Goal: Task Accomplishment & Management: Complete application form

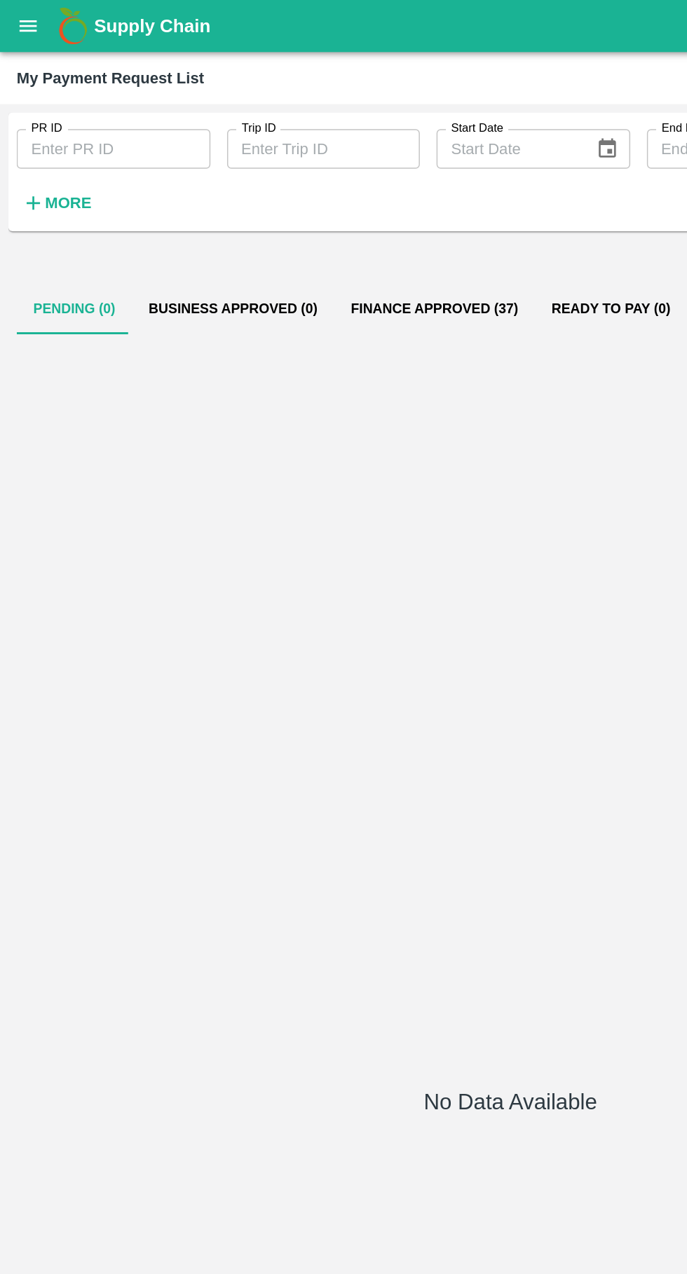
click at [18, 18] on icon "open drawer" at bounding box center [19, 17] width 12 height 8
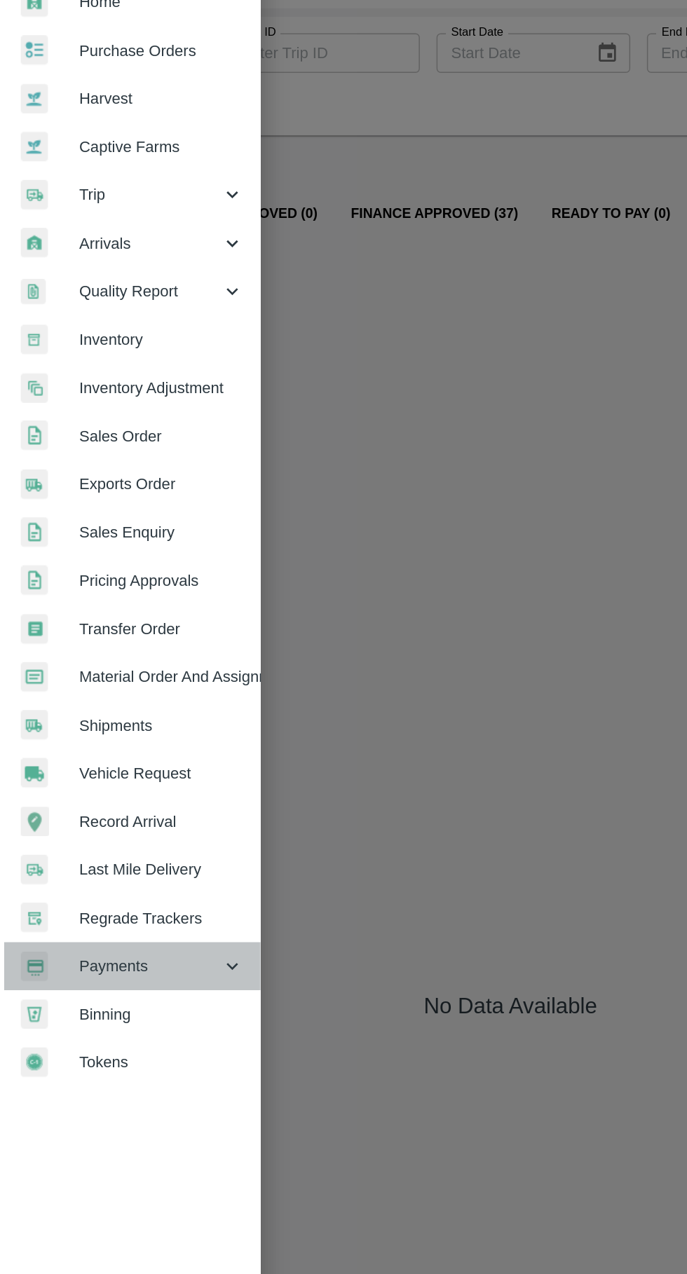
click at [74, 715] on span "Payments" at bounding box center [100, 714] width 95 height 15
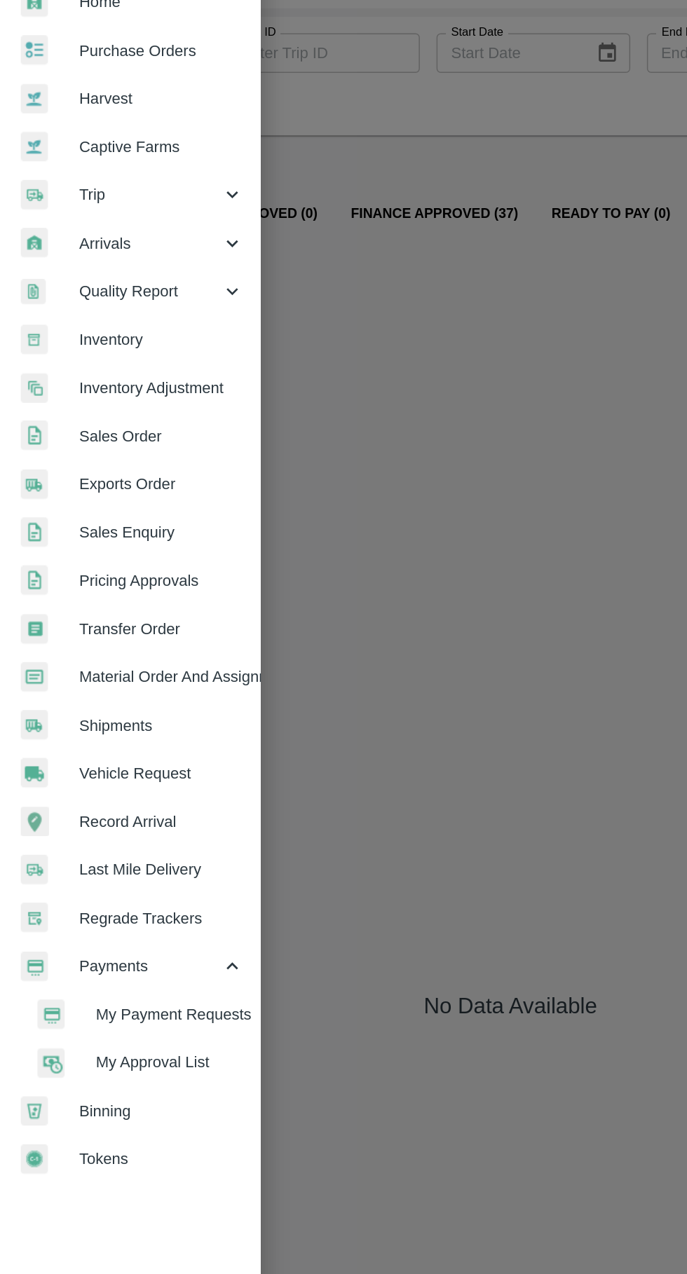
click at [65, 581] on span "Vehicle Request" at bounding box center [108, 584] width 111 height 15
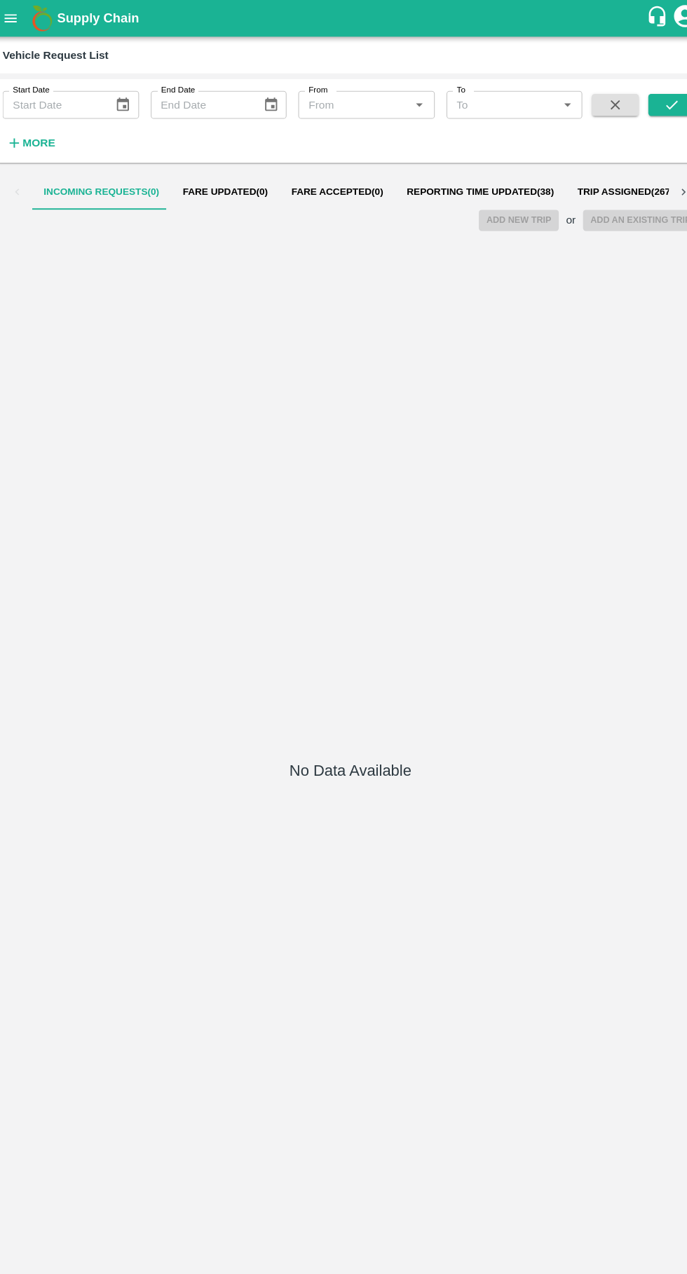
click at [430, 184] on span "Reporting Time Updated ( 38 )" at bounding box center [467, 183] width 141 height 11
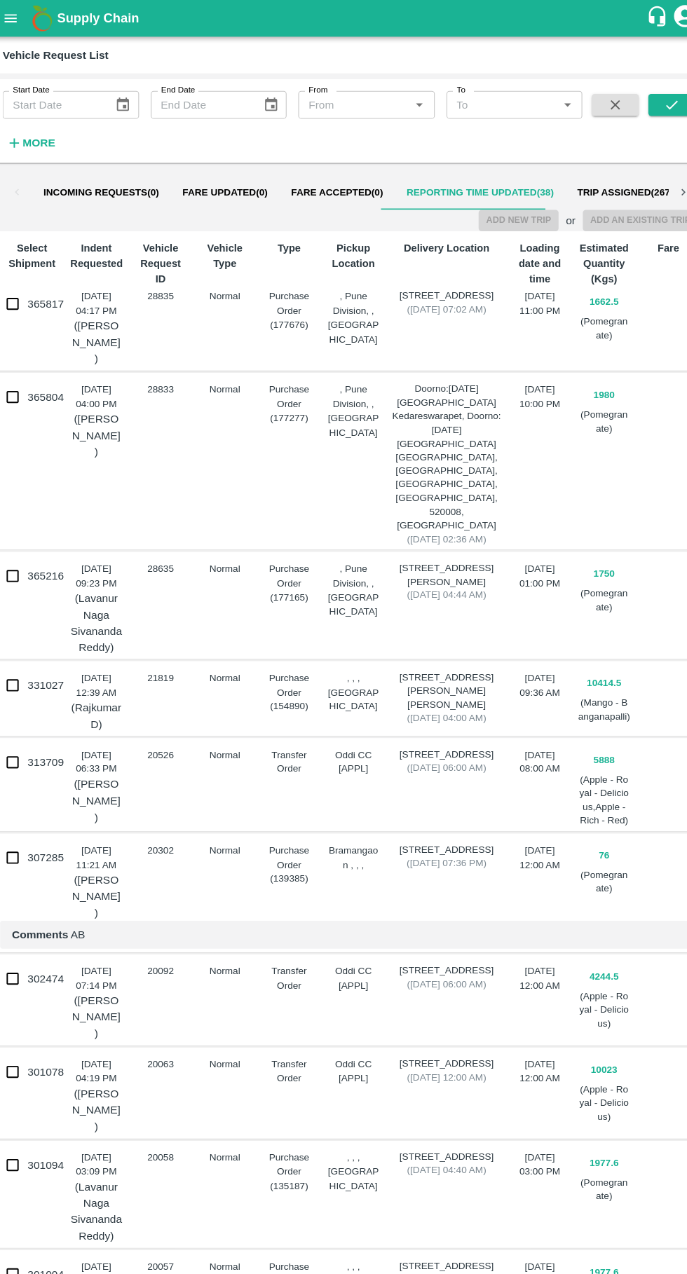
click at [22, 390] on input "365804" at bounding box center [21, 379] width 28 height 28
checkbox input "true"
click at [518, 202] on button "Add New Trip" at bounding box center [504, 210] width 76 height 20
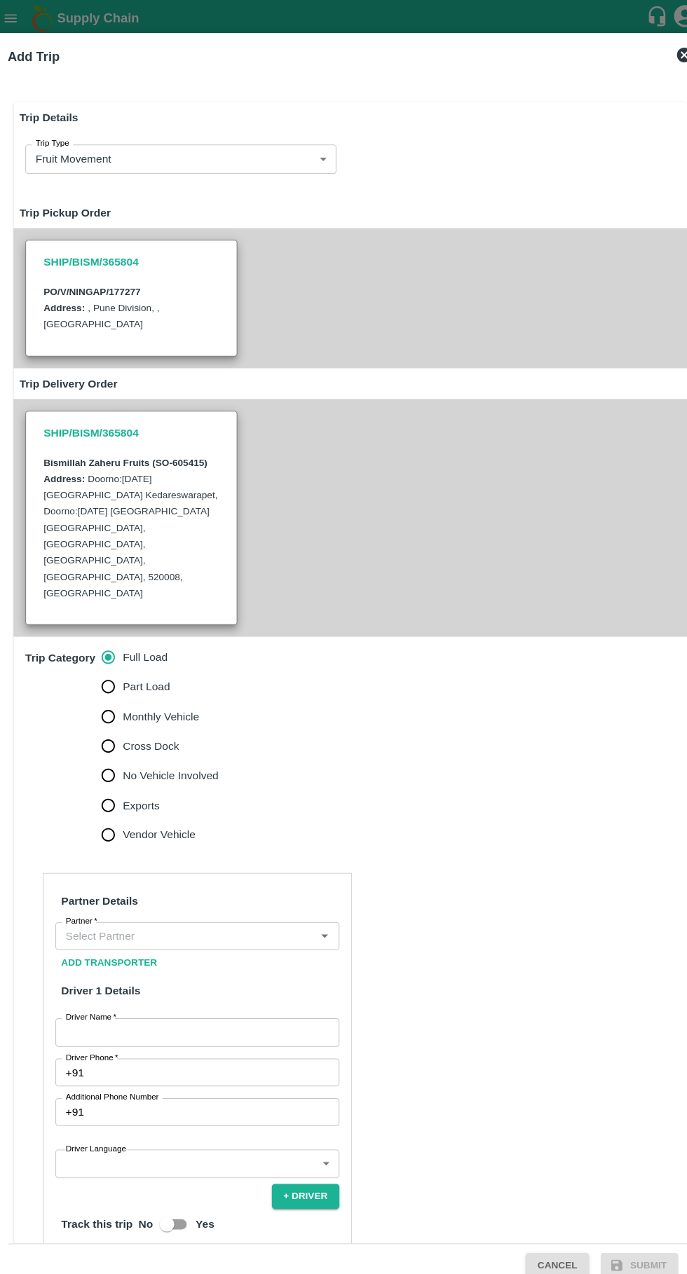
type input "1980"
type input "Normal"
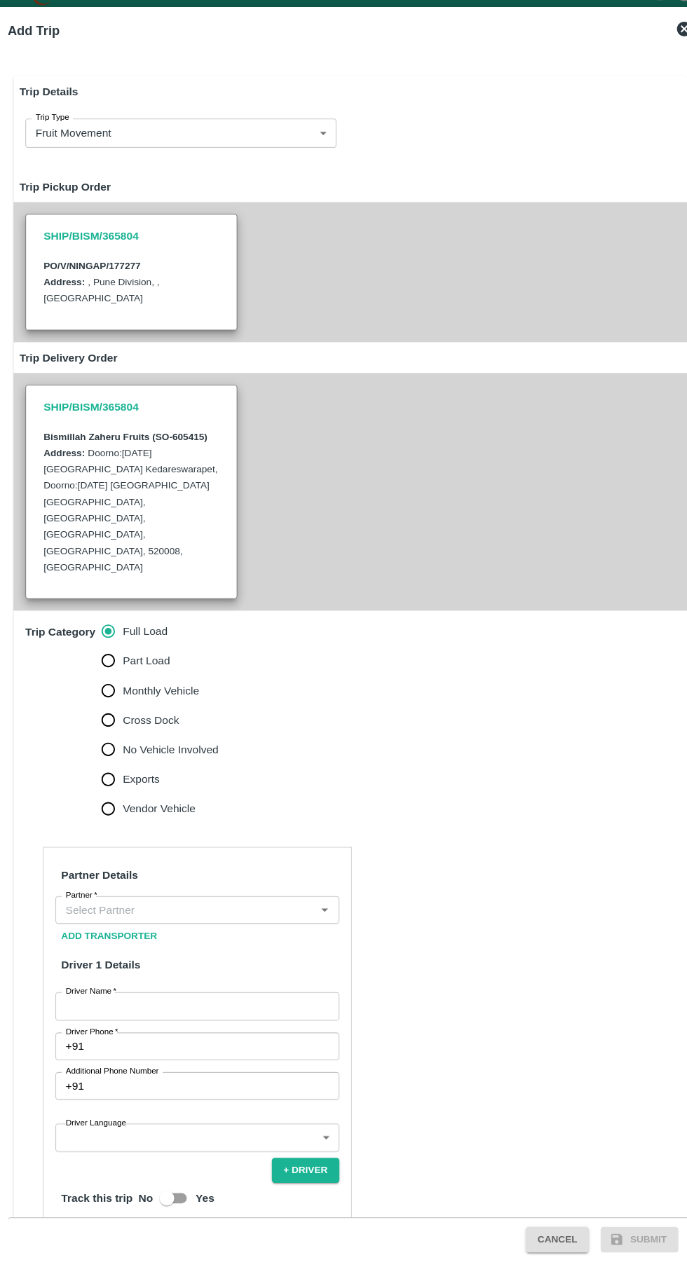
click at [226, 885] on input "Partner   *" at bounding box center [186, 894] width 240 height 18
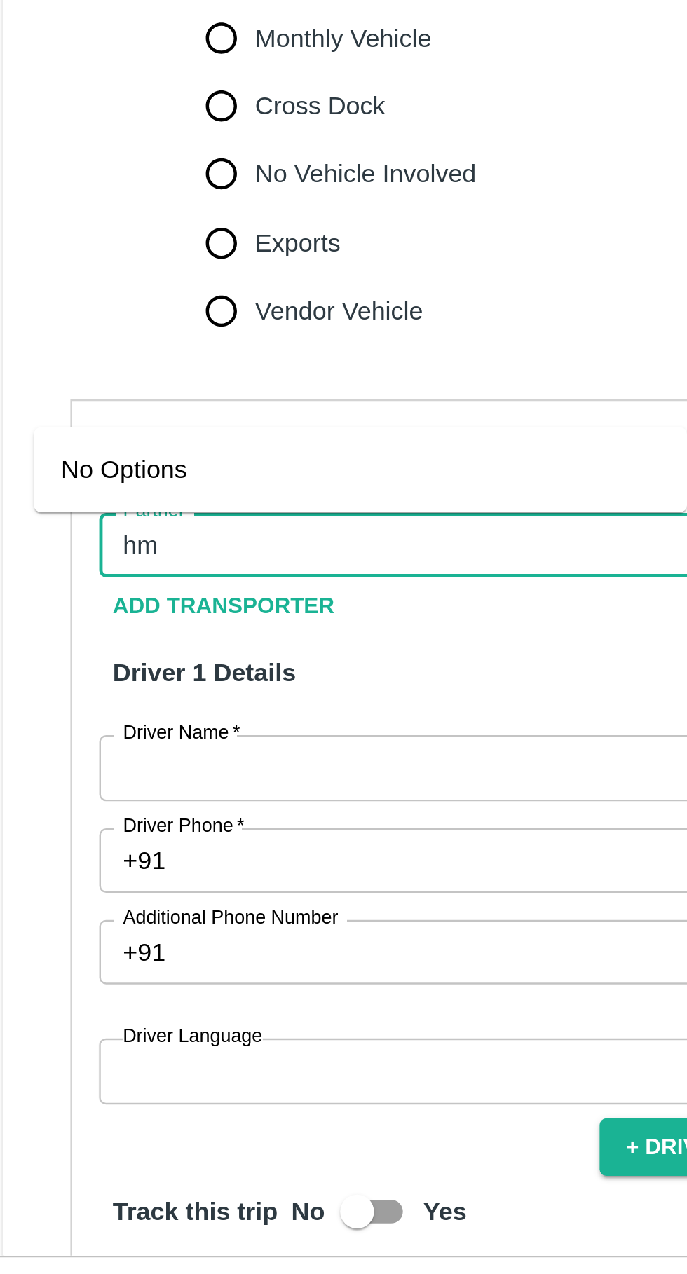
type input "hmk"
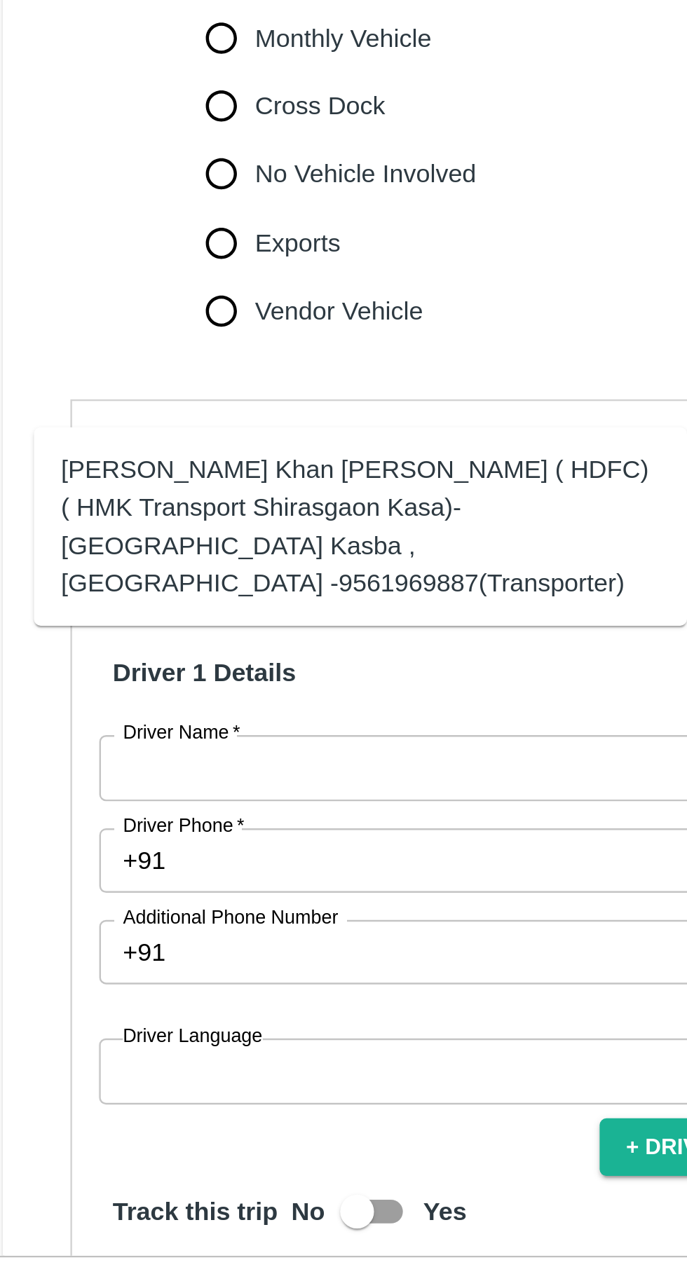
click at [84, 878] on div "Azhar Ahmad Khan Aziz Ahmad ( HDFC) ( HMK Transport Shirasgaon Kasa)-Shirasgaon…" at bounding box center [169, 887] width 247 height 62
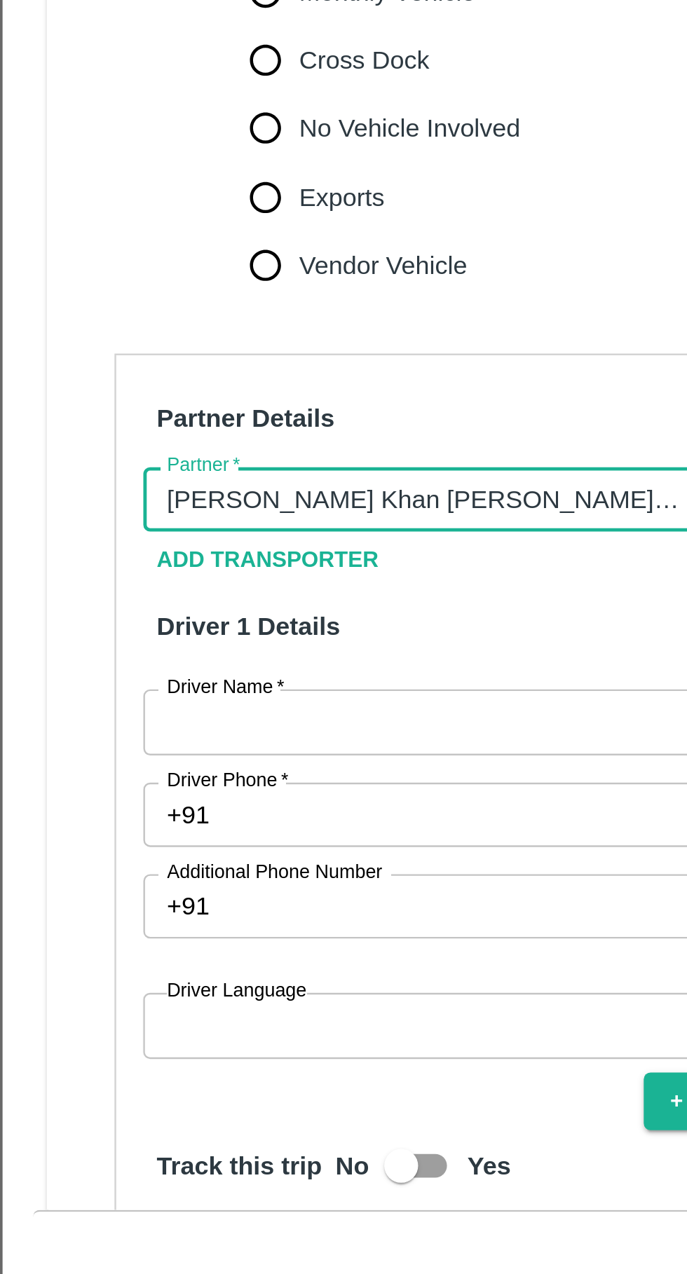
type input "Azhar Ahmad Khan Aziz Ahmad ( HDFC) ( HMK Transport Shirasgaon Kasa)-Shirasgaon…"
click at [192, 973] on input "Driver Name   *" at bounding box center [197, 986] width 271 height 27
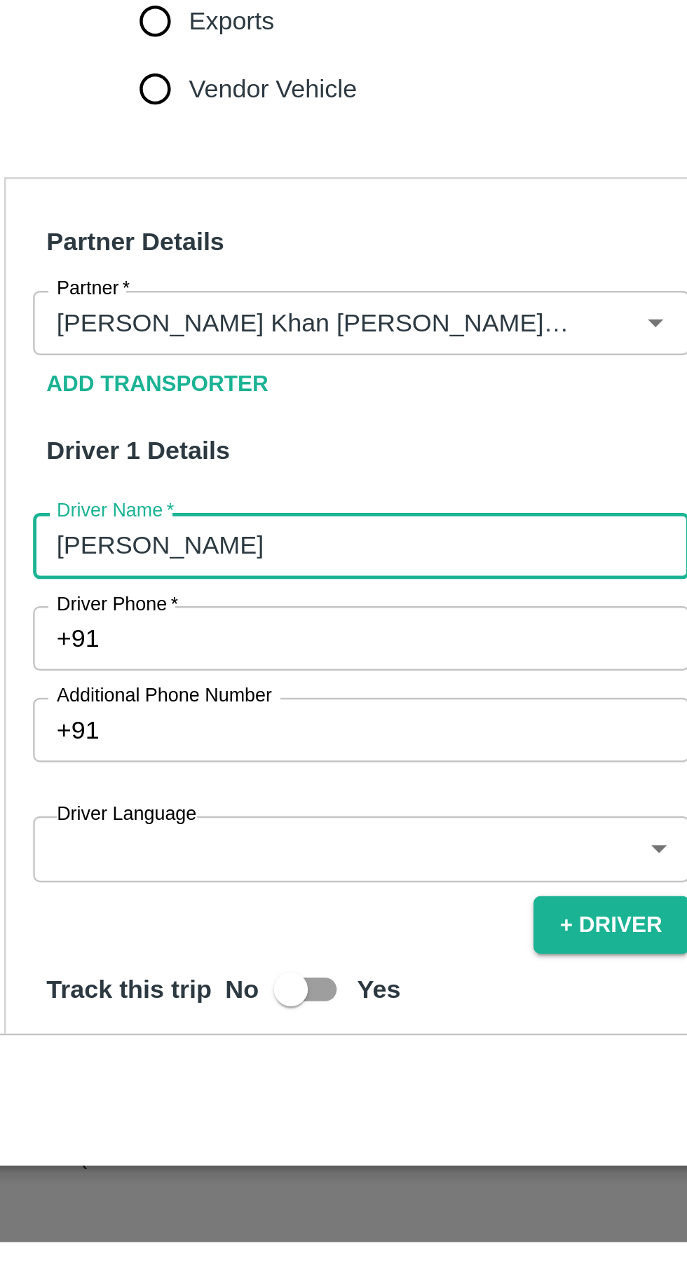
type input "Shayad tarbez"
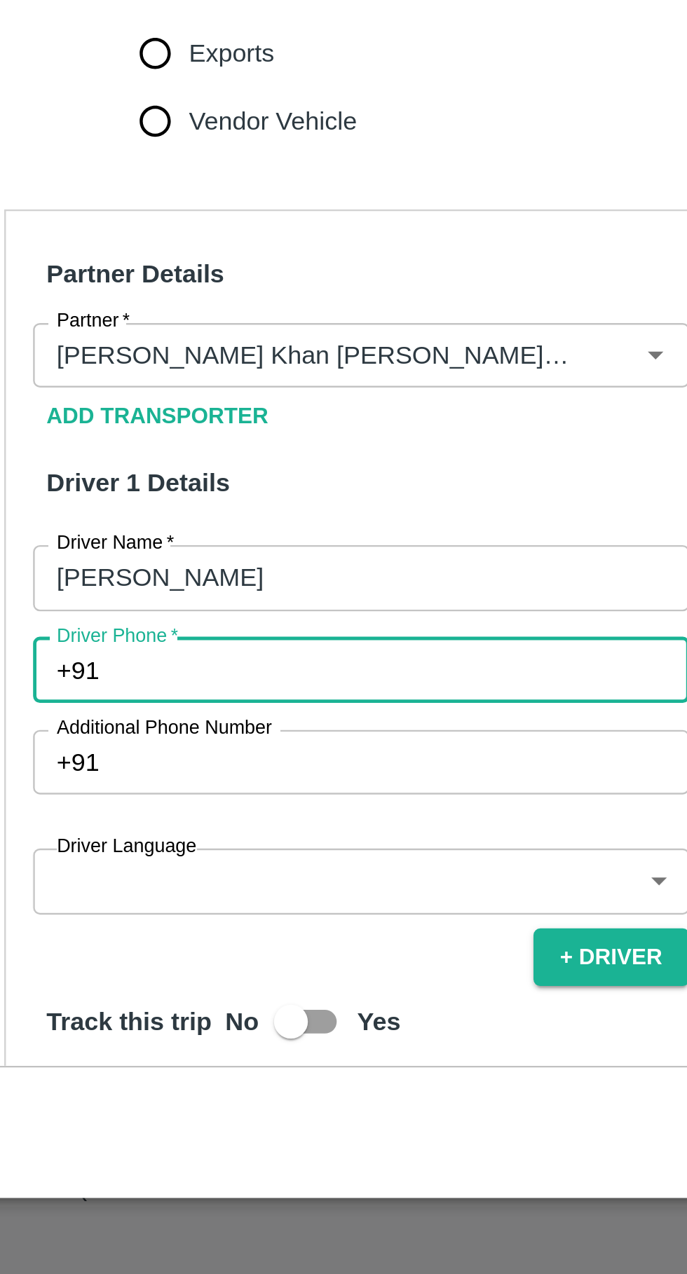
paste input "+918971904405"
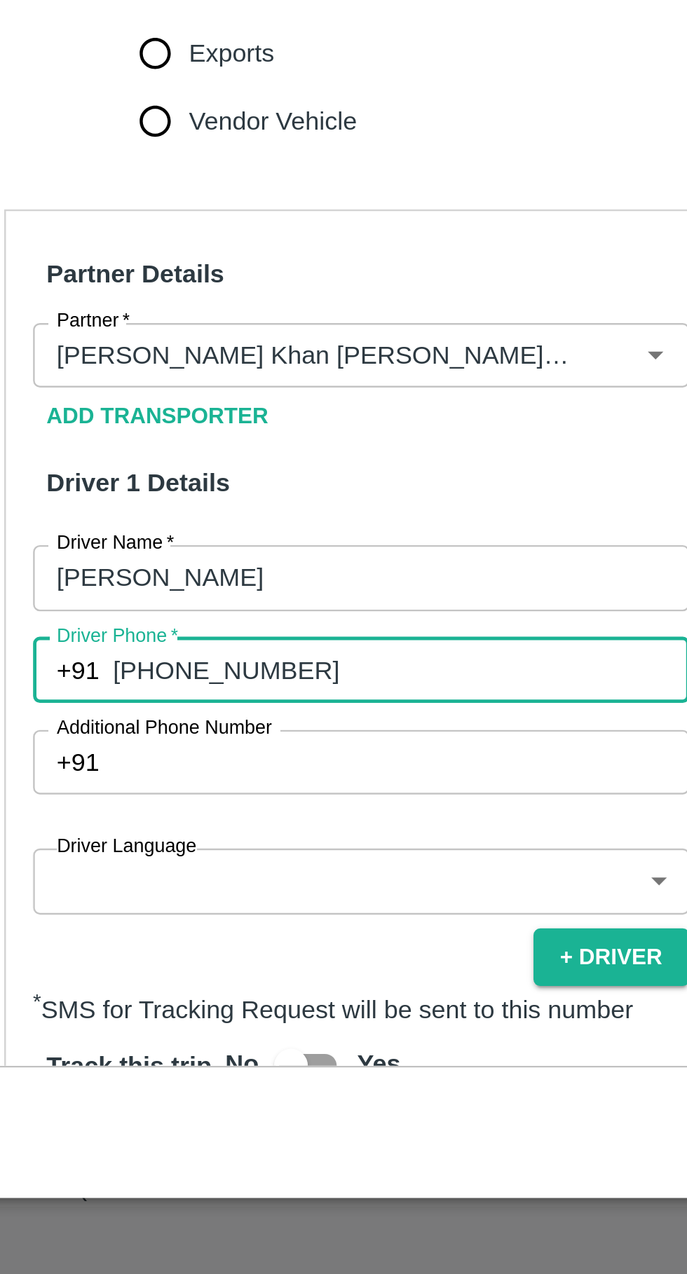
click at [116, 1011] on input "+918971904405" at bounding box center [214, 1024] width 238 height 27
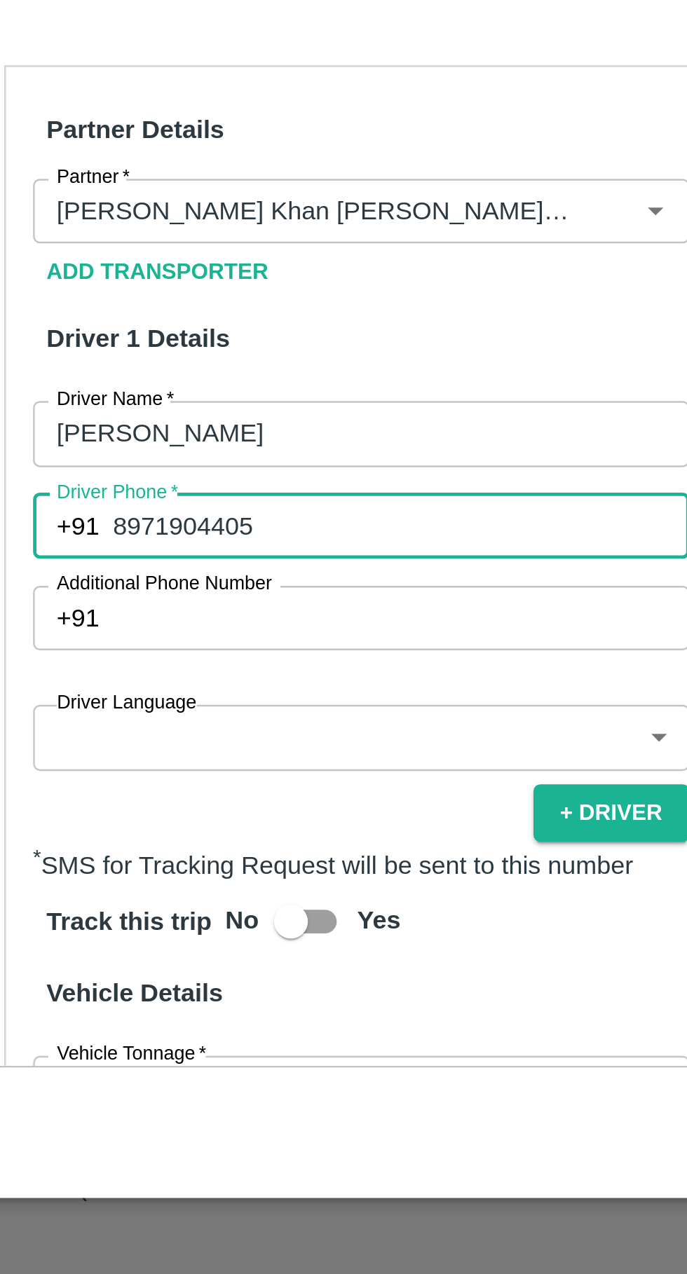
scroll to position [76, 0]
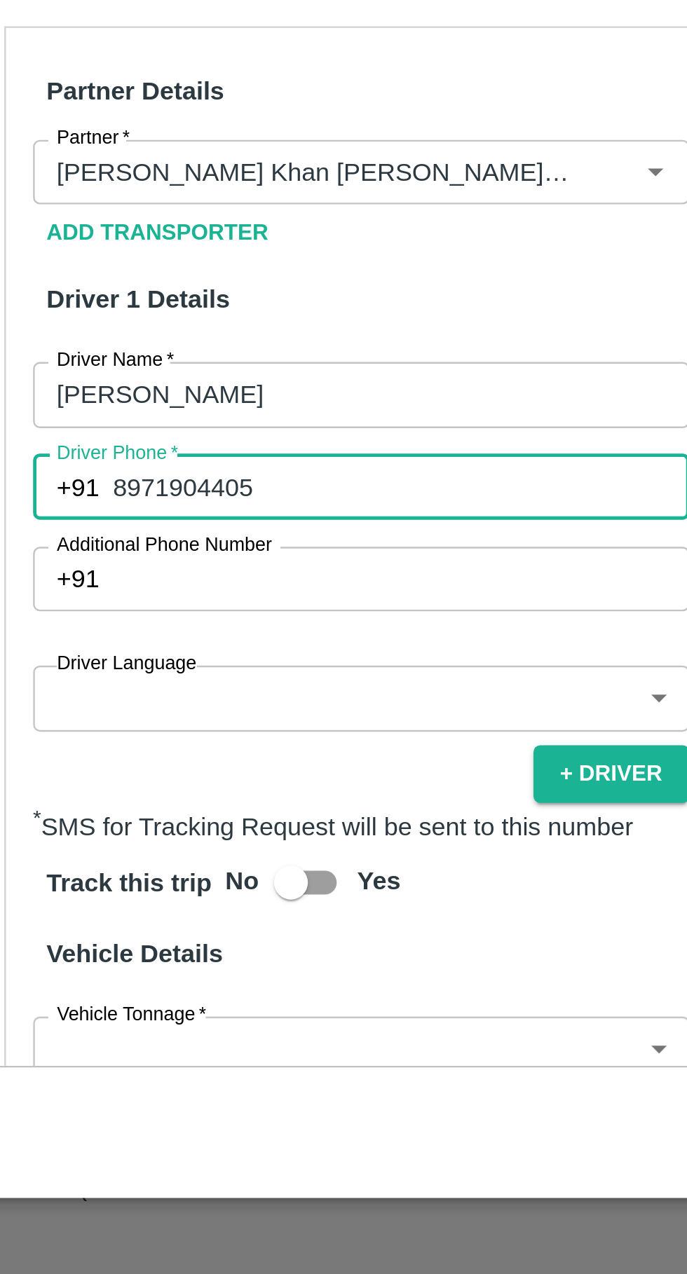
type input "8971904405"
click at [195, 971] on body "Supply Chain Vehicle Request List Start Date Start Date End Date End Date From …" at bounding box center [343, 637] width 687 height 1274
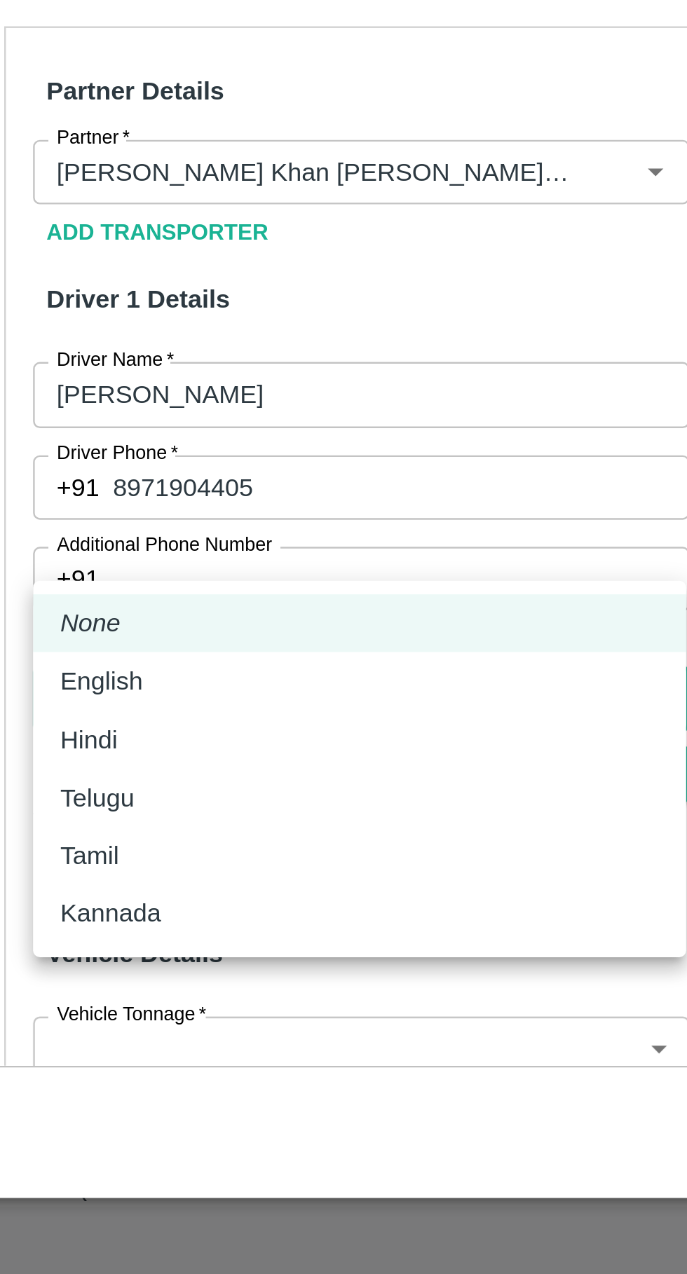
click at [138, 1049] on div "Hindi" at bounding box center [196, 1053] width 247 height 15
type input "hi"
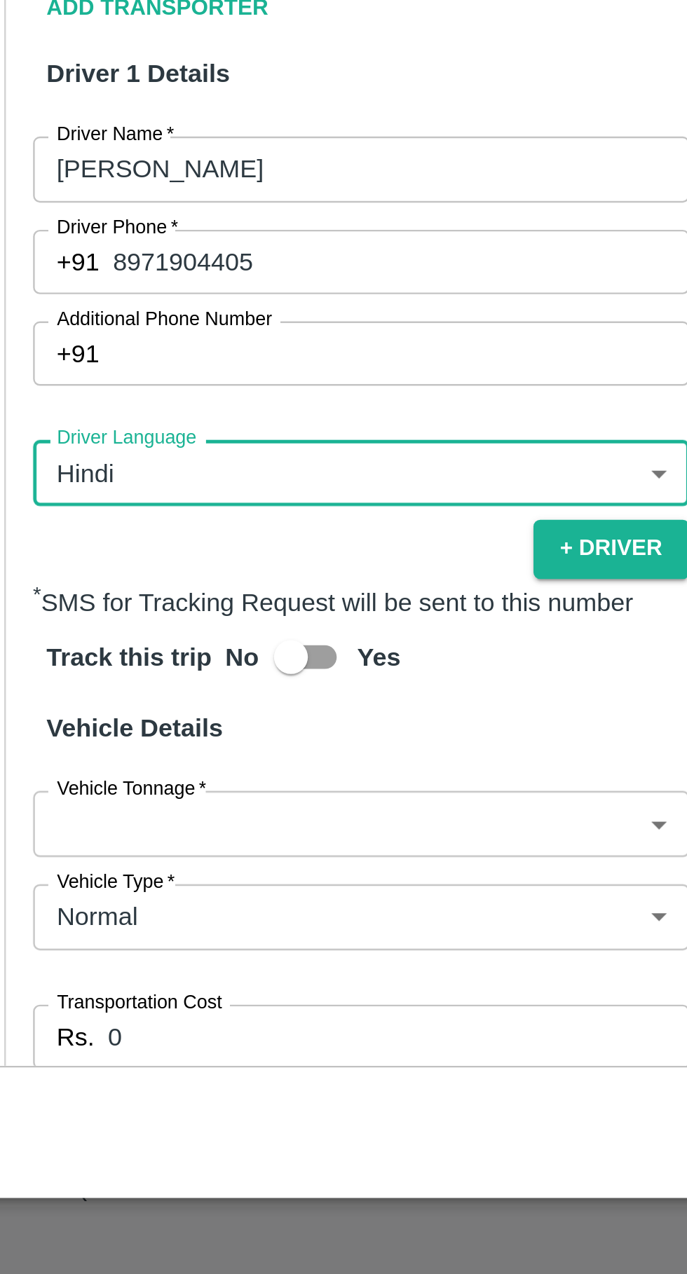
scroll to position [172, 0]
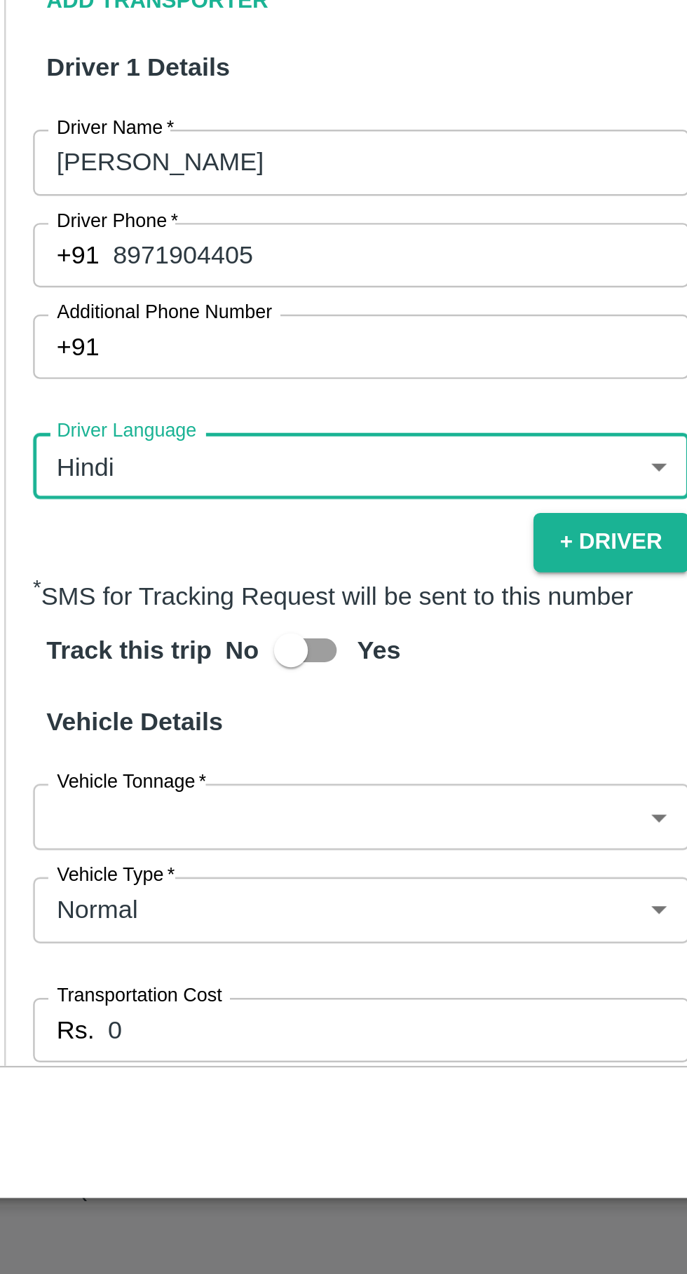
click at [240, 1016] on body "Supply Chain Vehicle Request List Start Date Start Date End Date End Date From …" at bounding box center [343, 637] width 687 height 1274
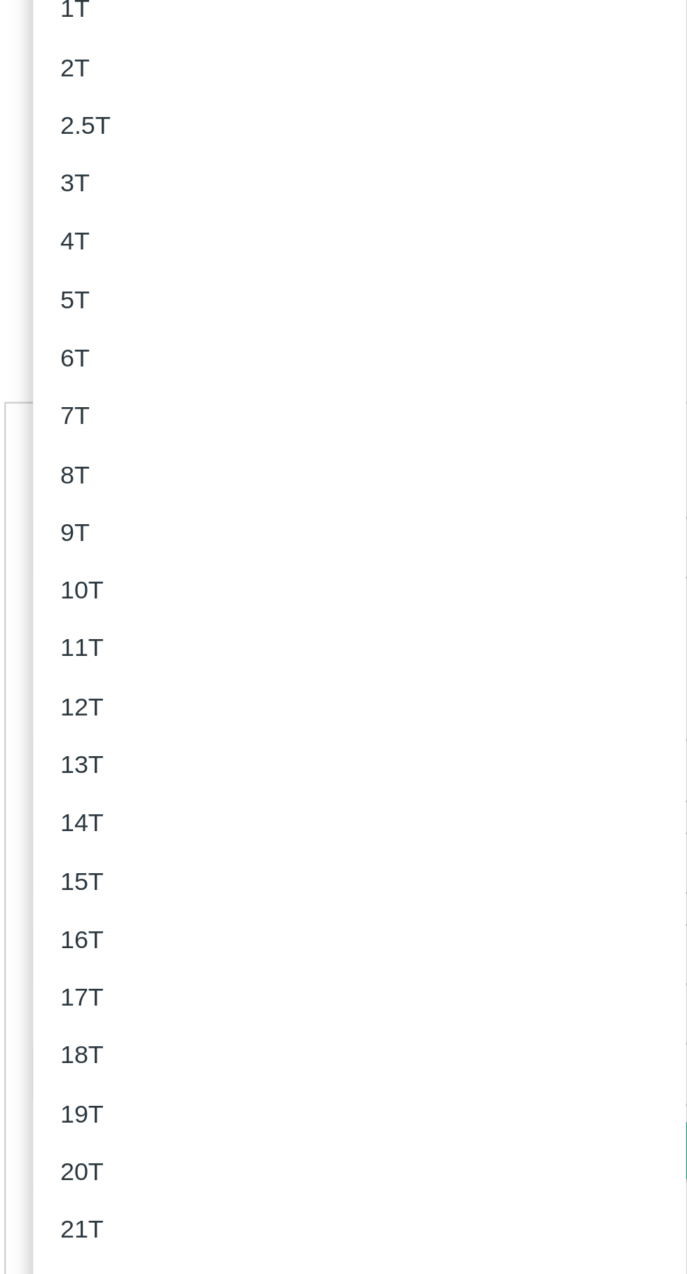
click at [123, 566] on div "3T" at bounding box center [196, 571] width 247 height 15
type input "3000"
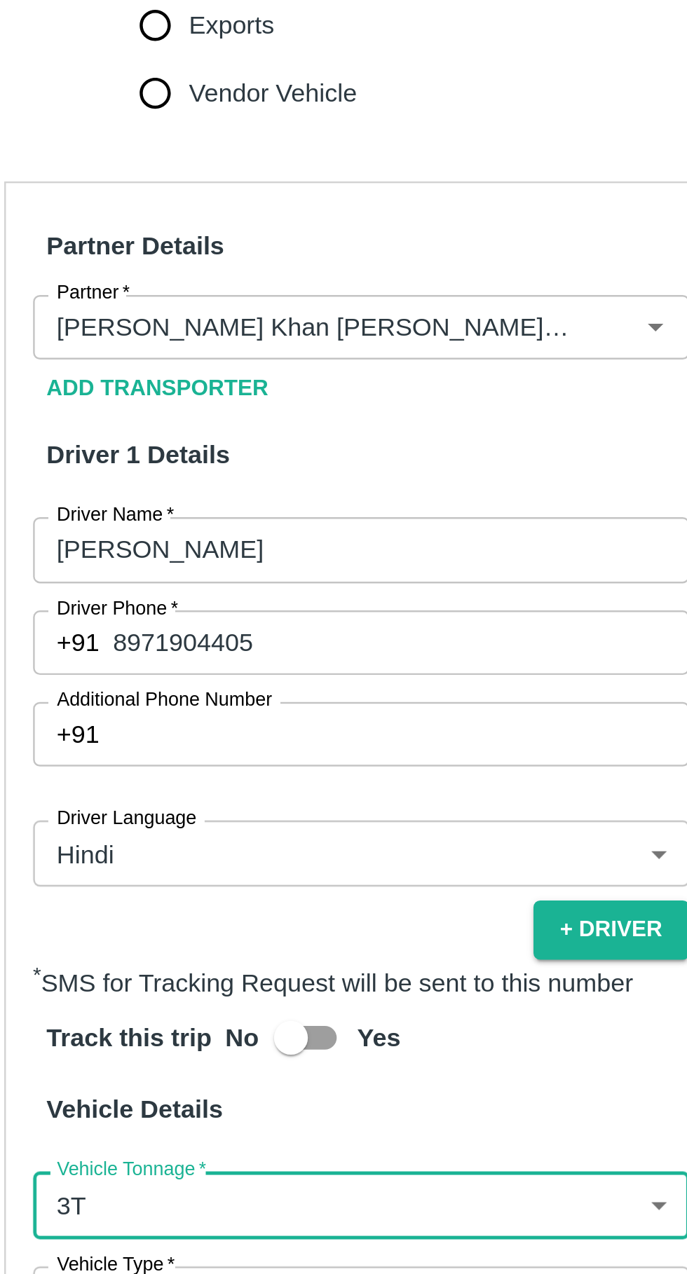
scroll to position [262, 0]
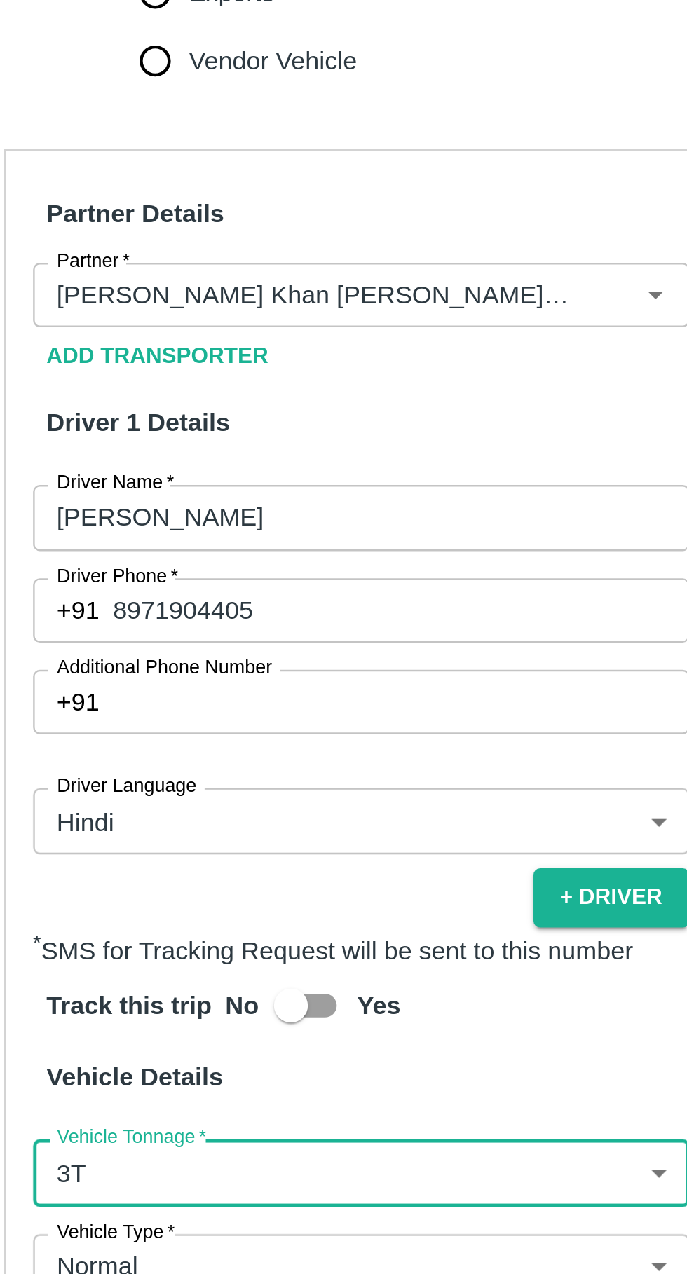
click at [165, 1070] on input "0" at bounding box center [213, 1083] width 240 height 27
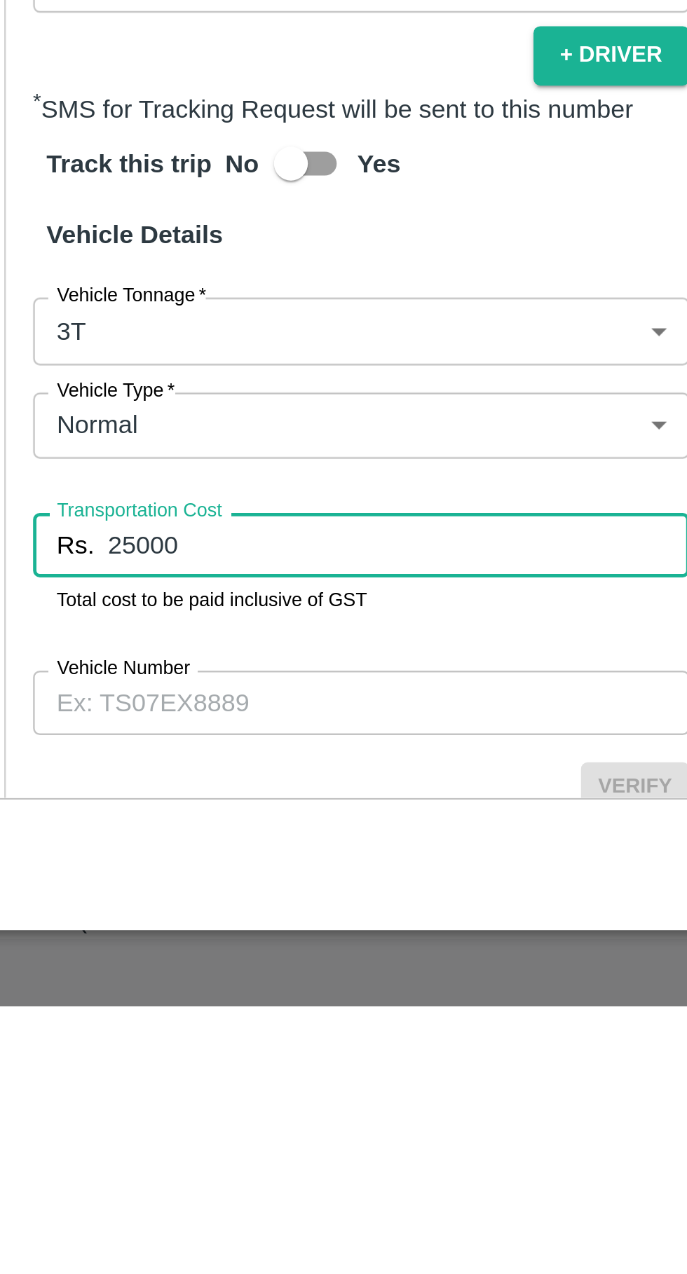
type input "25000"
click at [106, 1135] on input "Vehicle Number" at bounding box center [197, 1148] width 271 height 27
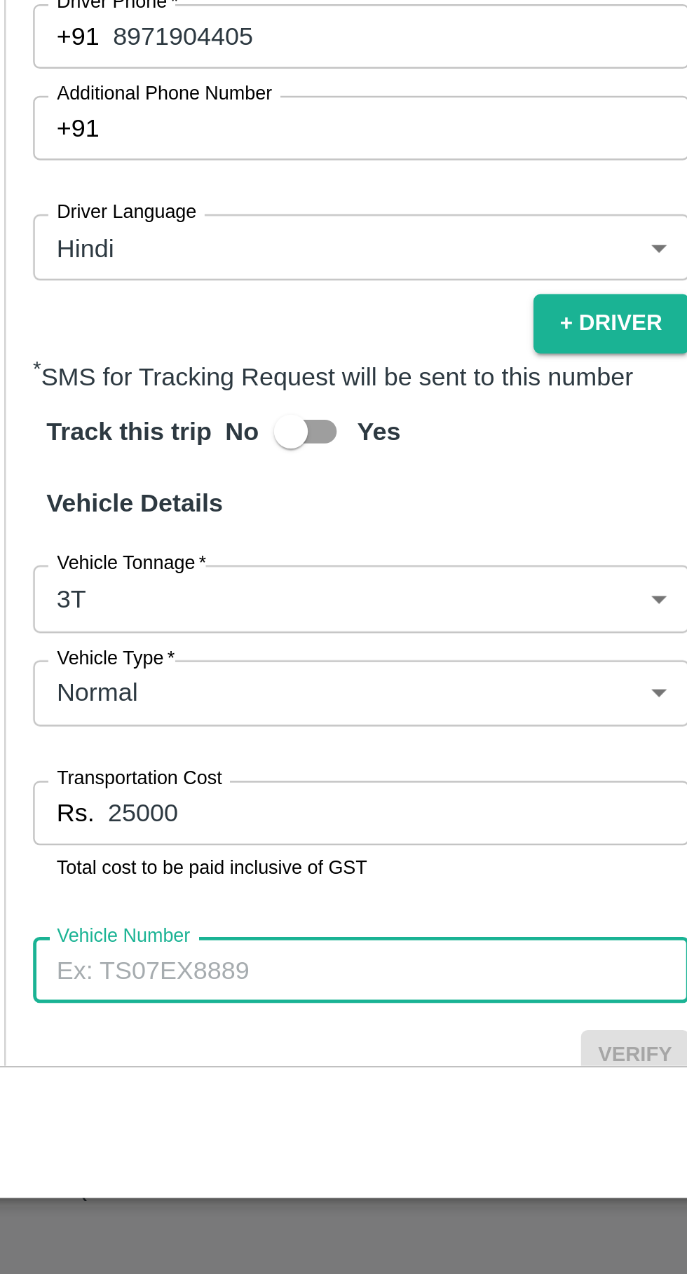
click at [144, 1135] on input "Vehicle Number" at bounding box center [197, 1148] width 271 height 27
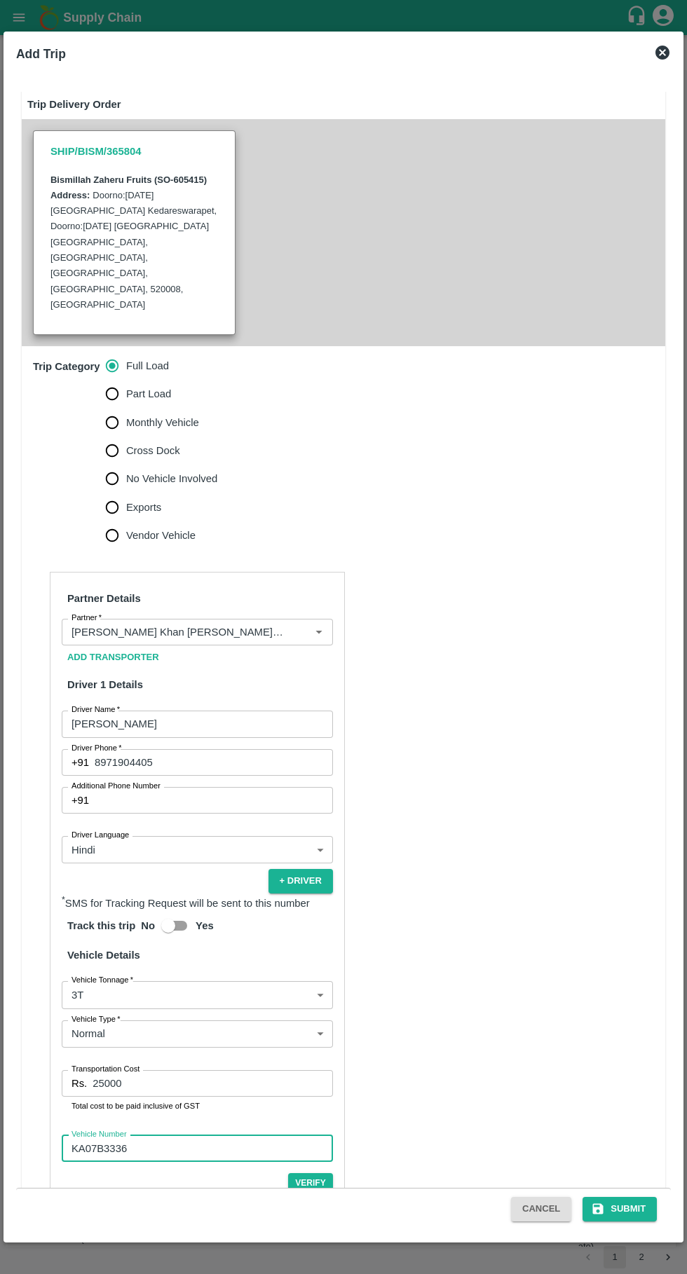
type input "KA07B3336"
click at [628, 1208] on button "Submit" at bounding box center [619, 1209] width 74 height 25
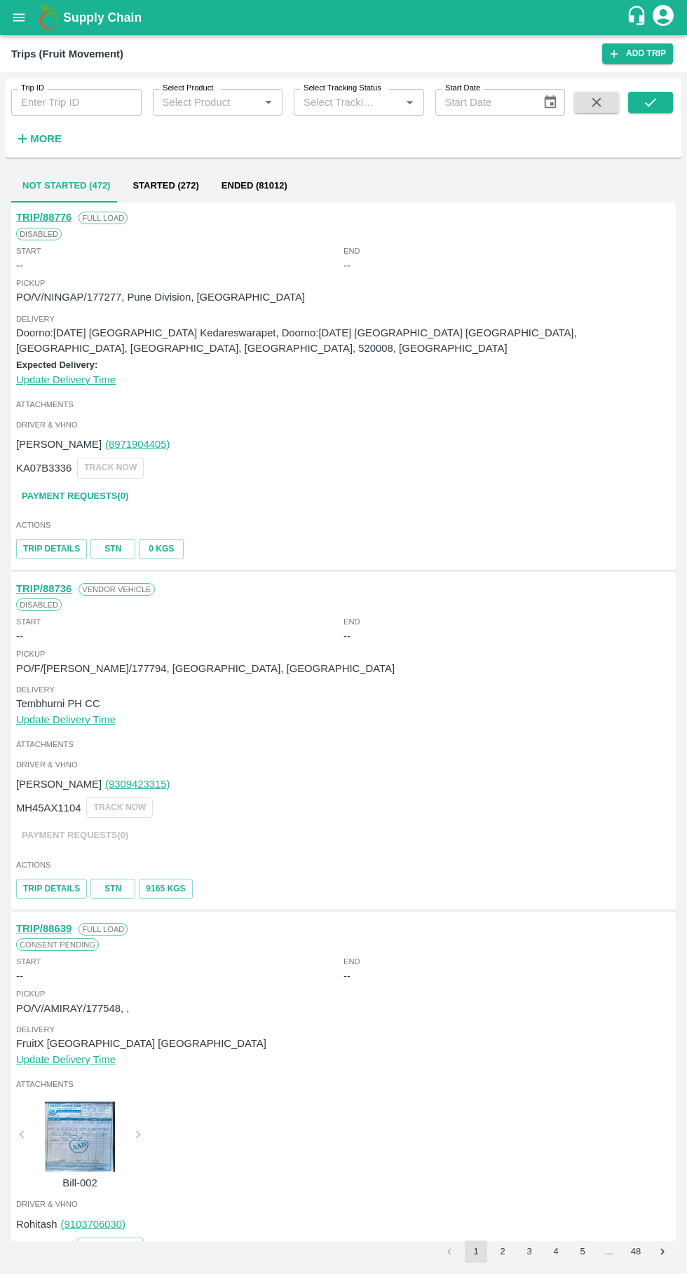
click at [19, 18] on icon "open drawer" at bounding box center [19, 17] width 12 height 8
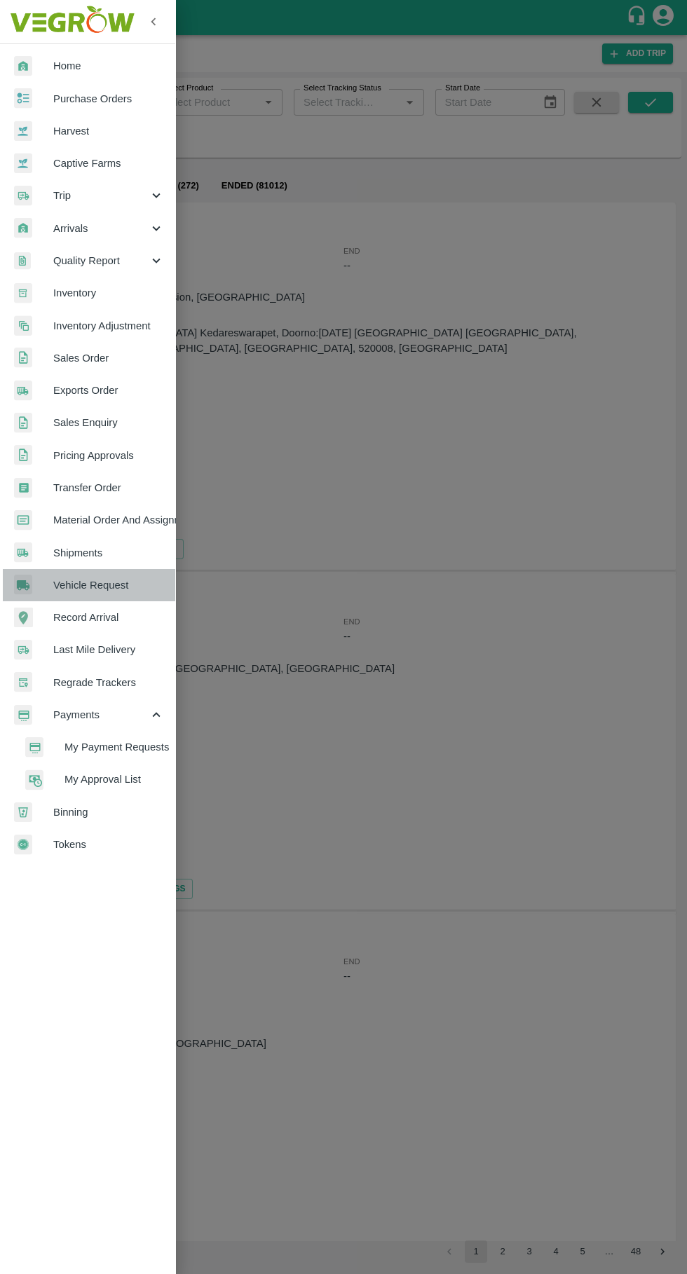
click at [58, 589] on span "Vehicle Request" at bounding box center [108, 584] width 111 height 15
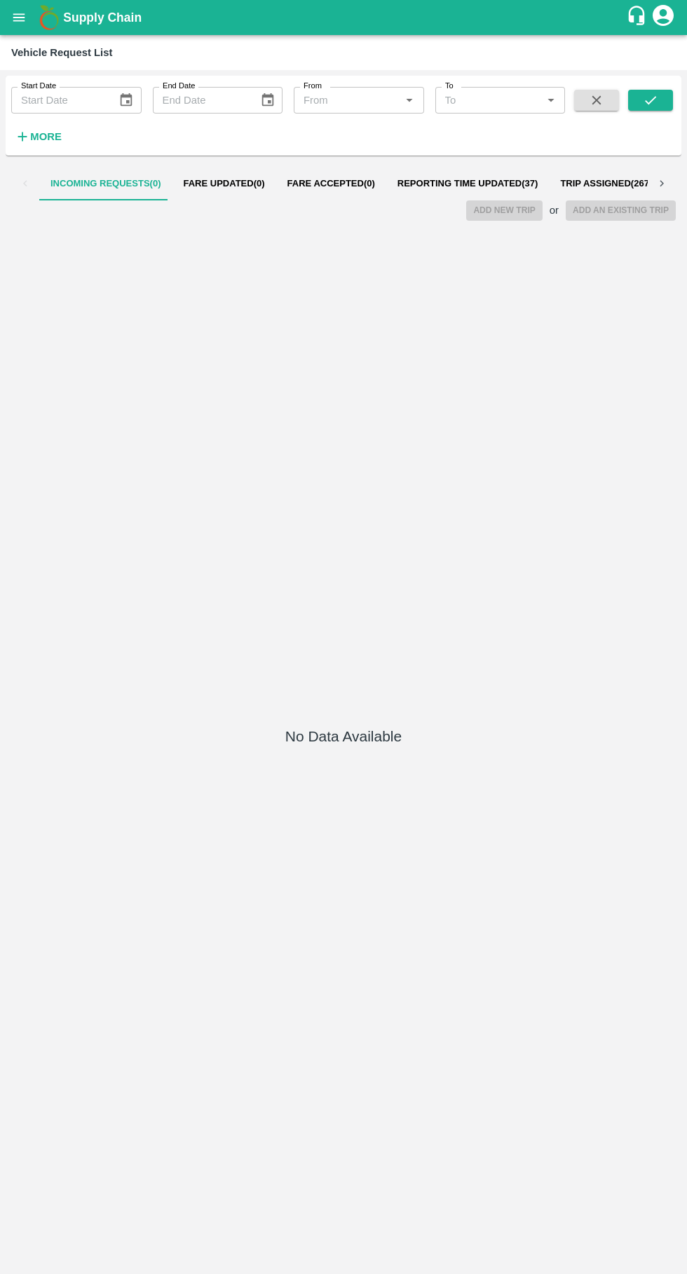
click at [457, 173] on button "Reporting Time Updated ( 37 )" at bounding box center [467, 184] width 163 height 34
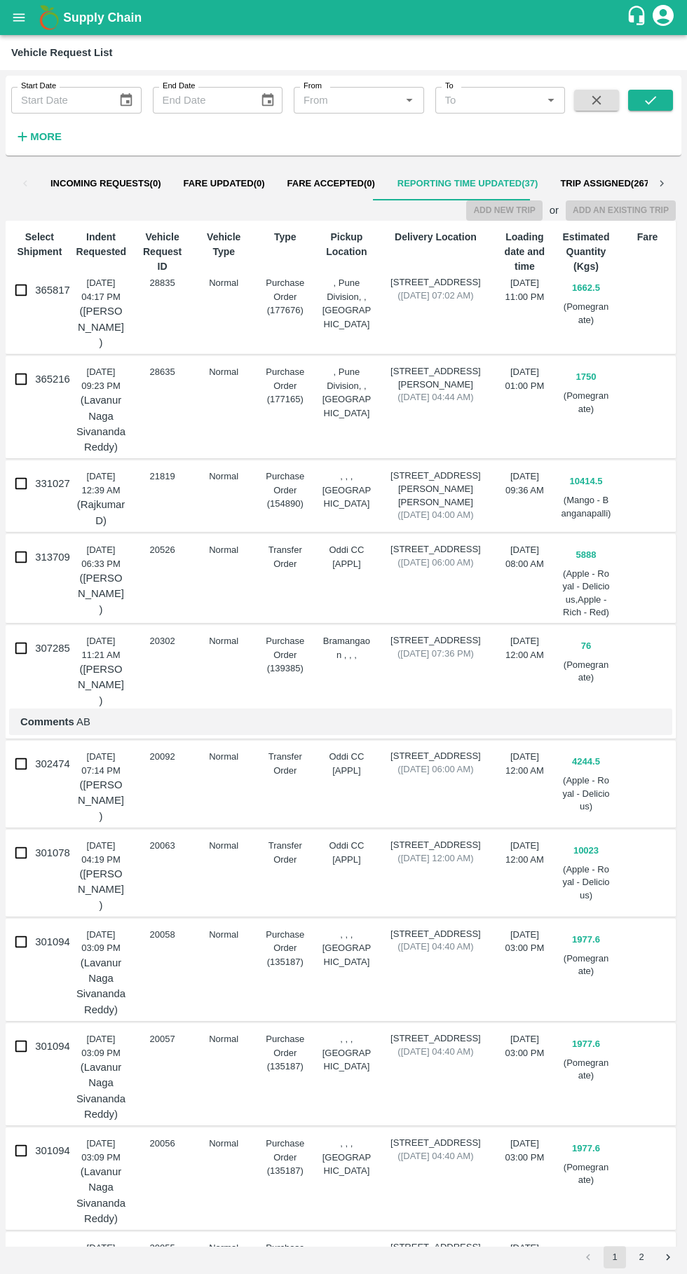
click at [21, 287] on input "365817" at bounding box center [21, 290] width 28 height 28
checkbox input "true"
click at [524, 205] on button "Add New Trip" at bounding box center [504, 210] width 76 height 20
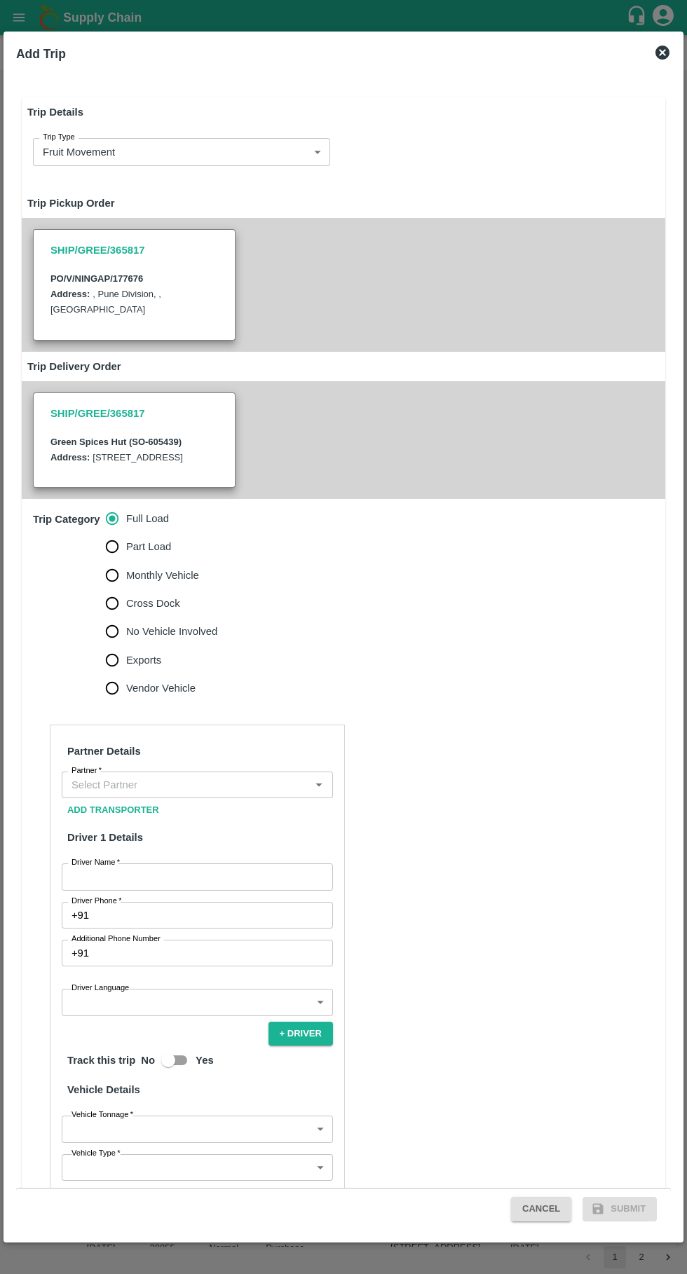
type input "1662.5"
type input "Normal"
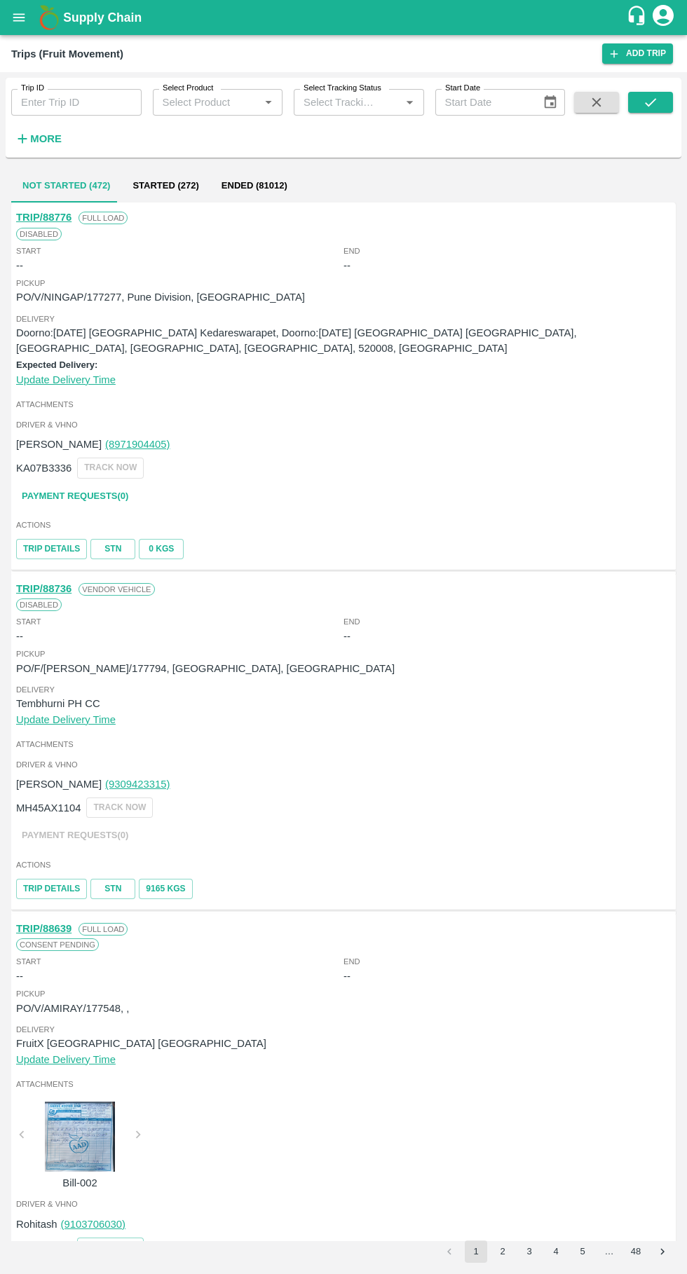
click at [64, 17] on b "Supply Chain" at bounding box center [102, 18] width 78 height 14
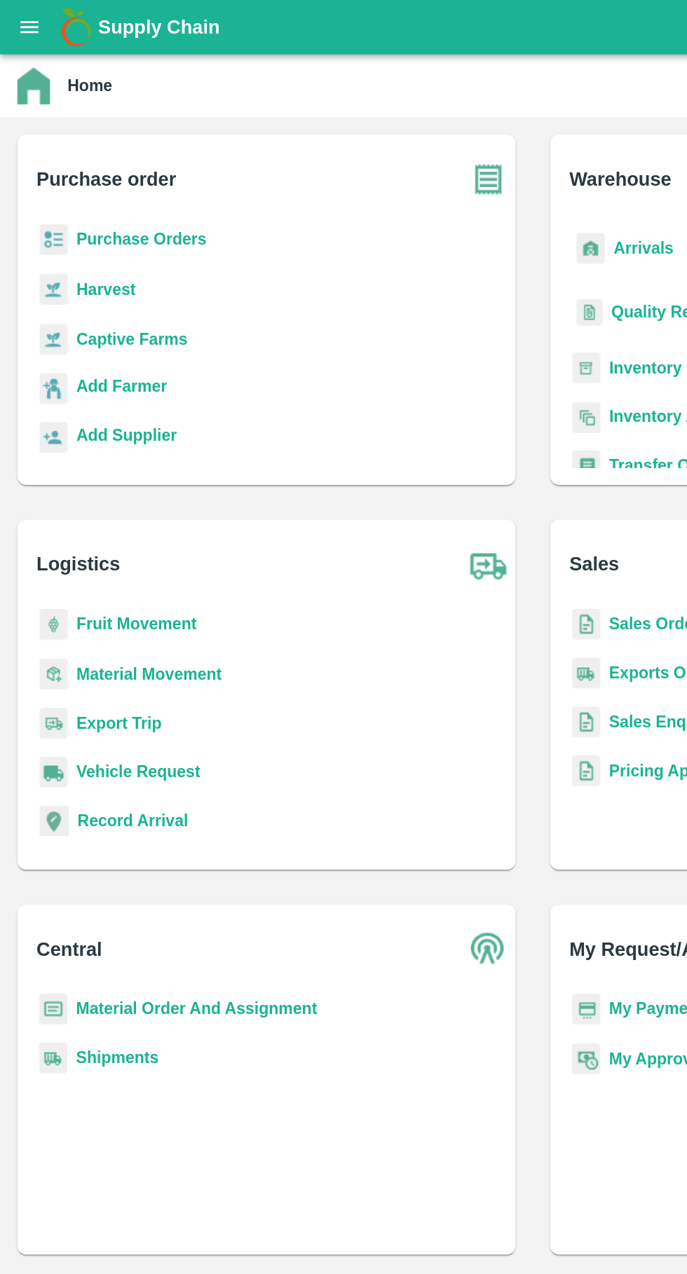
click at [19, 18] on icon "open drawer" at bounding box center [19, 17] width 12 height 8
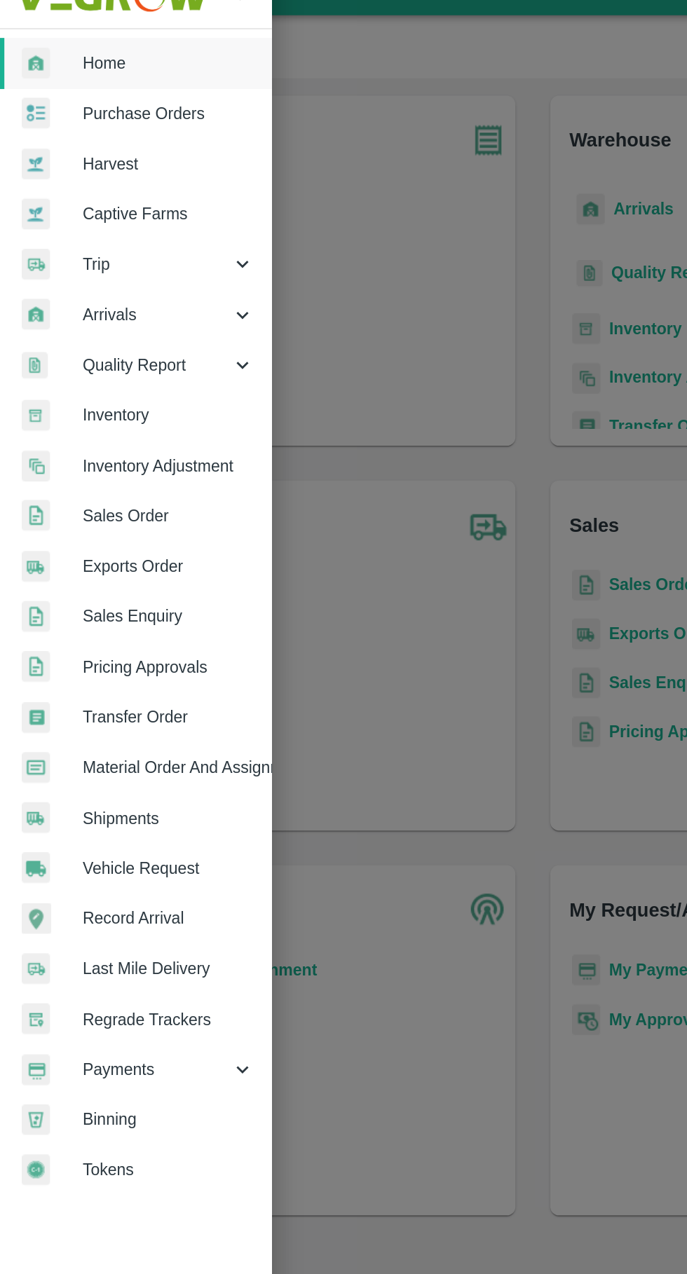
click at [64, 580] on span "Vehicle Request" at bounding box center [108, 584] width 111 height 15
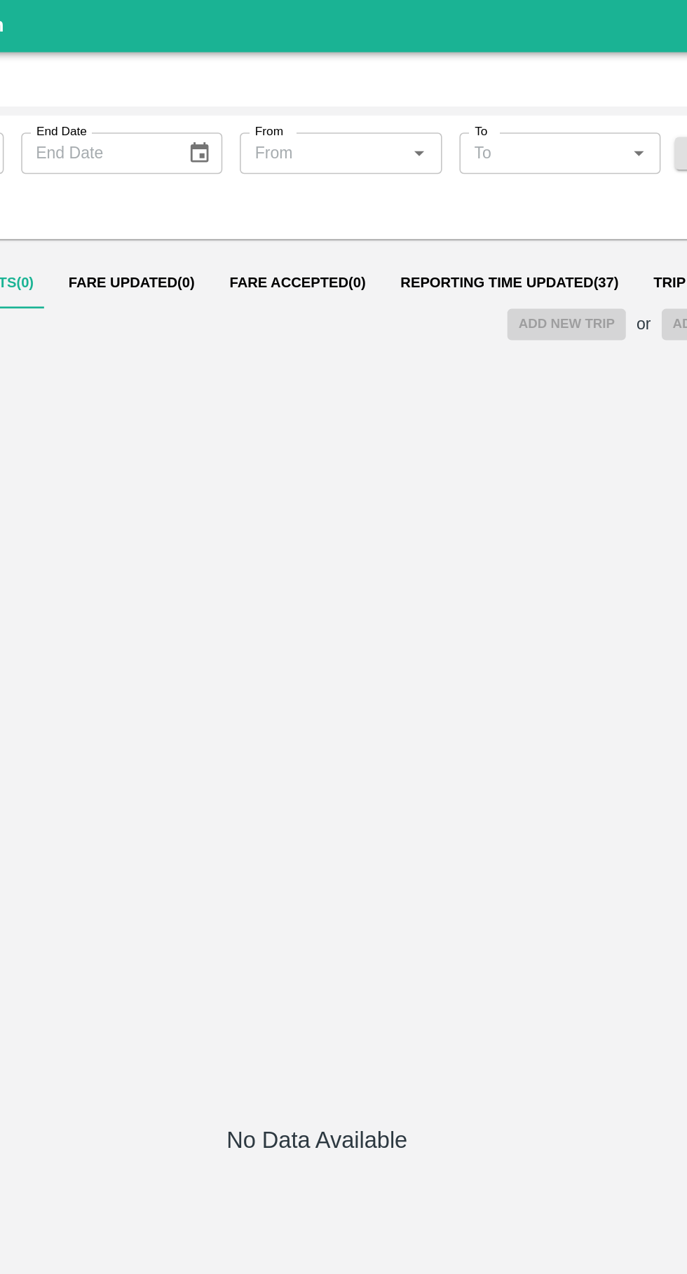
click at [433, 183] on span "Reporting Time Updated ( 37 )" at bounding box center [467, 183] width 141 height 11
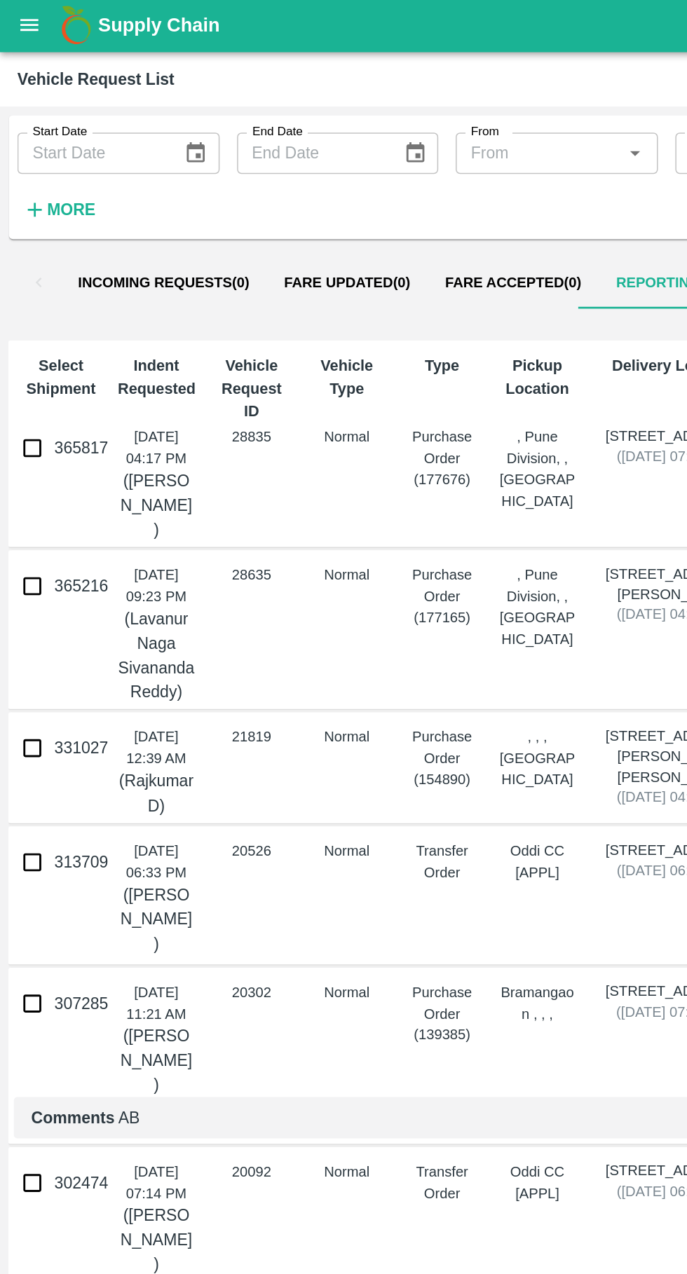
click at [30, 283] on input "365817" at bounding box center [21, 290] width 28 height 28
checkbox input "true"
click at [11, 387] on input "365216" at bounding box center [21, 379] width 28 height 28
checkbox input "true"
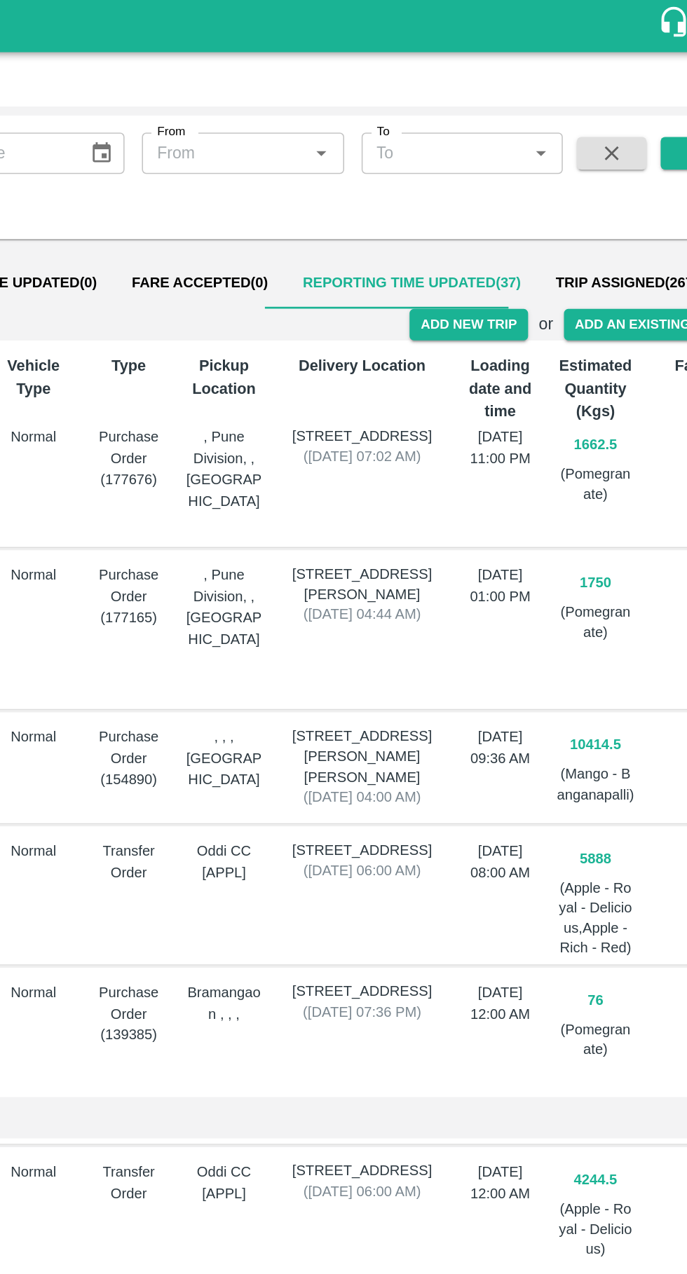
click at [526, 210] on button "Add New Trip" at bounding box center [504, 210] width 76 height 20
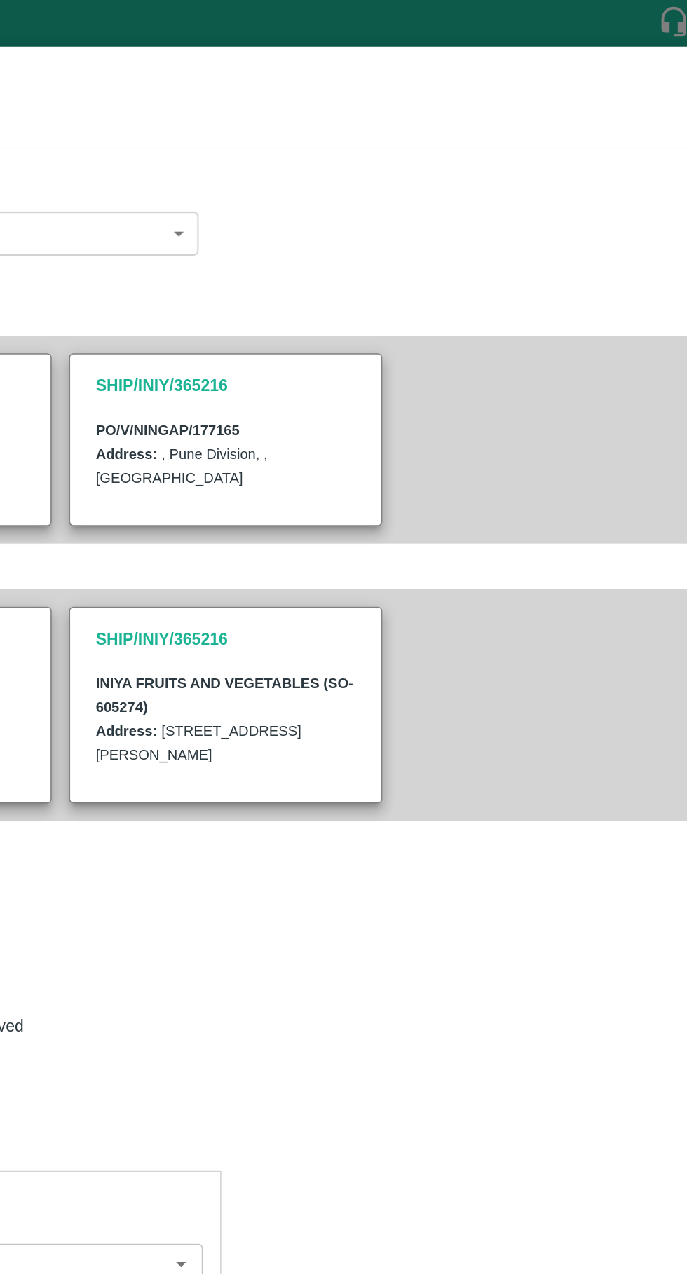
type input "1662.5"
type input "Normal"
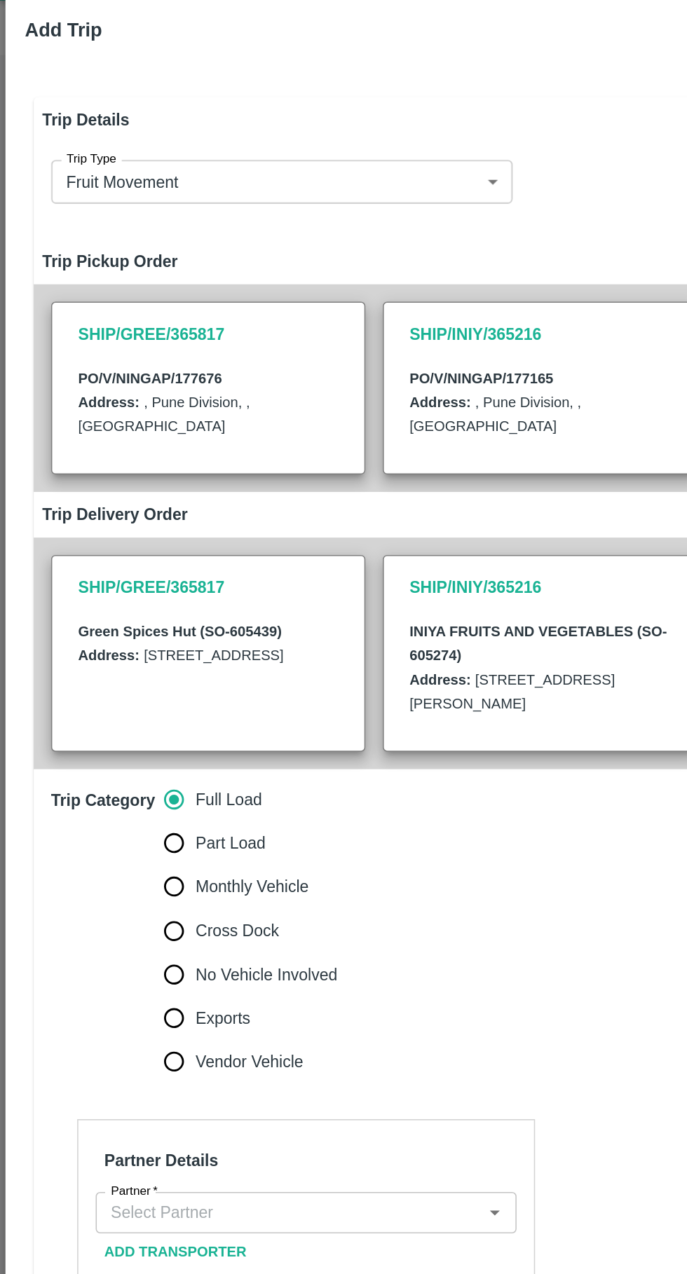
click at [193, 819] on input "Partner   *" at bounding box center [186, 816] width 240 height 18
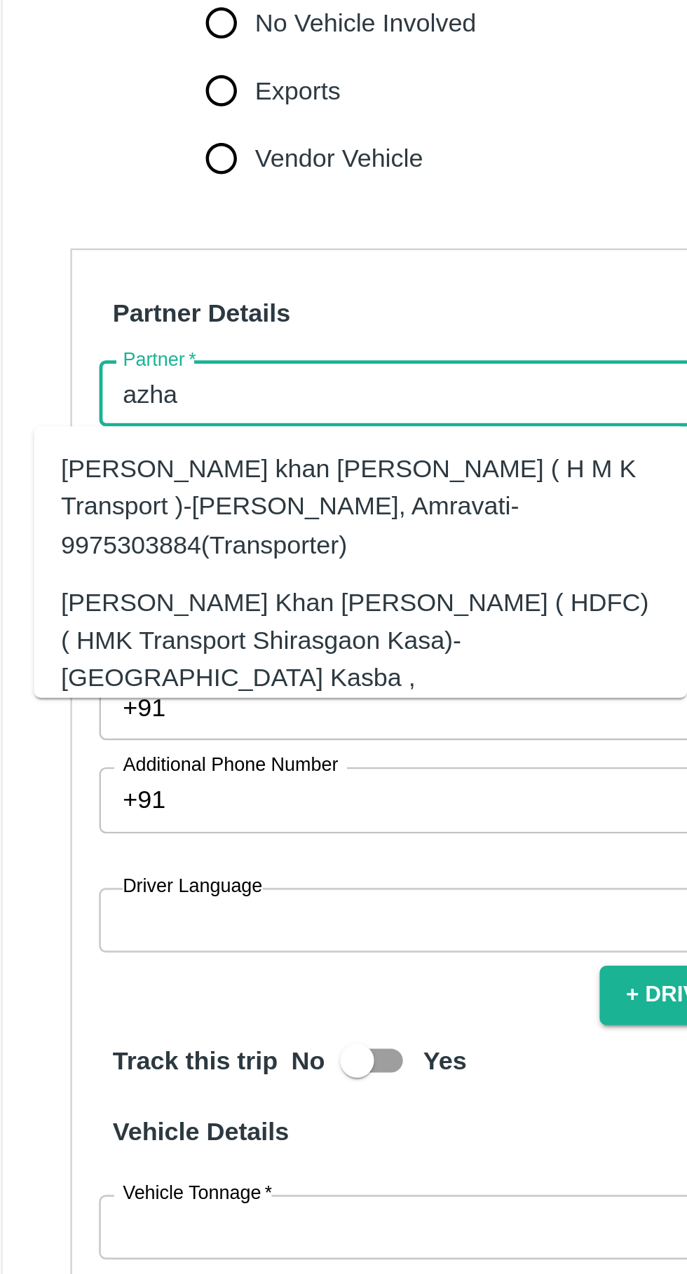
click at [93, 906] on div "[PERSON_NAME] Khan [PERSON_NAME] ( HDFC) ( HMK Transport Shirasgaon Kasa)-[GEOG…" at bounding box center [169, 926] width 247 height 62
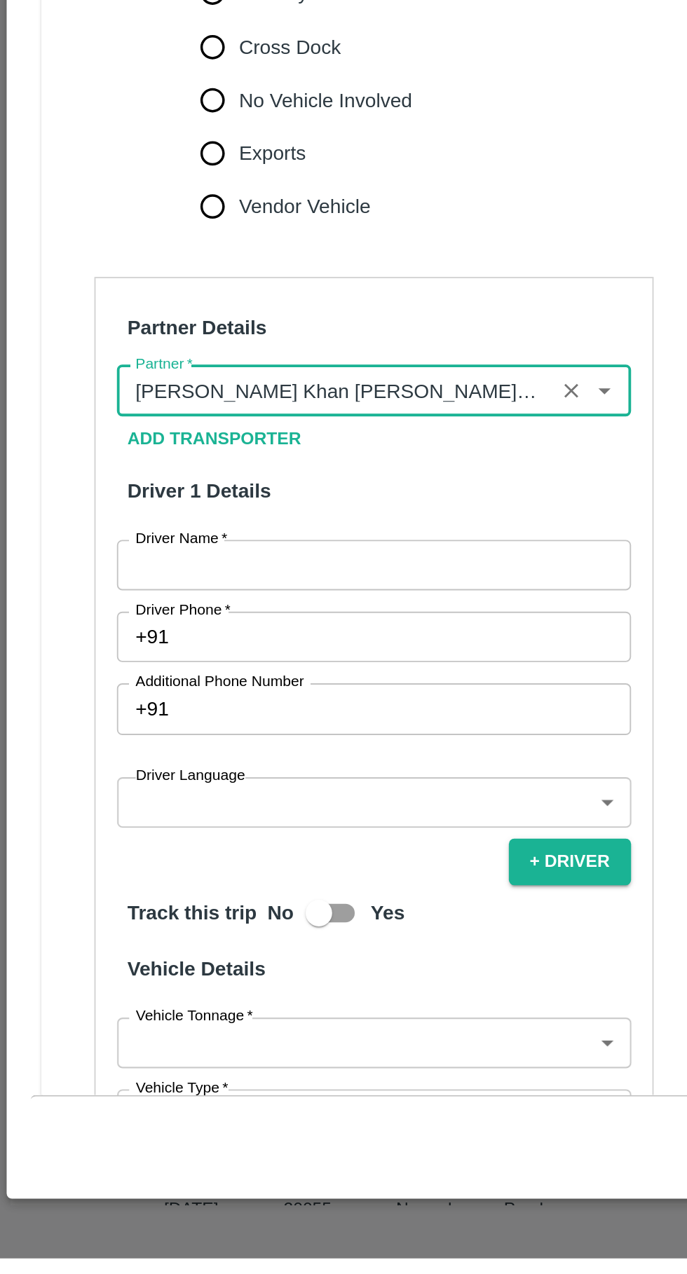
type input "[PERSON_NAME] Khan [PERSON_NAME] ( HDFC) ( HMK Transport Shirasgaon Kasa)-[GEOG…"
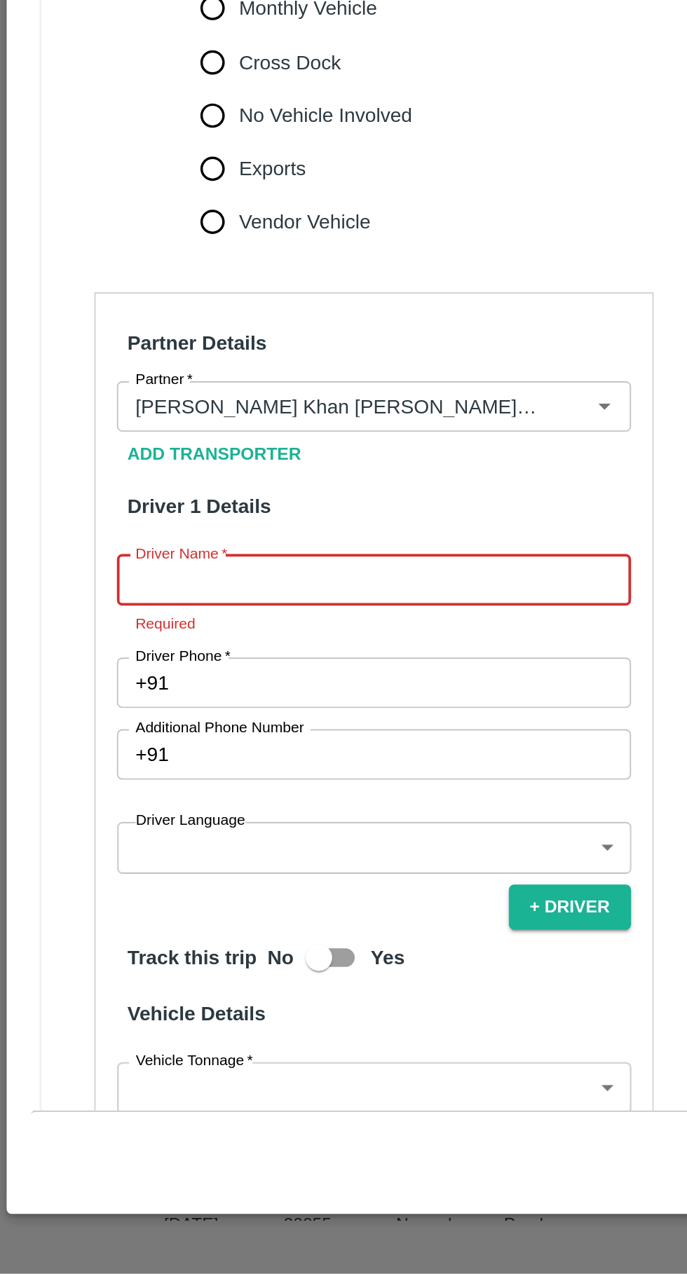
paste input "+918861735357"
click at [90, 908] on input "+918861735357" at bounding box center [197, 908] width 271 height 27
click at [204, 910] on input "+918861735357" at bounding box center [197, 908] width 271 height 27
type input "+"
click at [182, 904] on input "Driver Name   *" at bounding box center [197, 908] width 271 height 27
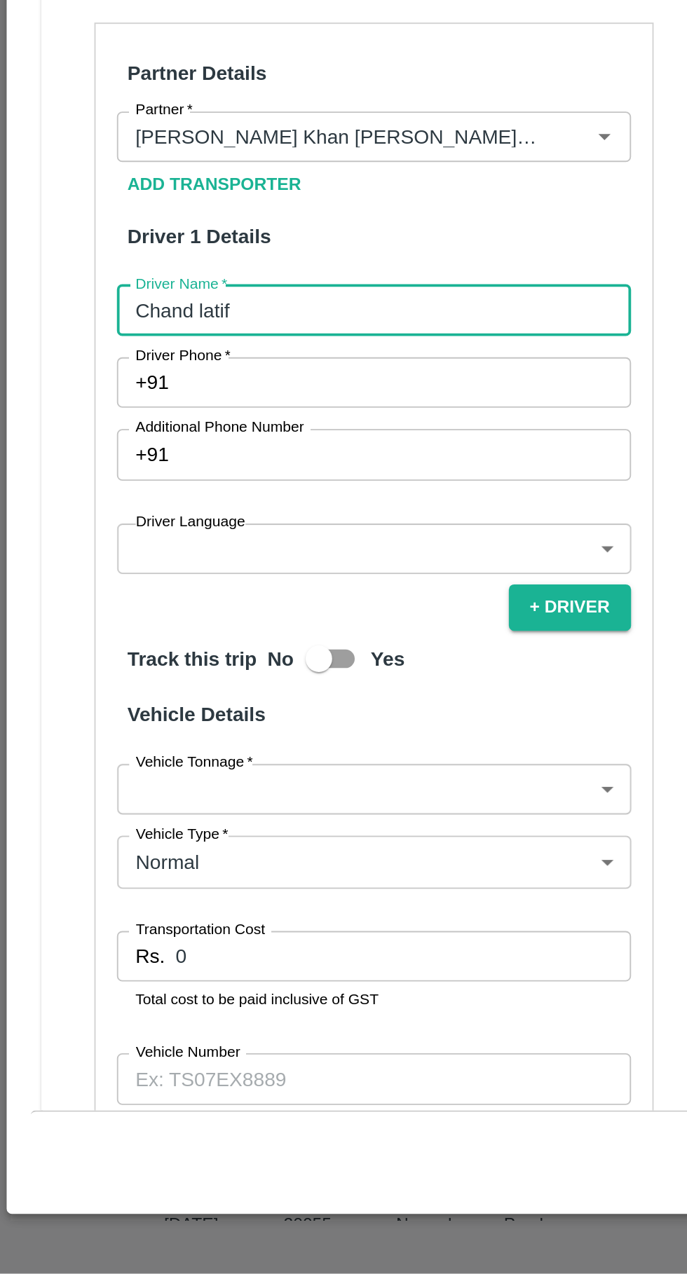
scroll to position [143, 0]
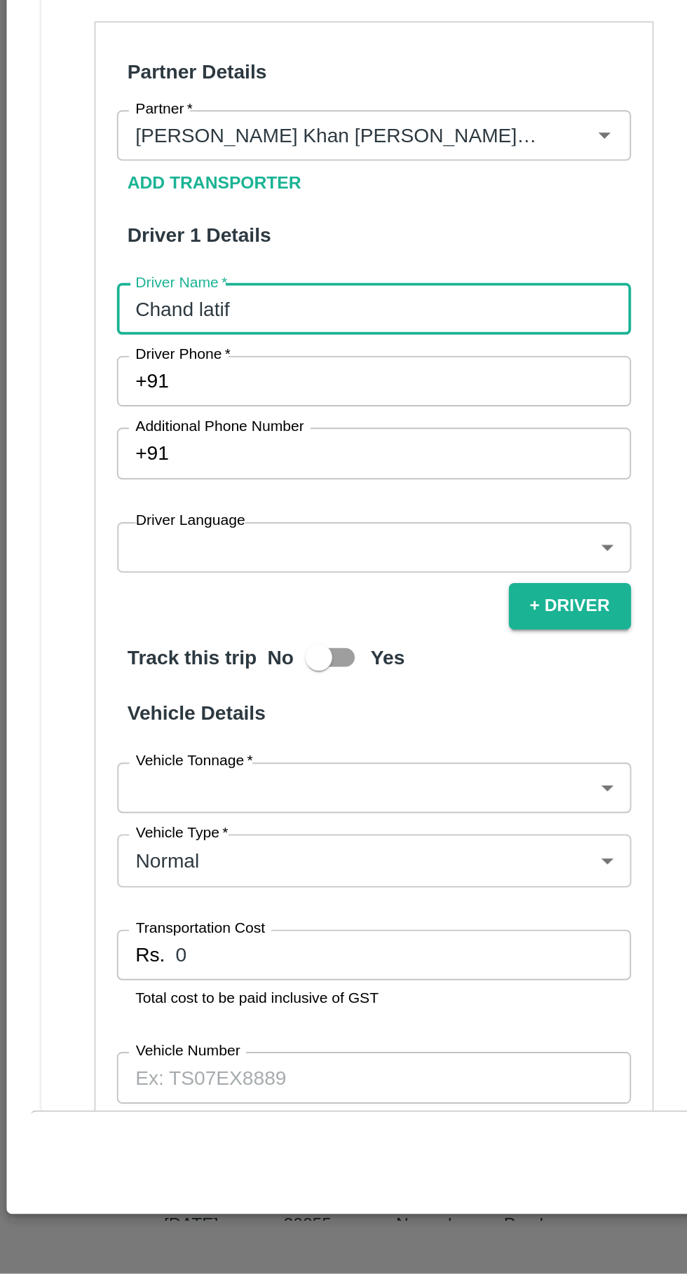
type input "Chand latif"
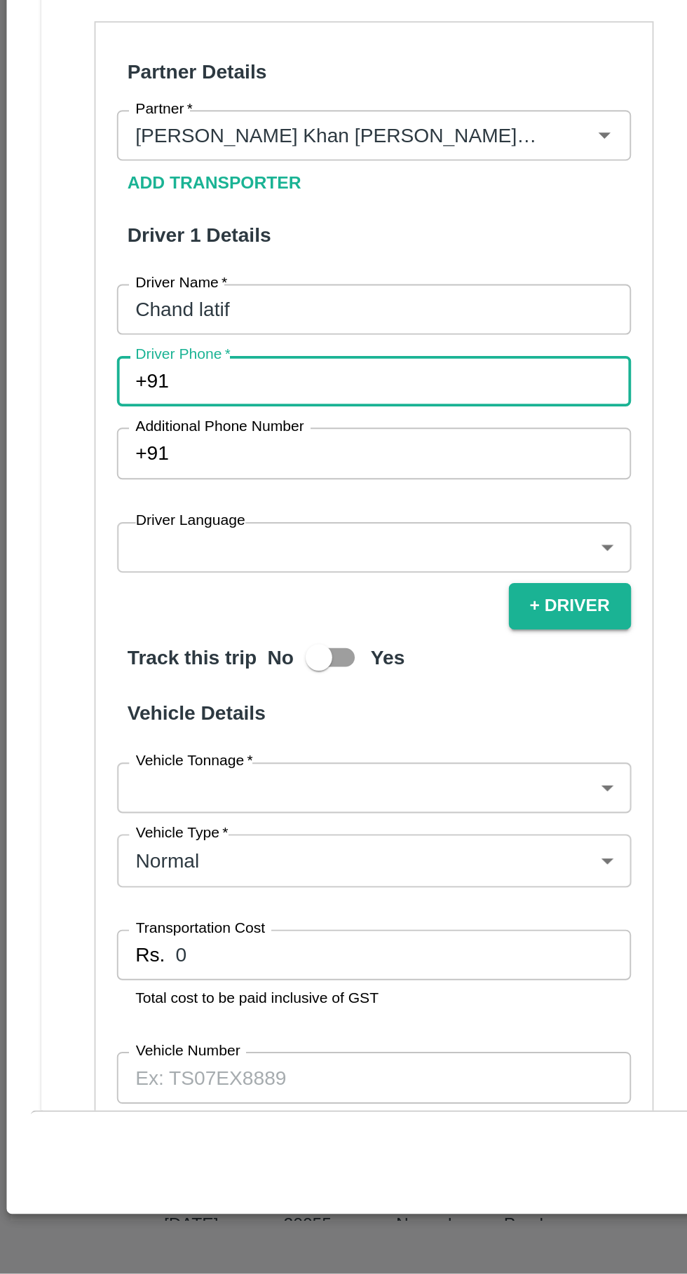
paste input "+918861735357"
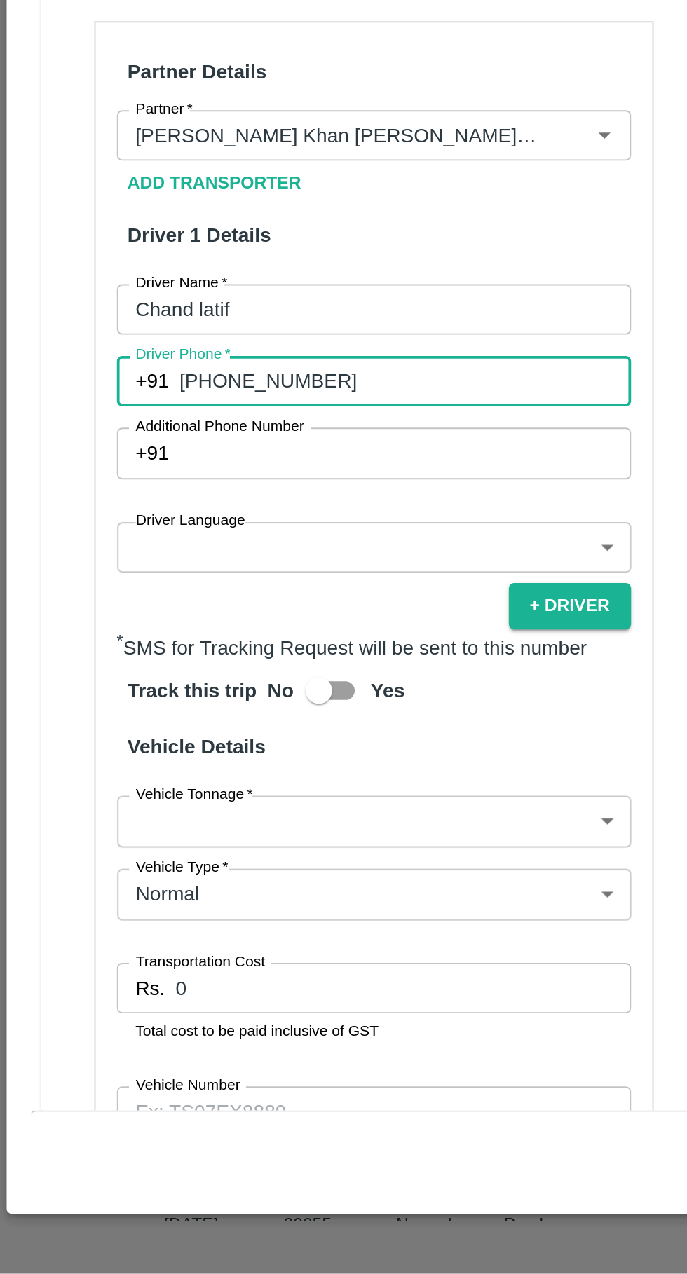
click at [109, 802] on input "+918861735357" at bounding box center [214, 803] width 238 height 27
type input "8861735357"
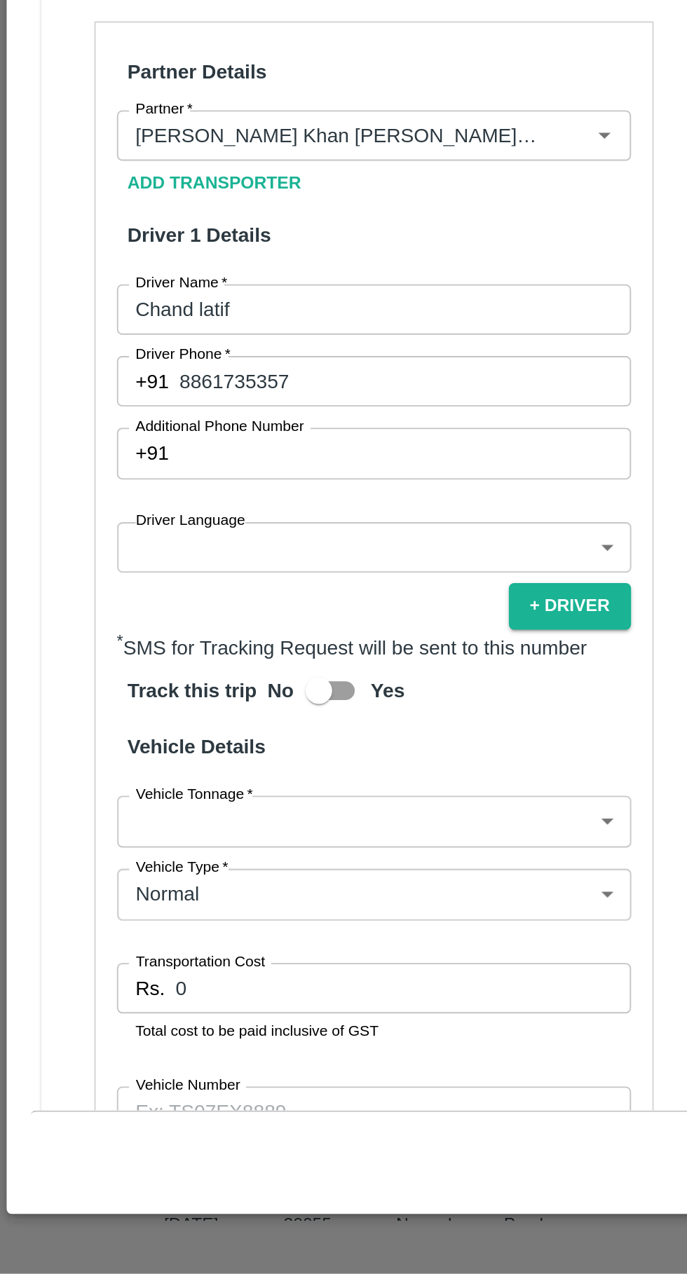
scroll to position [0, 0]
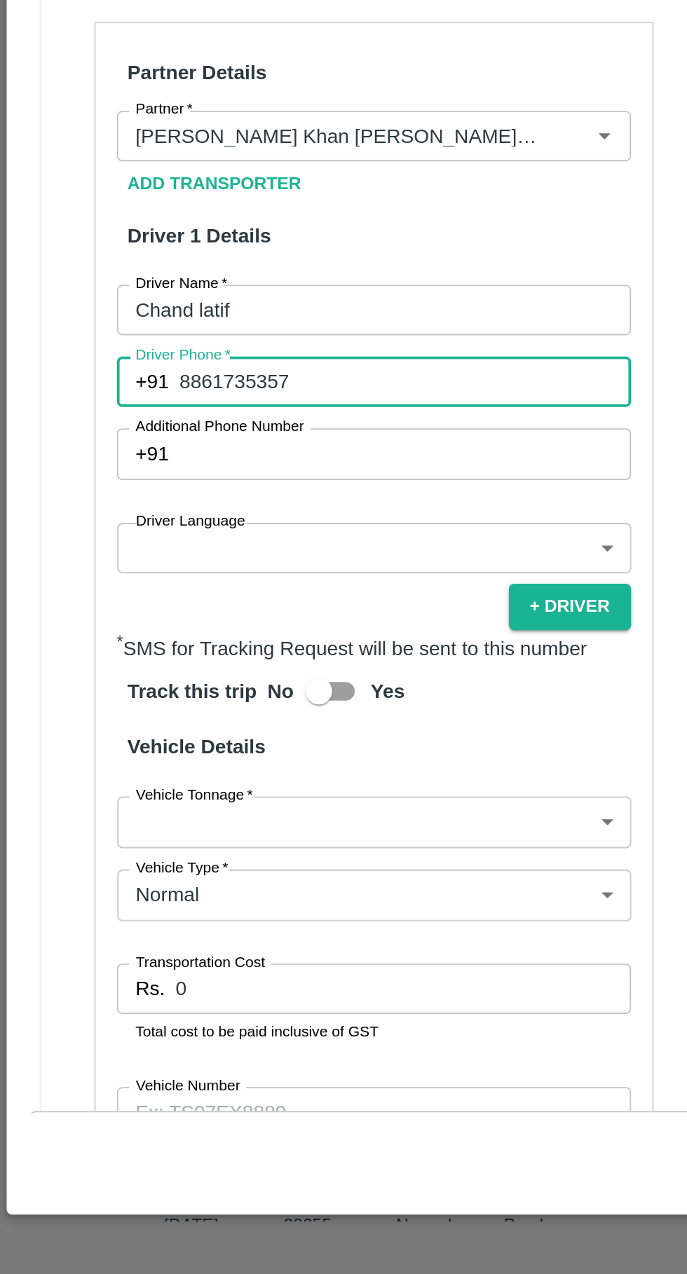
click at [133, 842] on input "Additional Phone Number" at bounding box center [214, 841] width 238 height 27
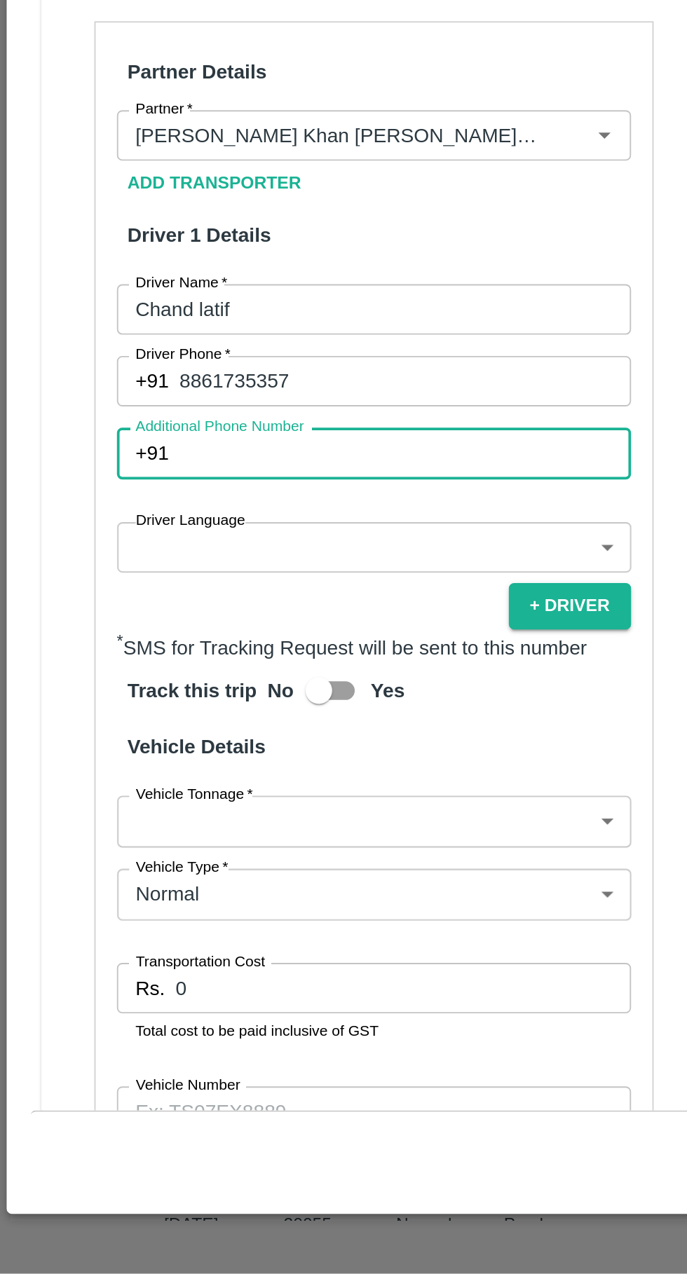
click at [156, 894] on body "Supply Chain Vehicle Request List Start Date Start Date End Date End Date From …" at bounding box center [343, 637] width 687 height 1274
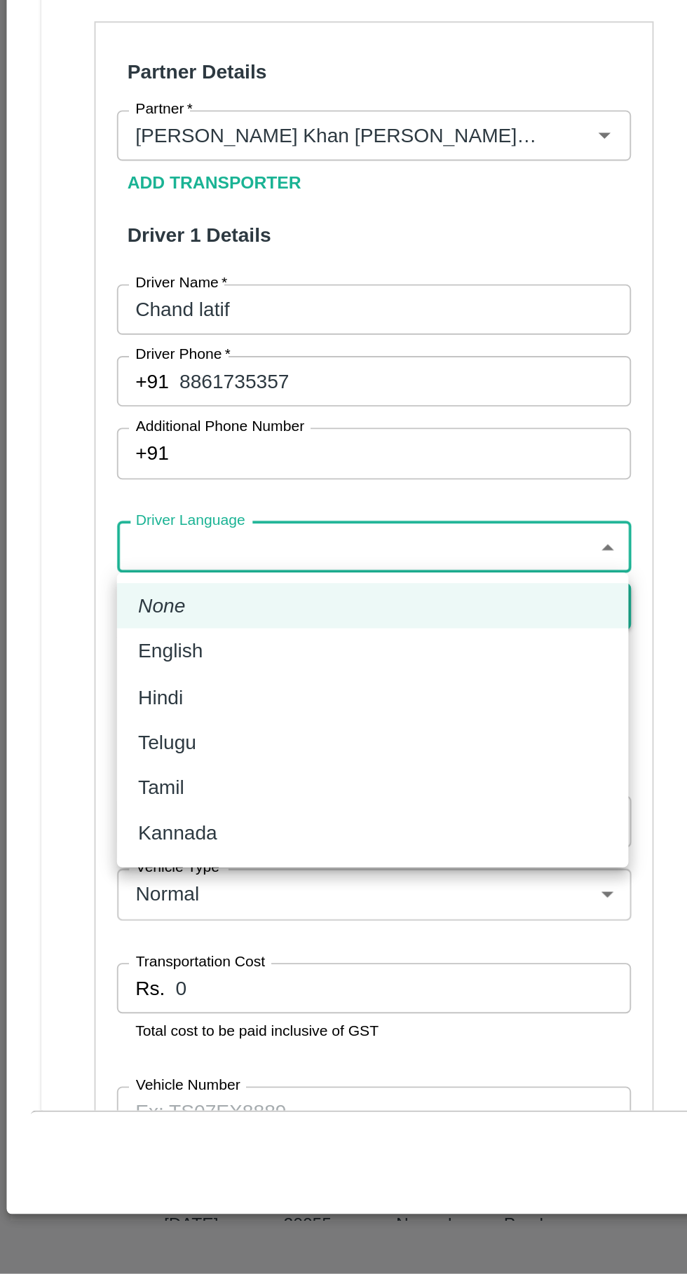
click at [138, 965] on div "Hindi" at bounding box center [196, 969] width 247 height 15
type input "hi"
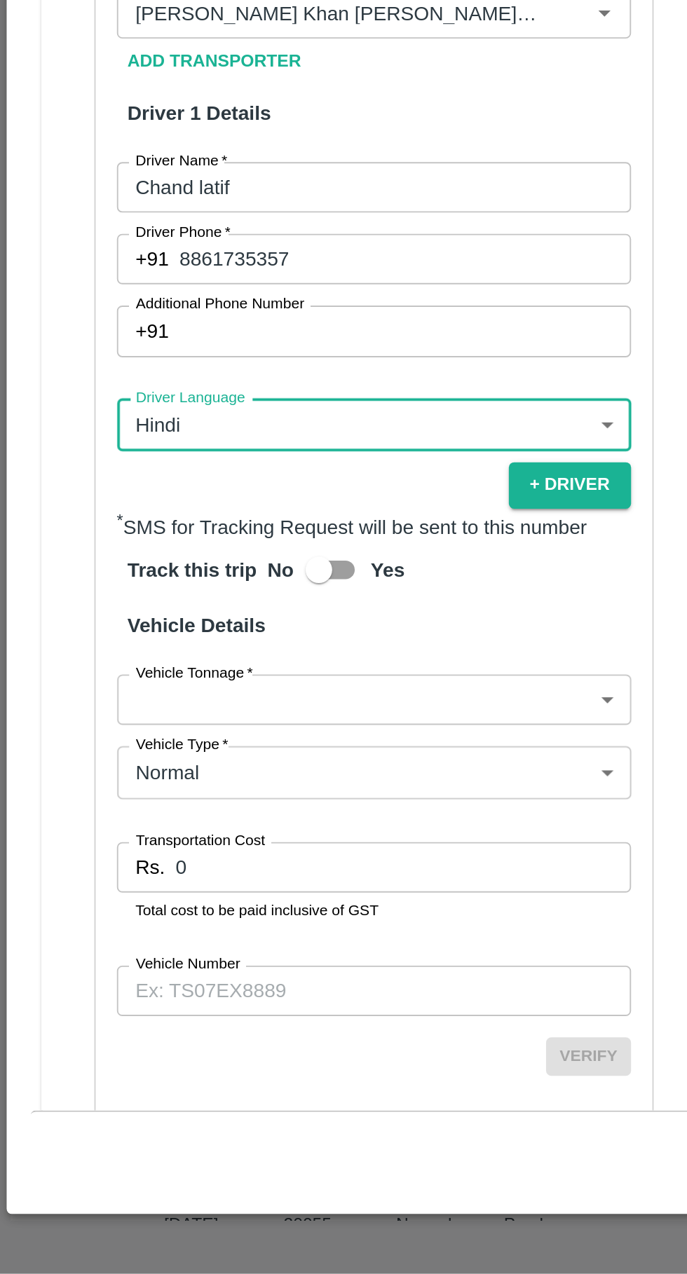
scroll to position [212, 0]
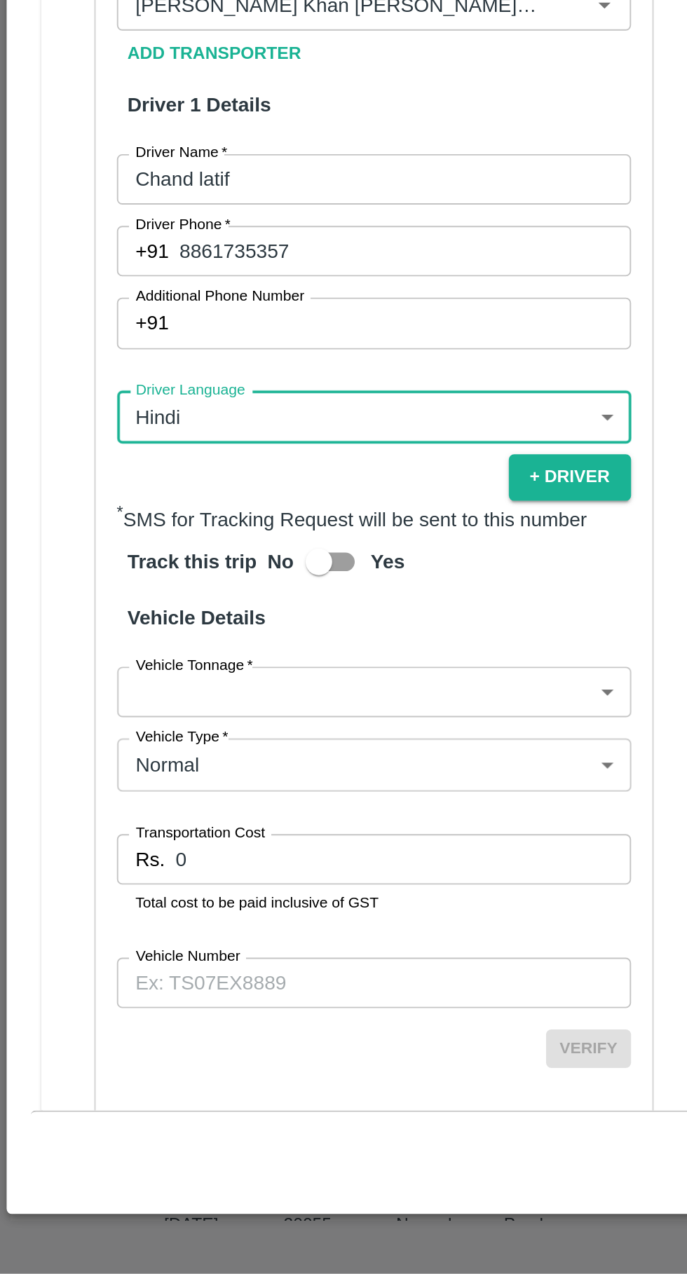
click at [277, 974] on body "Supply Chain Vehicle Request List Start Date Start Date End Date End Date From …" at bounding box center [343, 637] width 687 height 1274
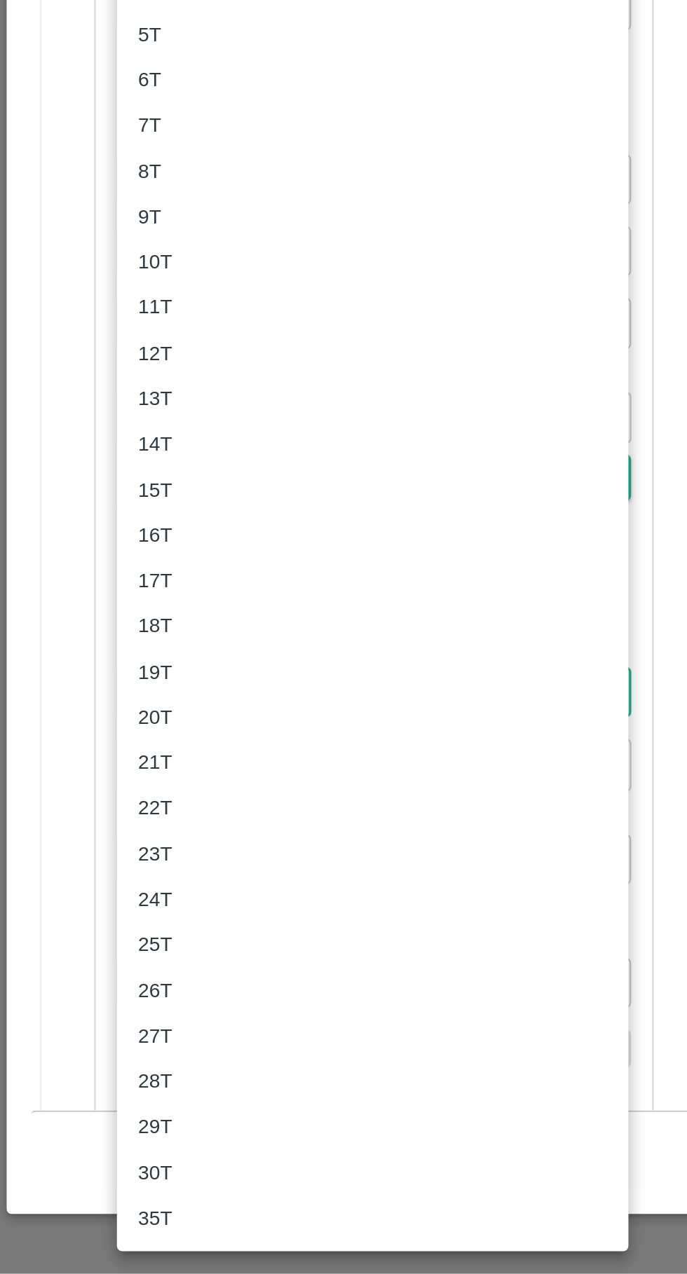
scroll to position [0, 0]
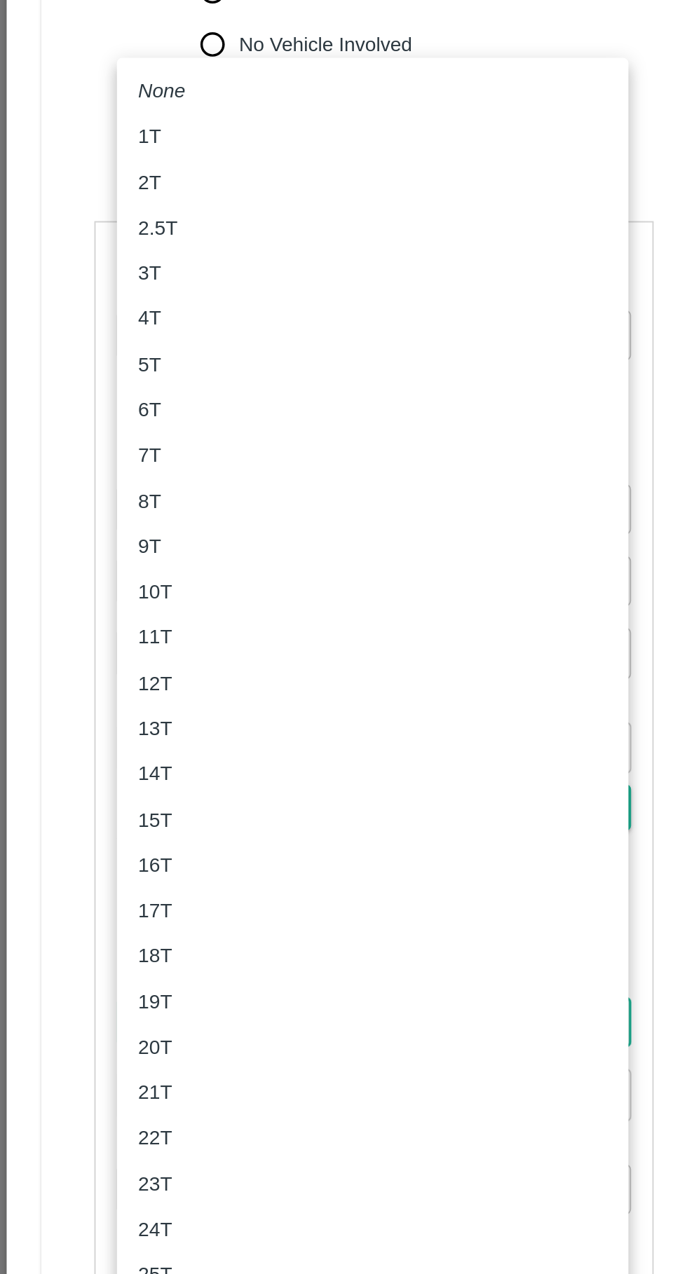
click at [121, 572] on div "3T" at bounding box center [196, 571] width 247 height 15
type input "3000"
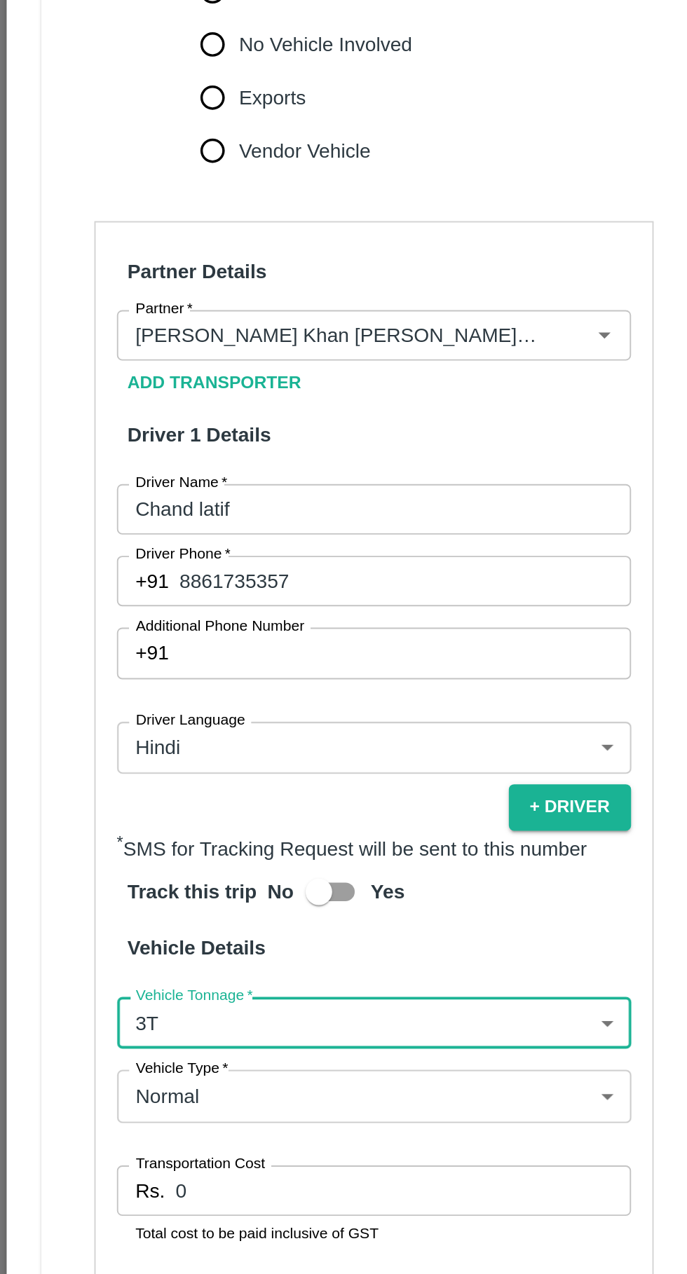
scroll to position [246, 0]
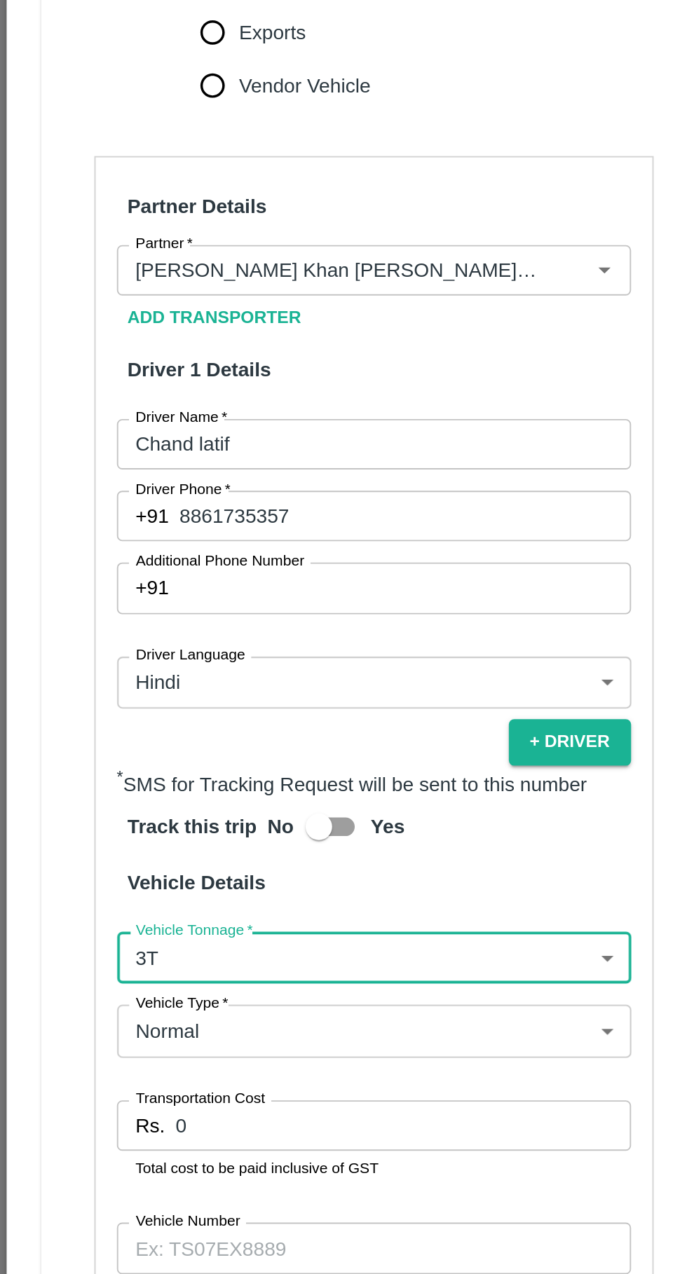
click at [161, 1017] on input "0" at bounding box center [213, 1021] width 240 height 27
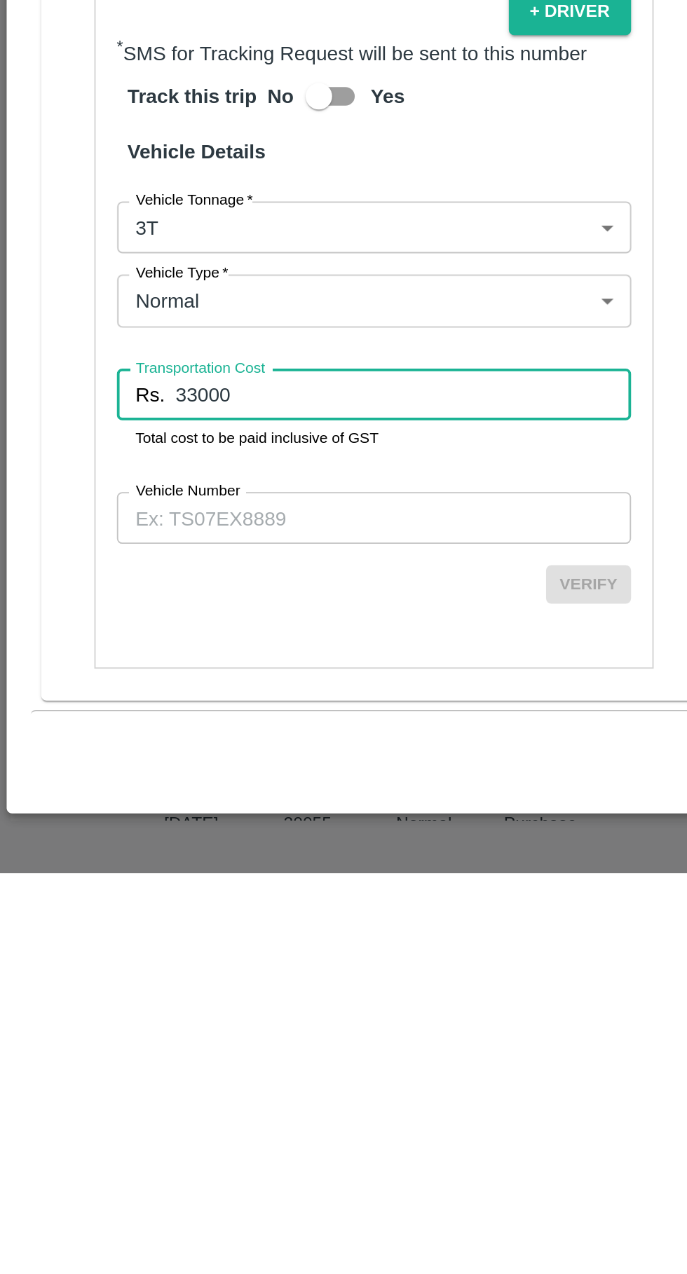
type input "33000"
click at [199, 1086] on input "Vehicle Number" at bounding box center [197, 1086] width 271 height 27
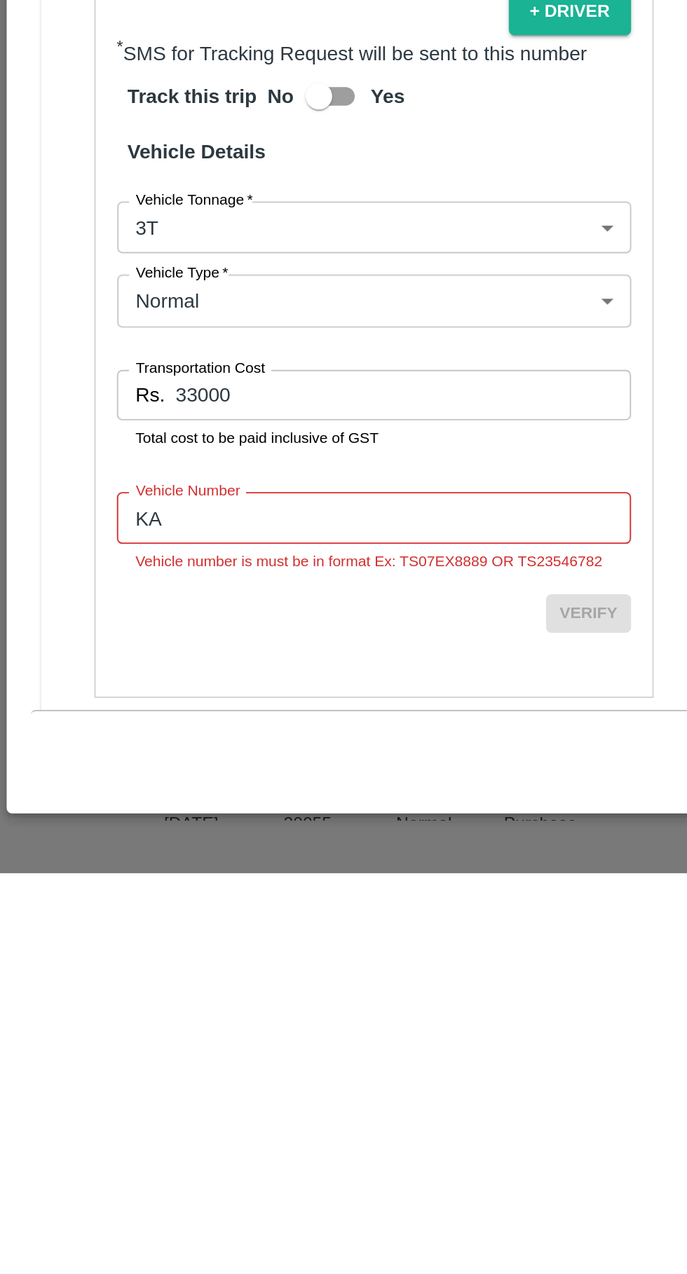
scroll to position [0, 0]
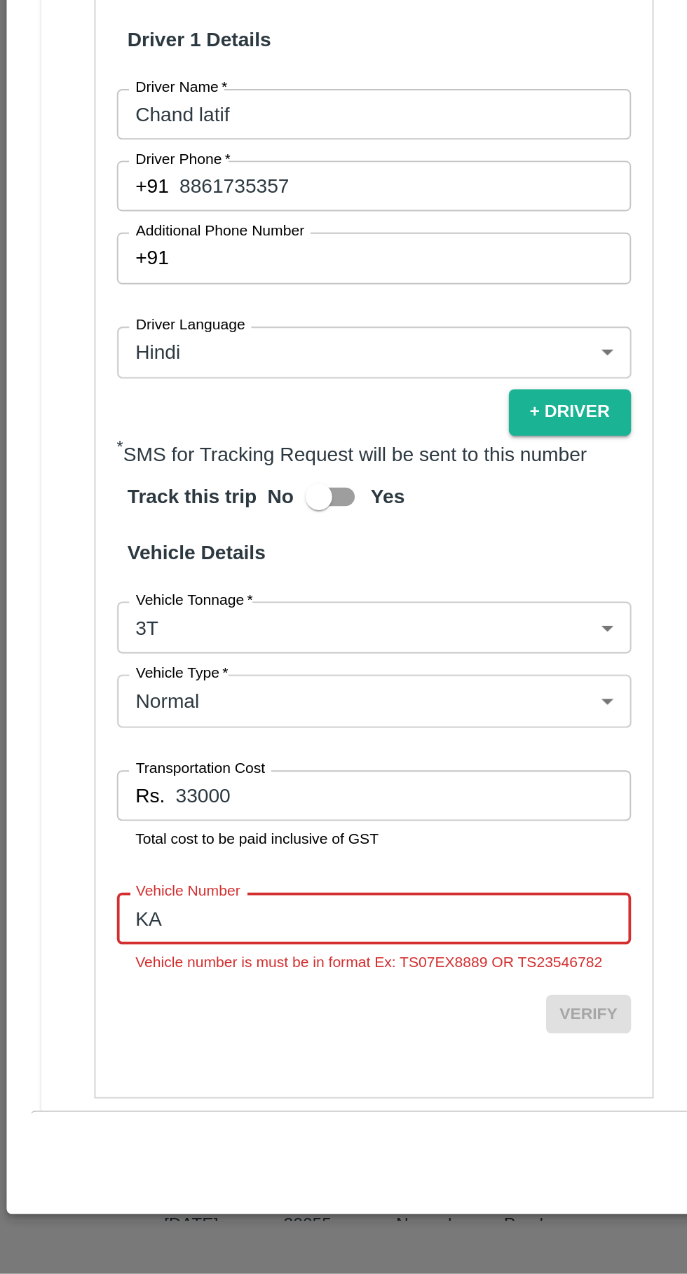
click at [147, 1083] on input "KA" at bounding box center [197, 1086] width 271 height 27
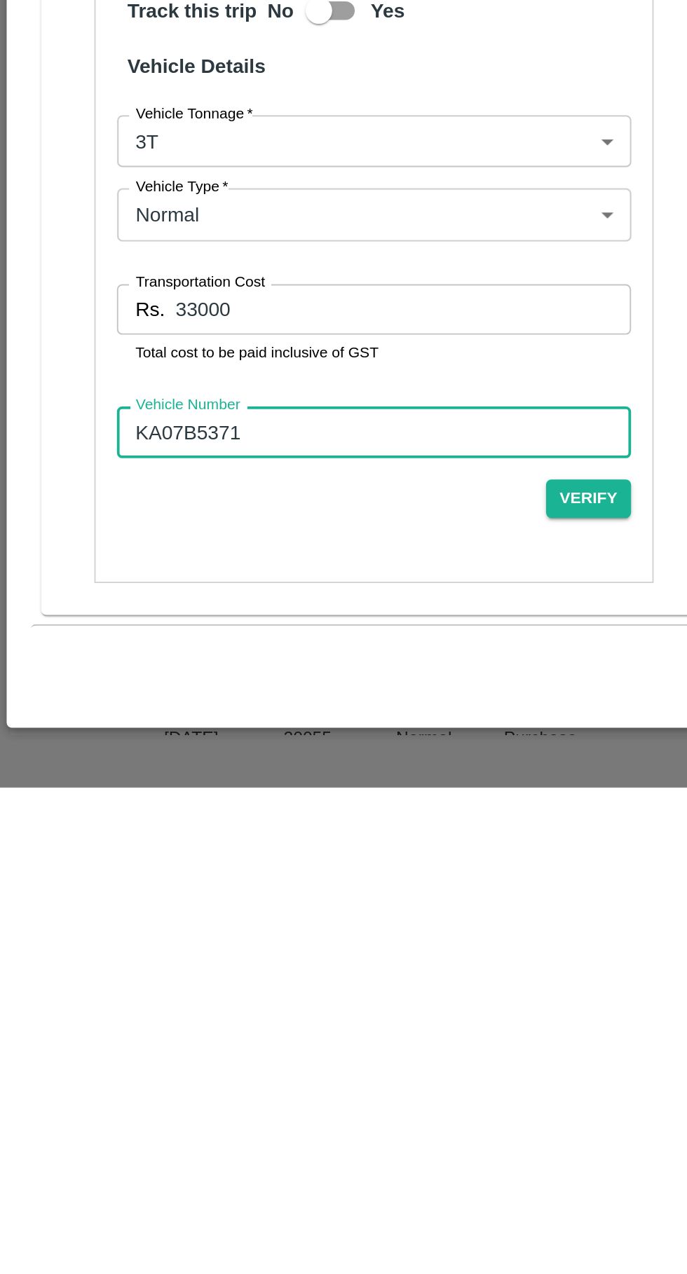
type input "KA07B5371"
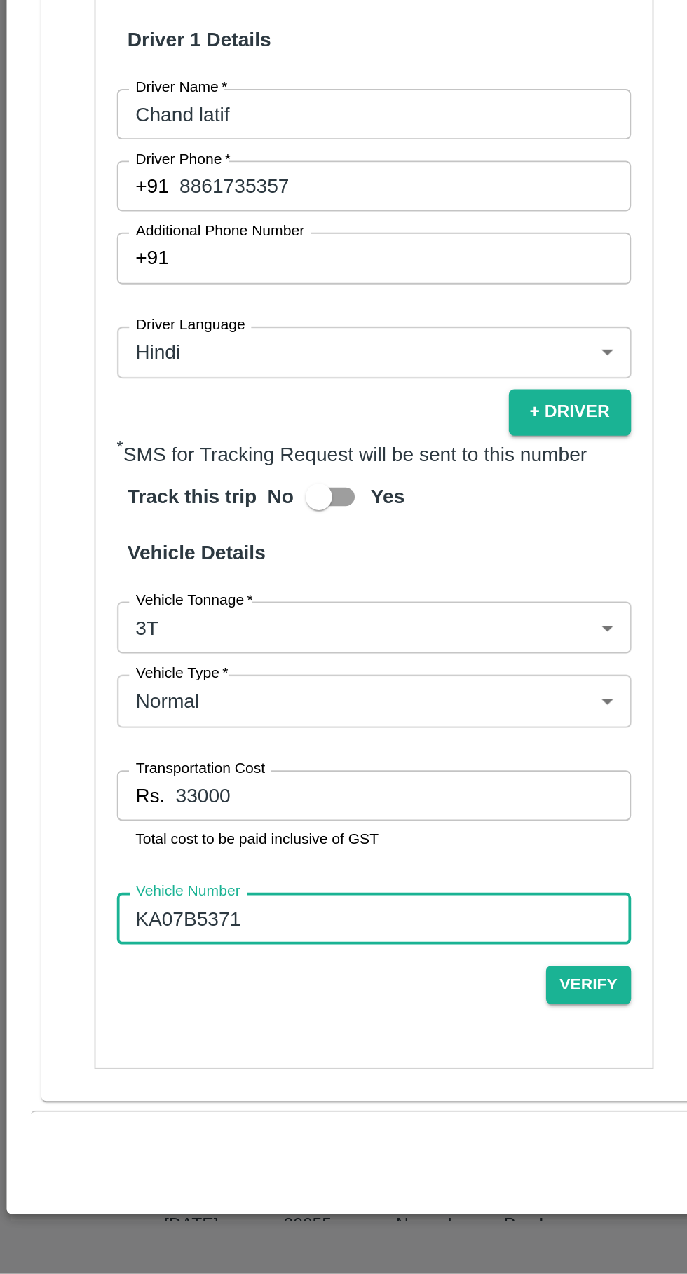
click at [165, 1017] on input "33000" at bounding box center [213, 1021] width 240 height 27
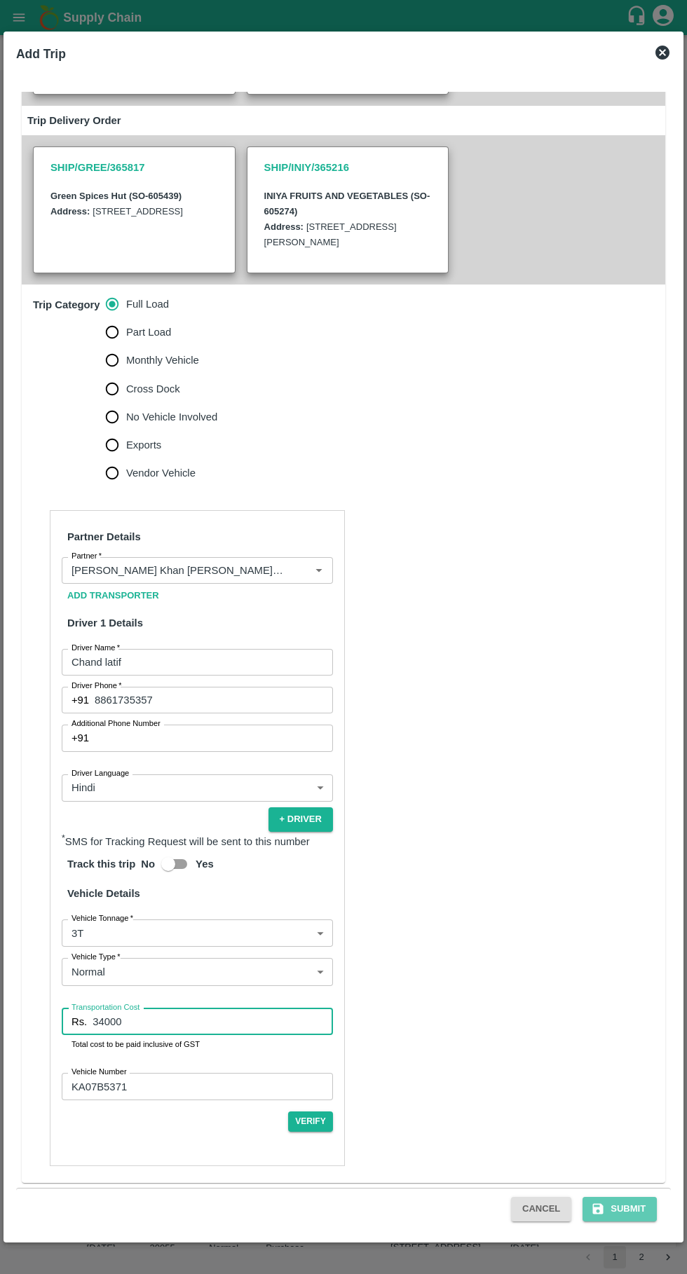
type input "34000"
click at [617, 1217] on button "Submit" at bounding box center [619, 1209] width 74 height 25
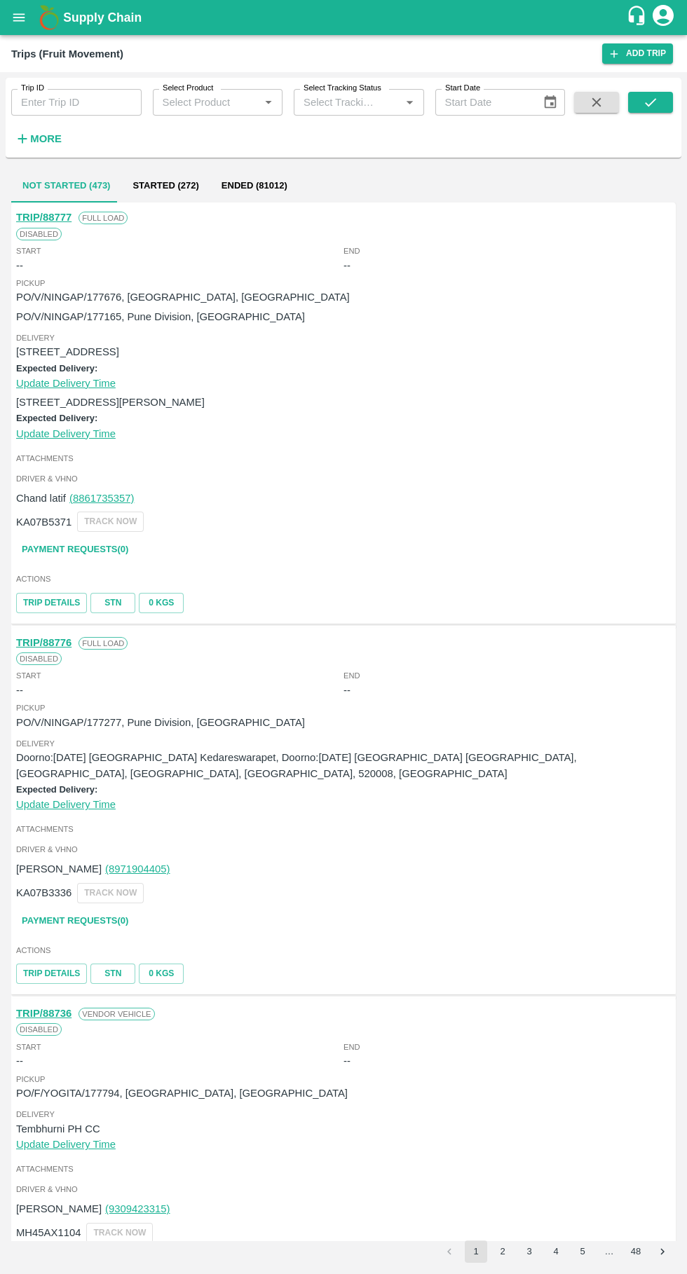
click at [34, 218] on link "TRIP/88777" at bounding box center [43, 217] width 55 height 11
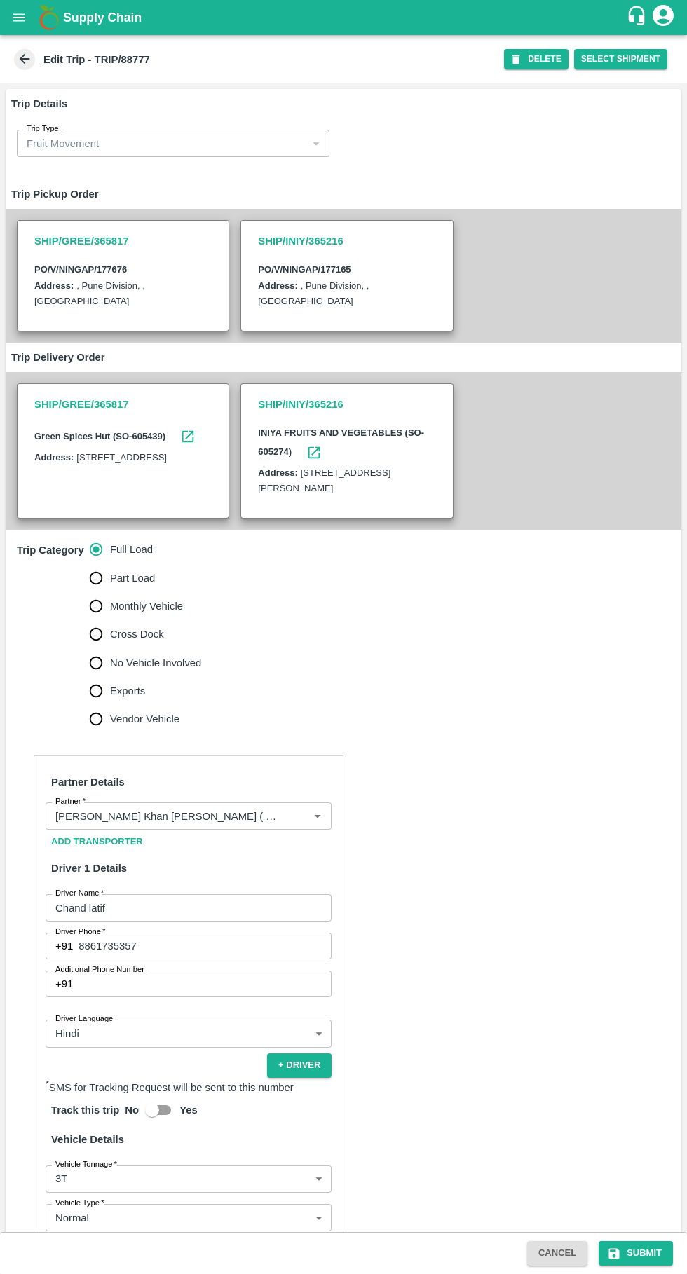
type input "[PERSON_NAME] Khan [PERSON_NAME] ( HDFC) ( HMK Transport Shirasgaon Kasa)-[GEOG…"
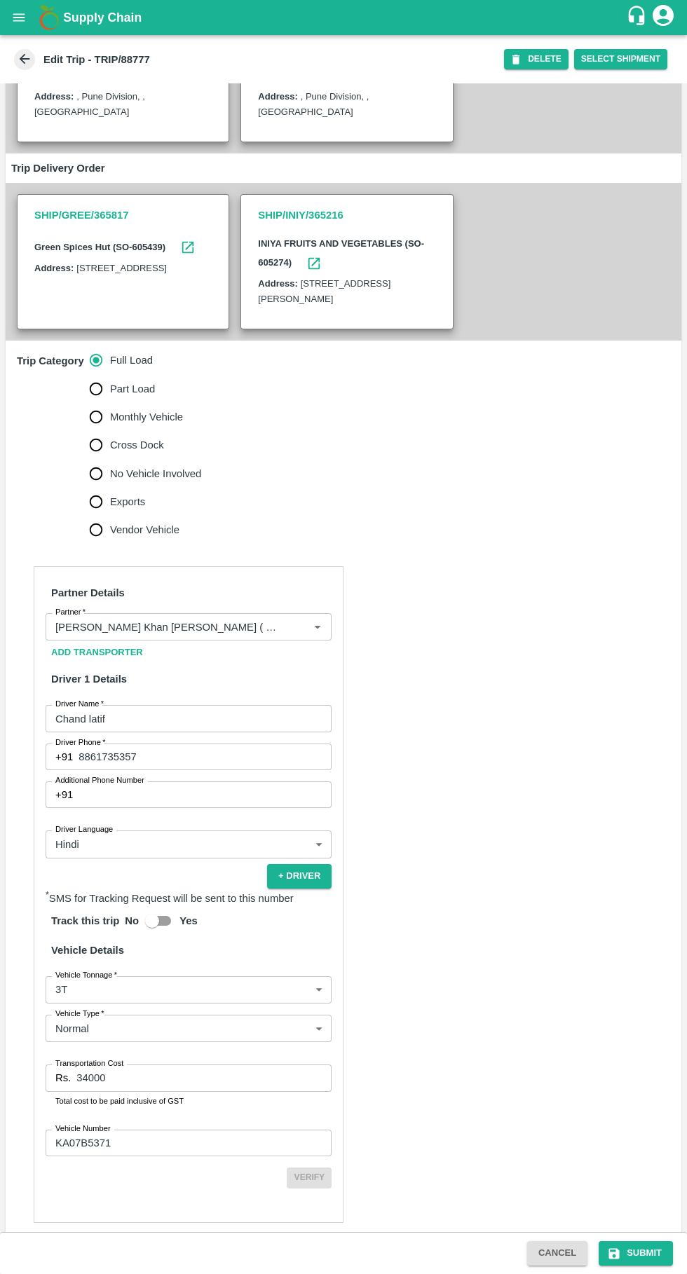
scroll to position [202, 0]
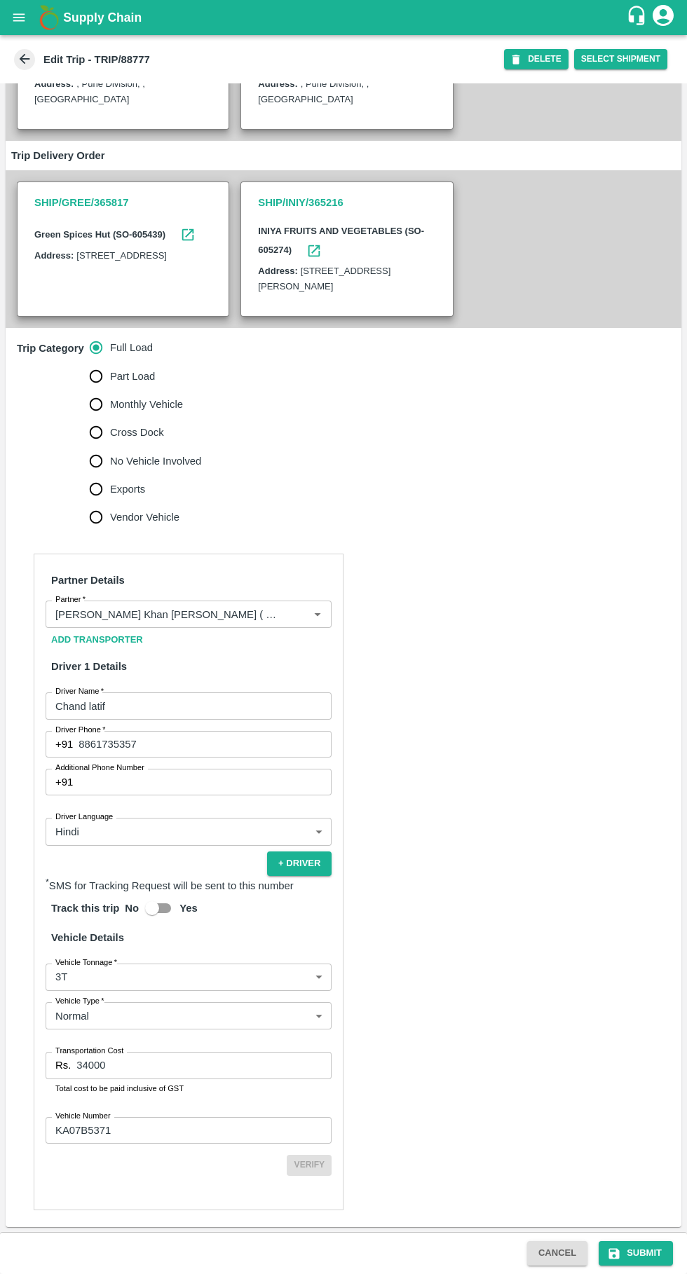
click at [222, 614] on input "Partner   *" at bounding box center [168, 614] width 236 height 18
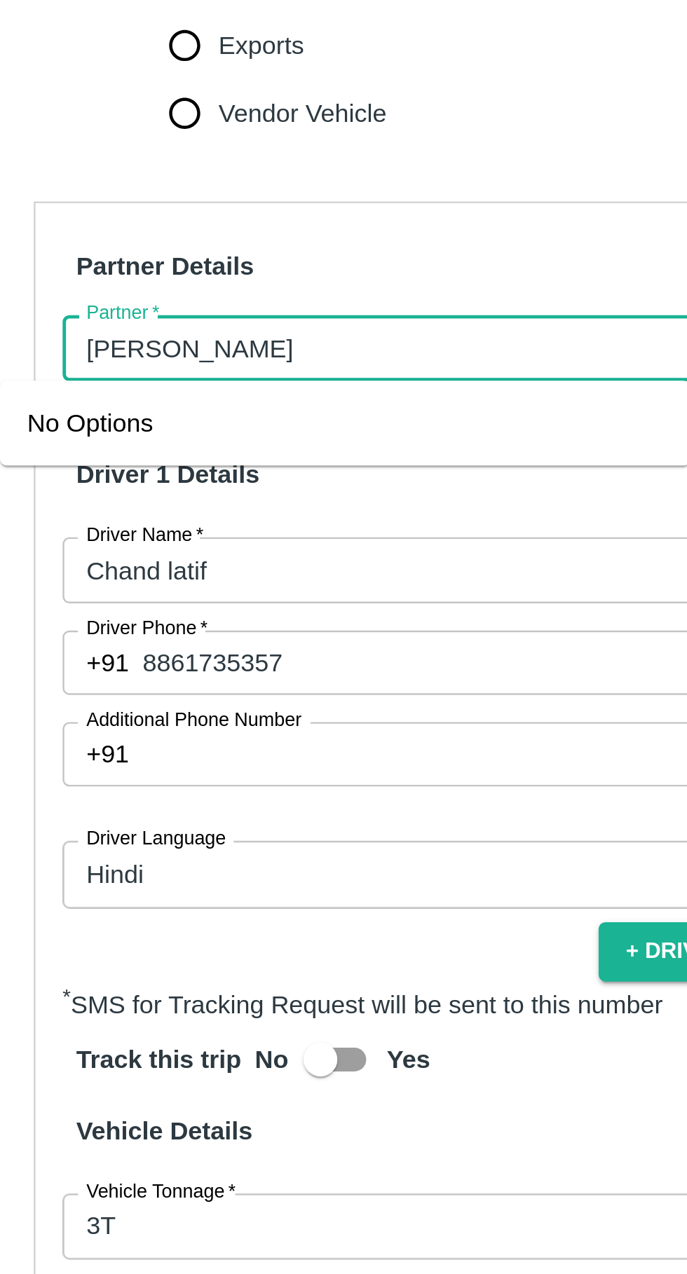
type input "ganesh m"
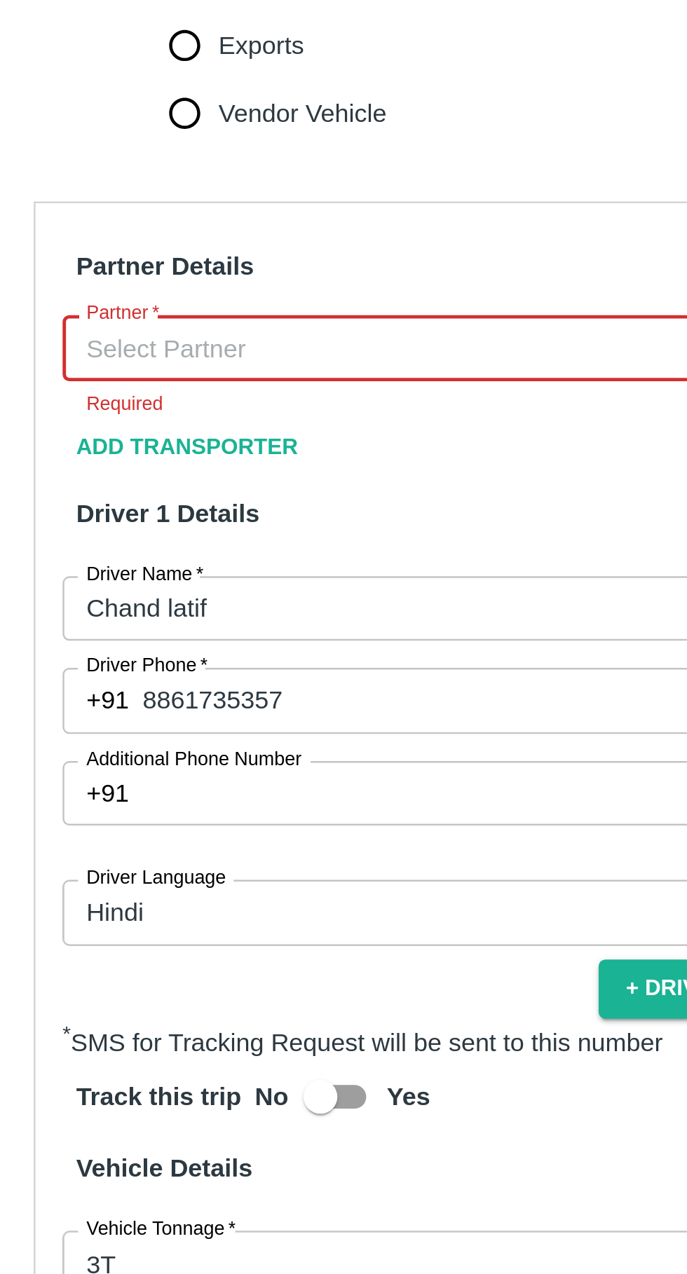
click at [95, 619] on input "Partner   *" at bounding box center [177, 614] width 254 height 18
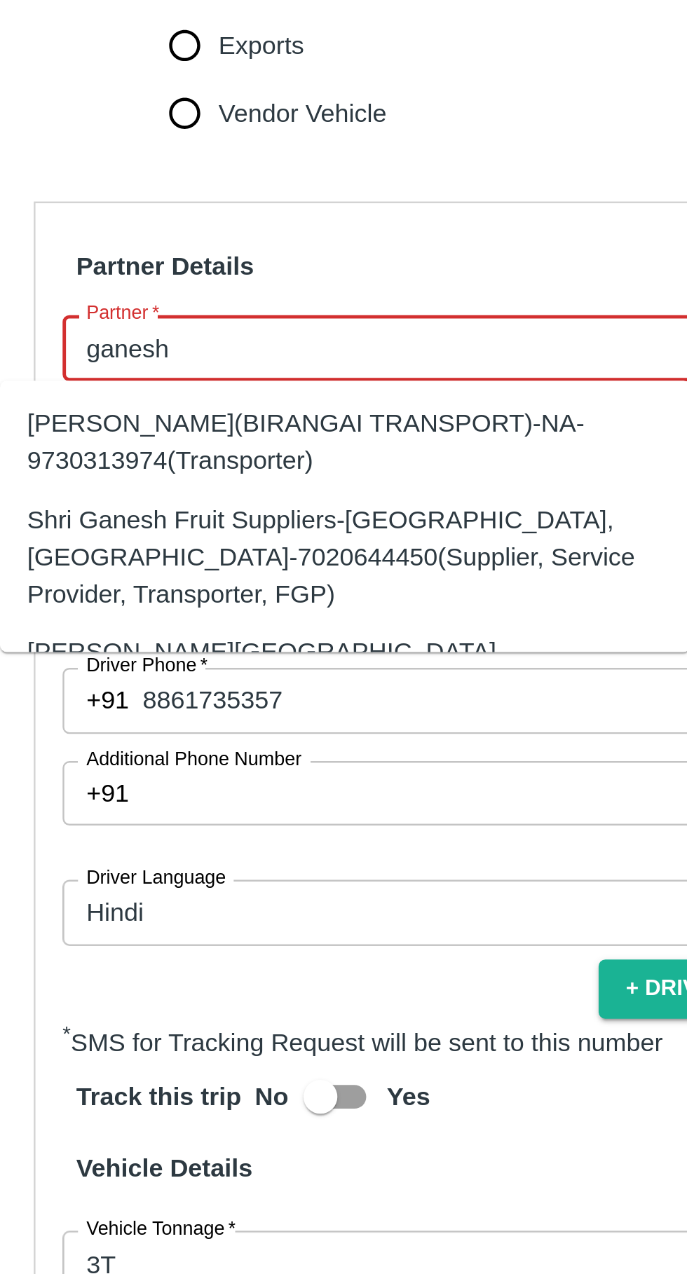
type input "ganesh"
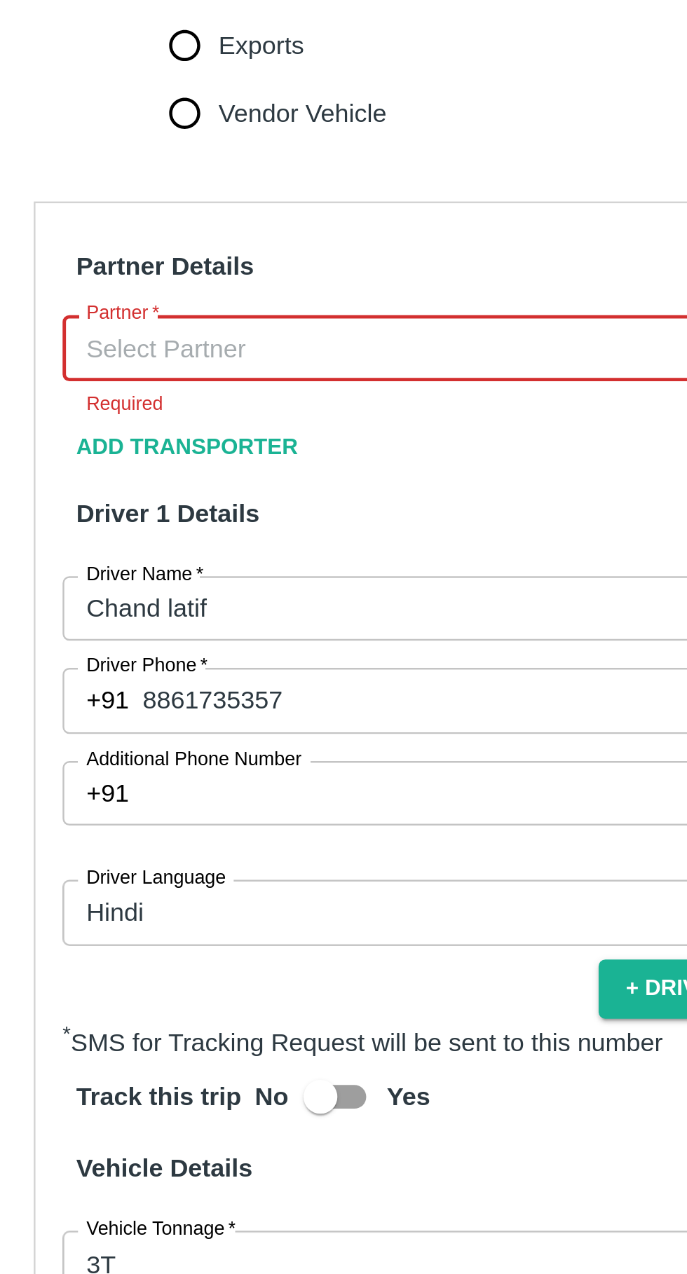
click at [155, 608] on input "Partner   *" at bounding box center [177, 614] width 254 height 18
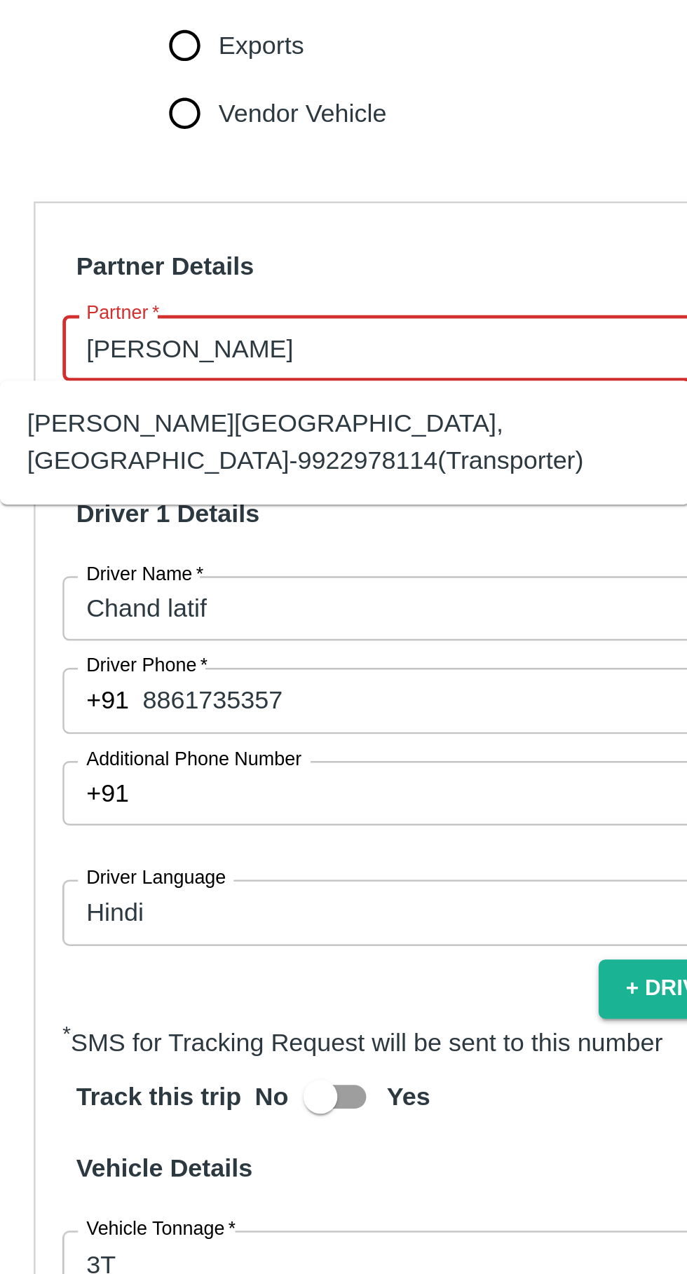
click at [216, 655] on div "[PERSON_NAME][GEOGRAPHIC_DATA], [GEOGRAPHIC_DATA]-9922978114(Transporter)" at bounding box center [162, 654] width 263 height 32
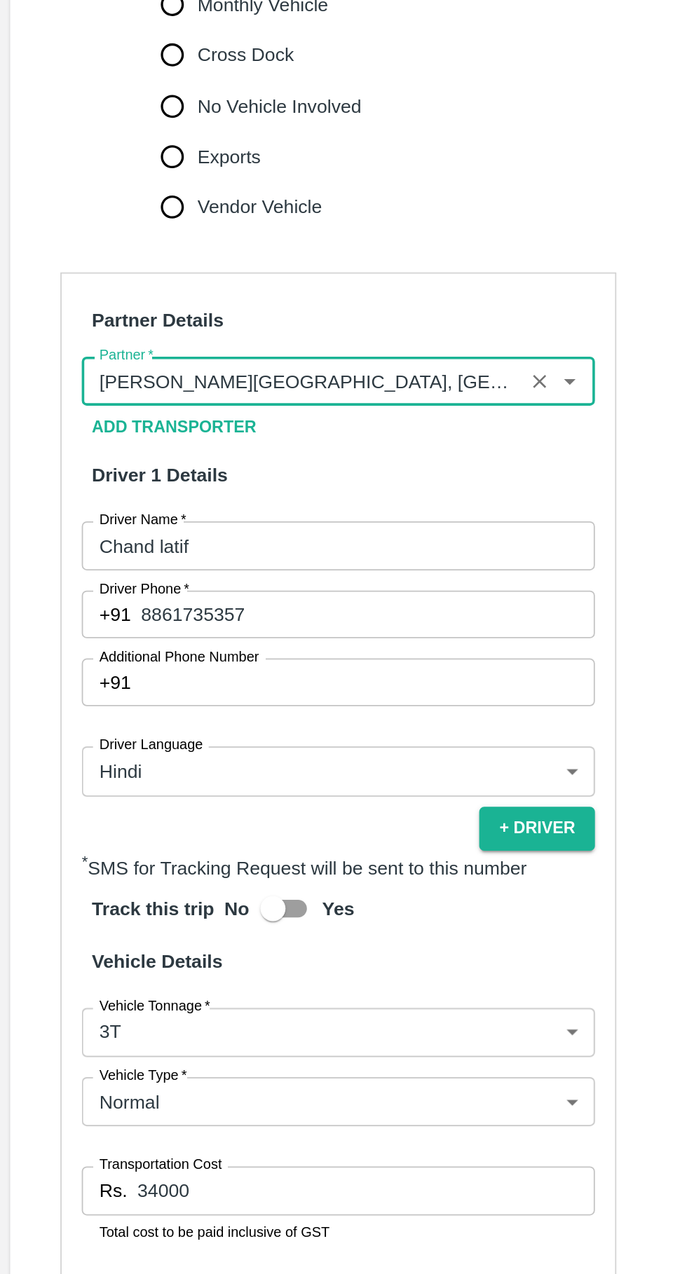
scroll to position [247, 0]
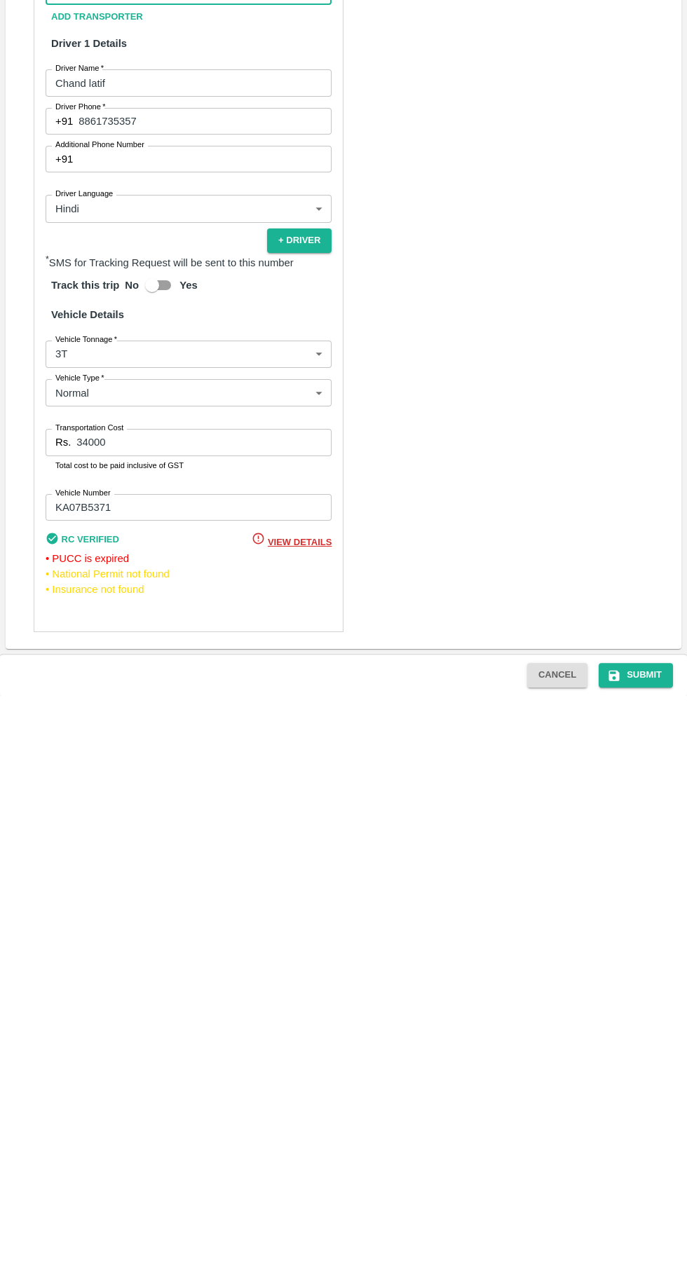
type input "[PERSON_NAME][GEOGRAPHIC_DATA], [GEOGRAPHIC_DATA]-9922978114(Transporter)"
click at [641, 1253] on button "Submit" at bounding box center [636, 1253] width 74 height 25
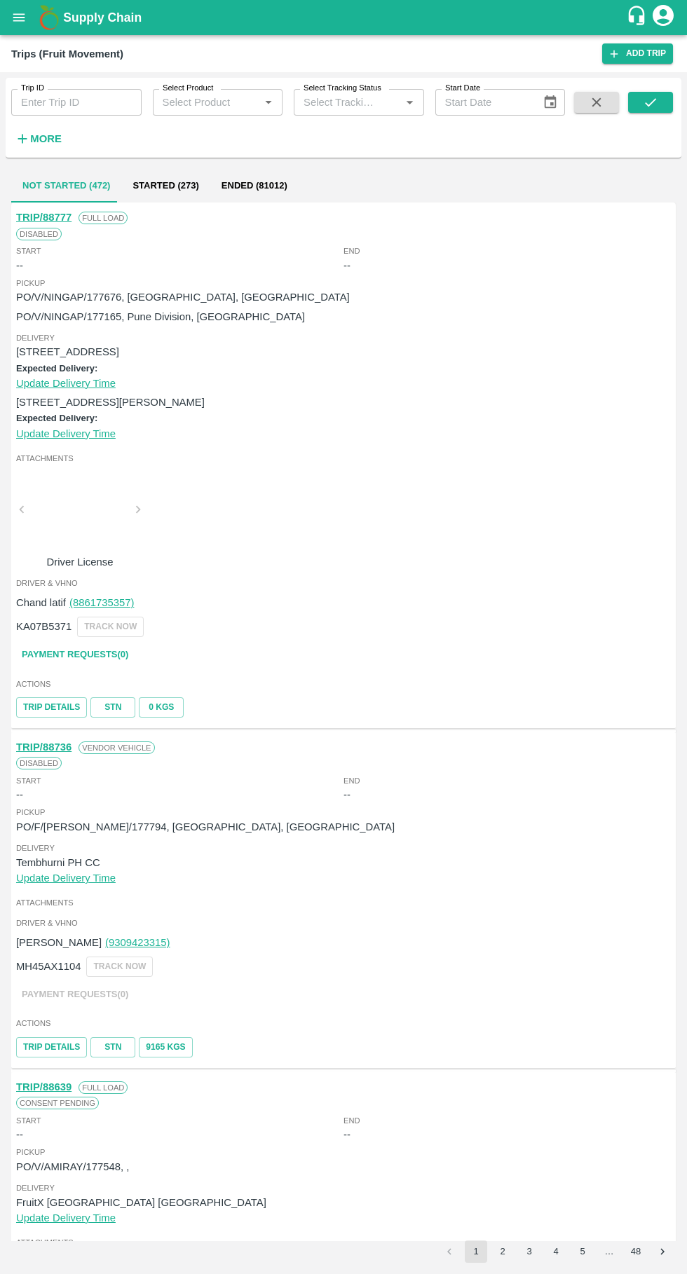
click at [34, 217] on link "TRIP/88777" at bounding box center [43, 217] width 55 height 11
click at [170, 187] on button "Started (273)" at bounding box center [165, 186] width 88 height 34
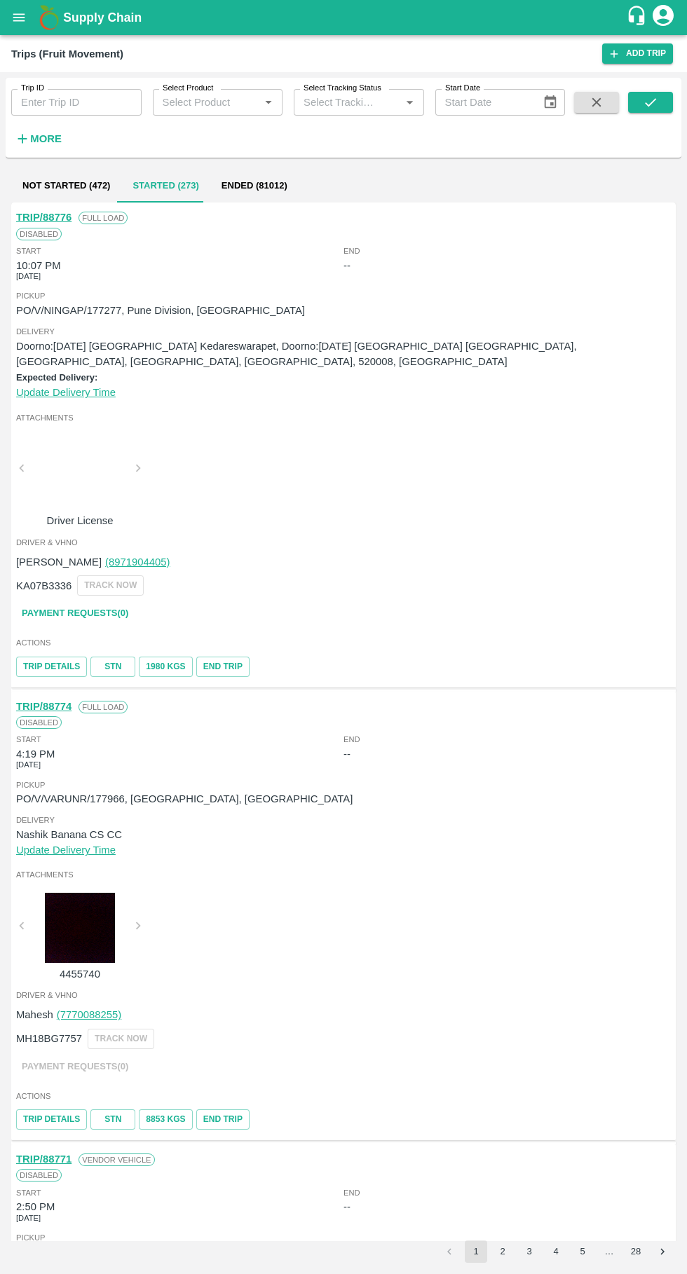
click at [58, 219] on link "TRIP/88776" at bounding box center [43, 217] width 55 height 11
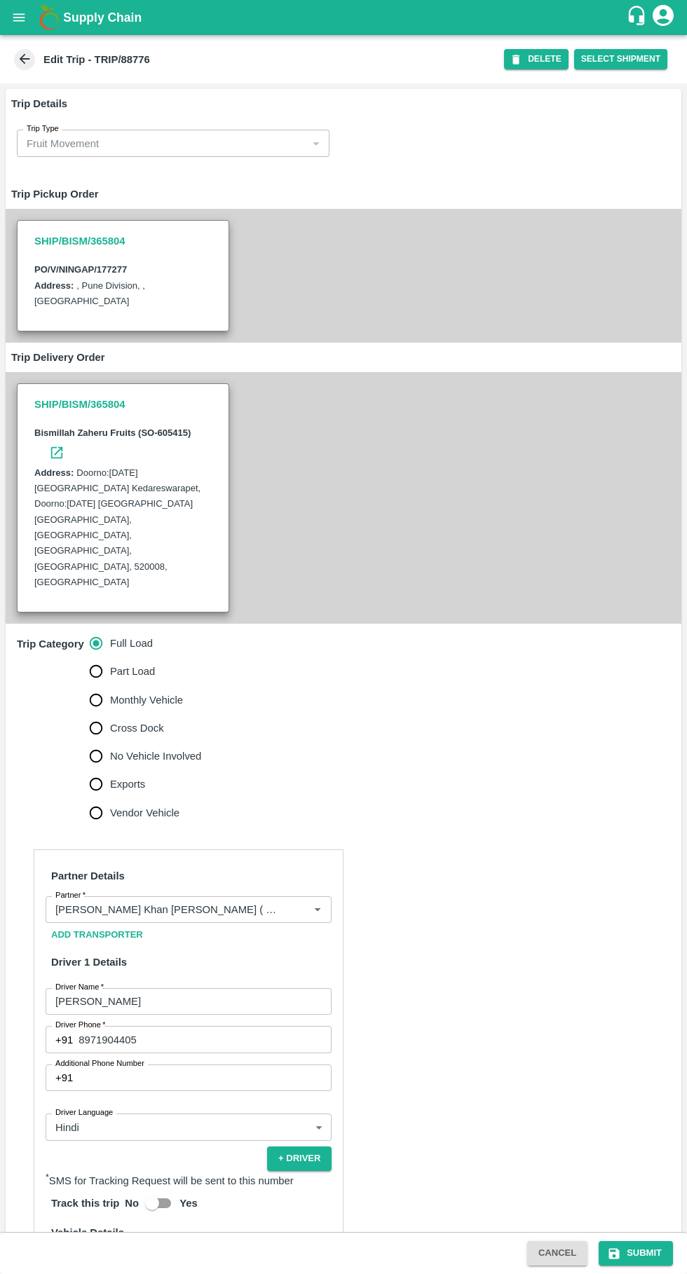
click at [267, 901] on input "Partner   *" at bounding box center [168, 910] width 236 height 18
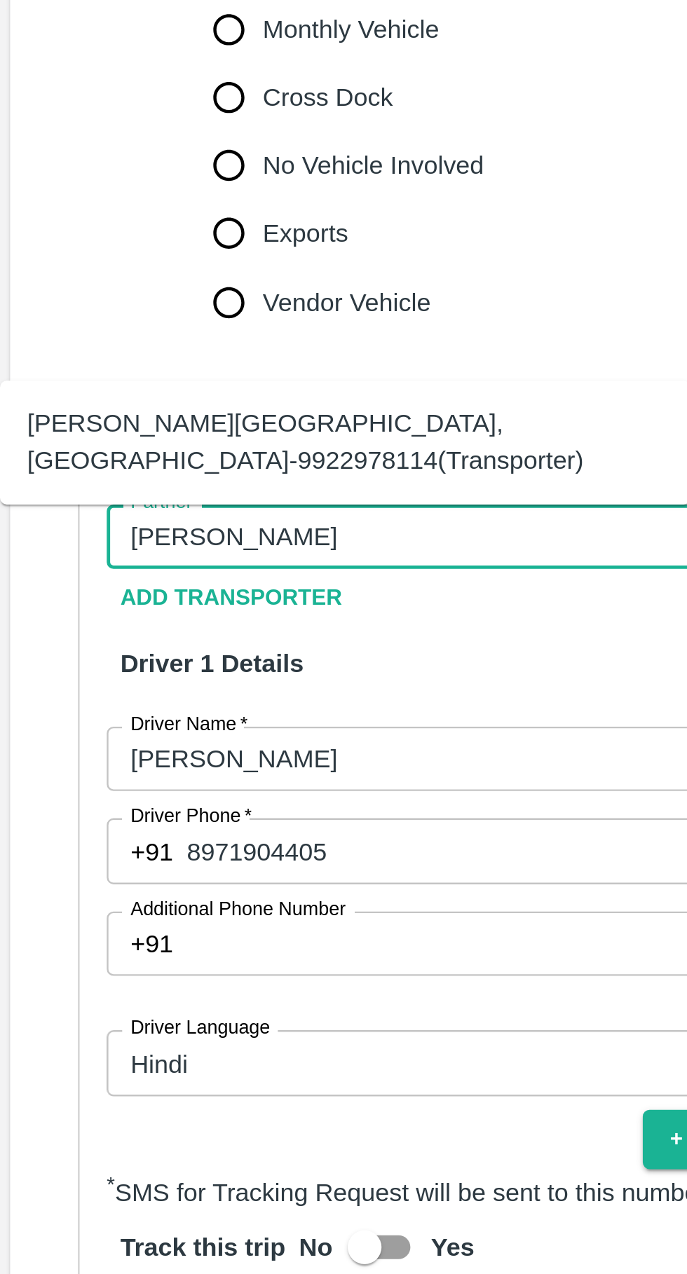
click at [177, 867] on div "[PERSON_NAME][GEOGRAPHIC_DATA], [GEOGRAPHIC_DATA]-9922978114(Transporter)" at bounding box center [144, 871] width 263 height 32
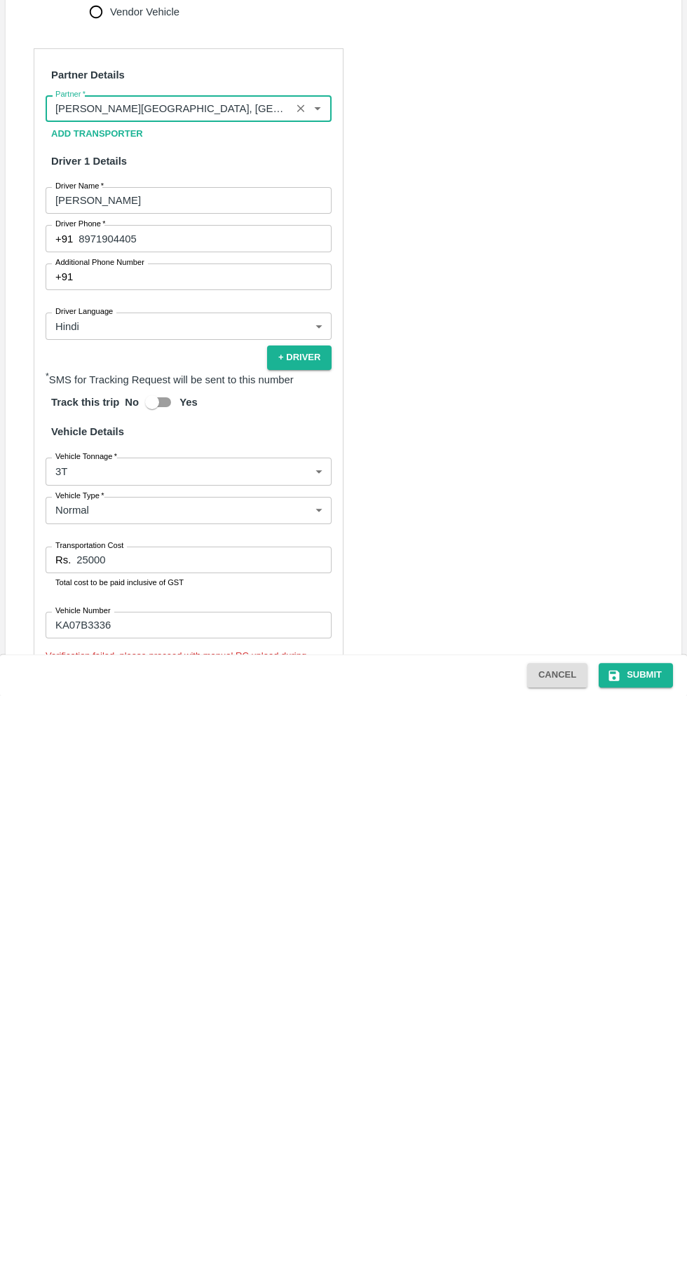
type input "[PERSON_NAME][GEOGRAPHIC_DATA], [GEOGRAPHIC_DATA]-9922978114(Transporter)"
click at [644, 1254] on button "Submit" at bounding box center [636, 1253] width 74 height 25
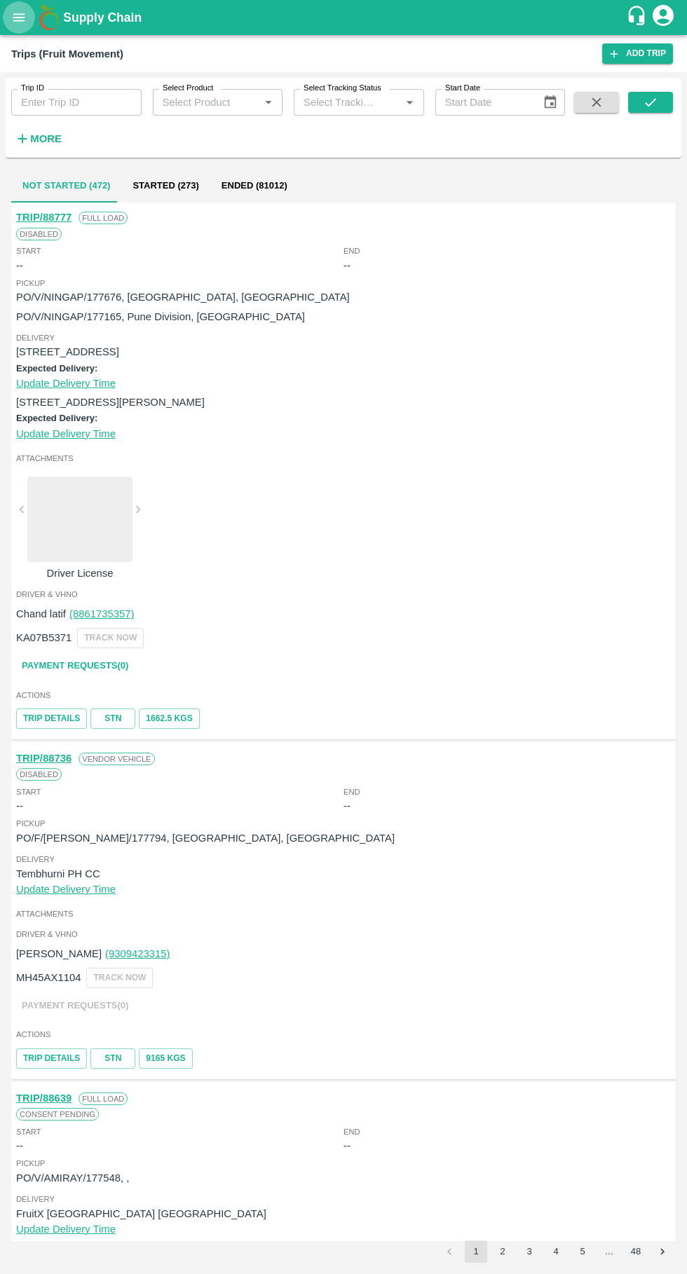
click at [19, 18] on icon "open drawer" at bounding box center [19, 17] width 12 height 8
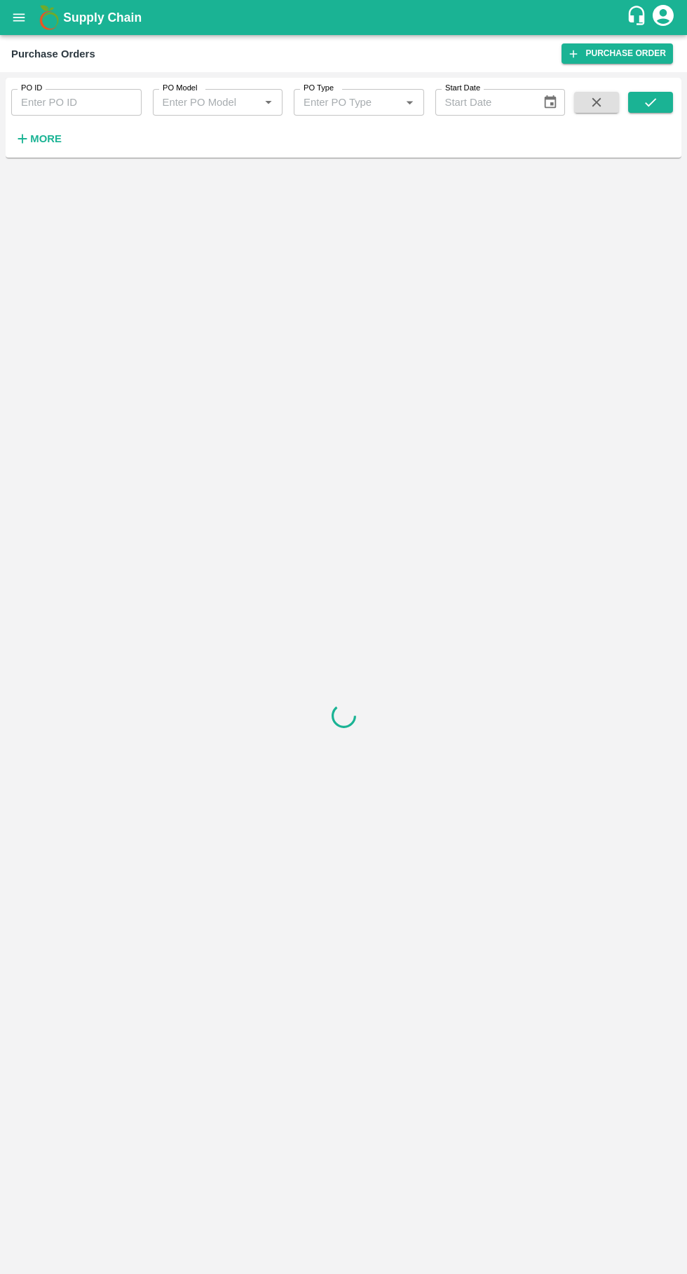
click at [45, 102] on input "PO ID" at bounding box center [76, 102] width 130 height 27
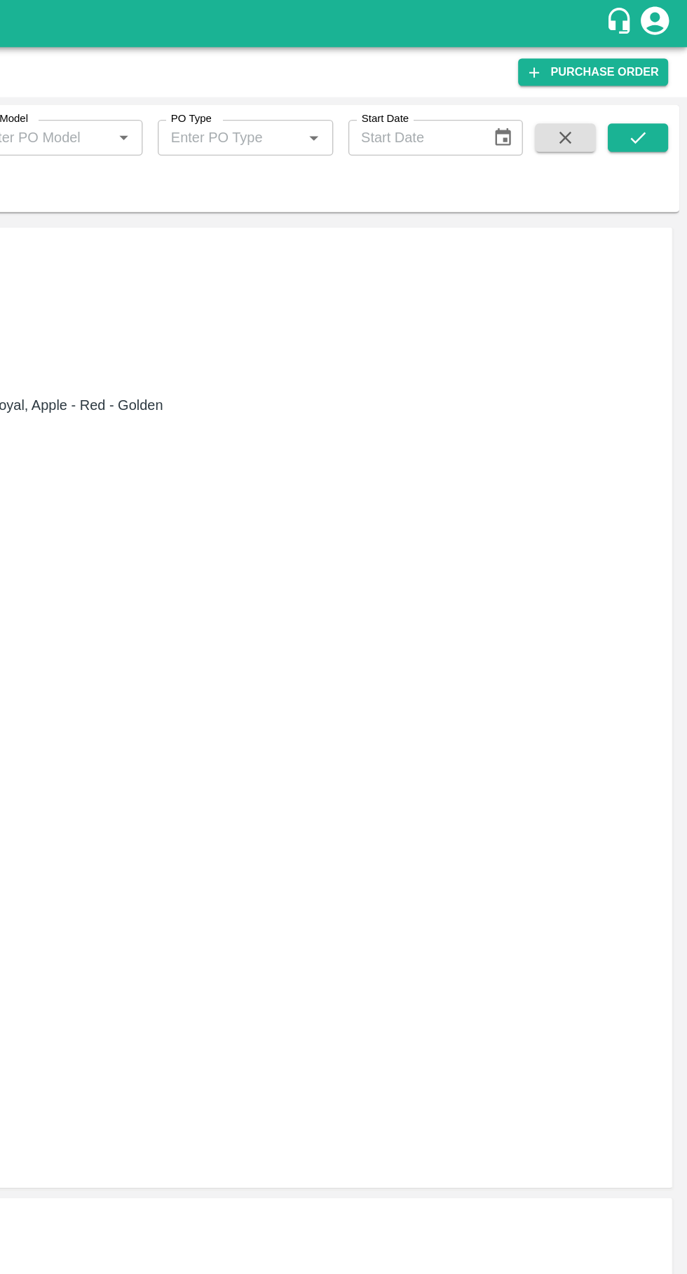
type input "605415"
click at [645, 98] on icon "submit" at bounding box center [650, 102] width 15 height 15
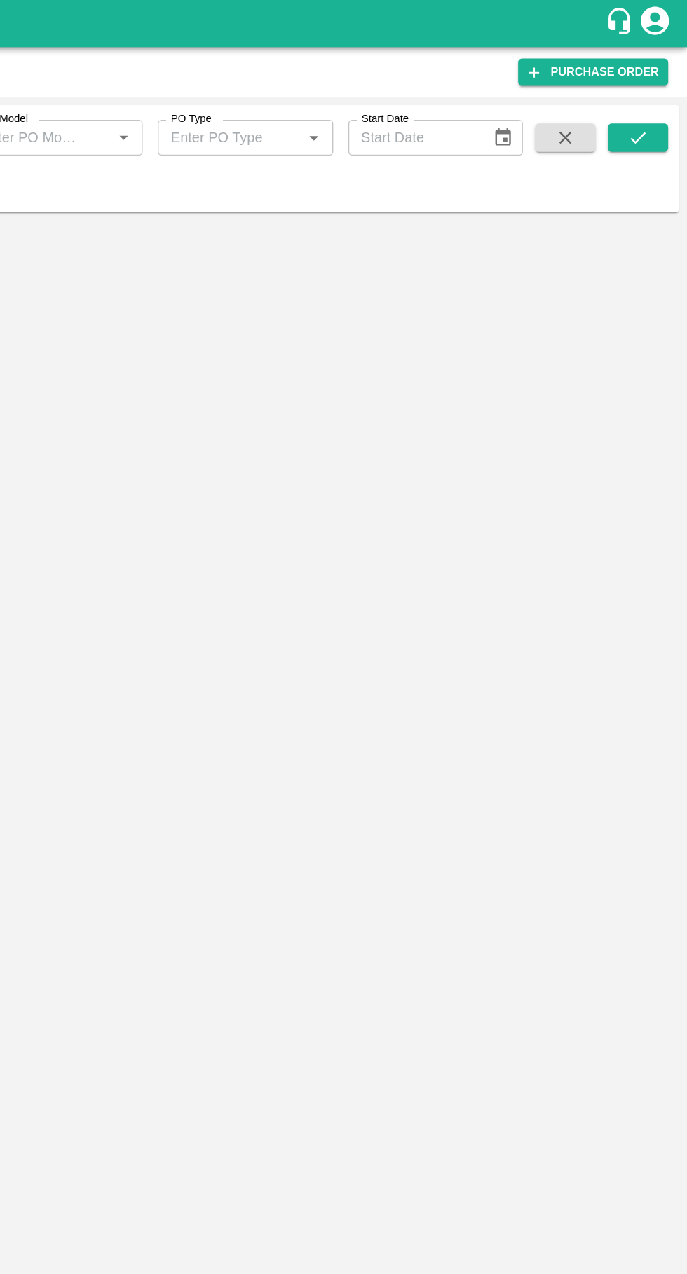
click at [645, 131] on span at bounding box center [650, 120] width 45 height 57
click at [650, 102] on icon "submit" at bounding box center [650, 102] width 15 height 15
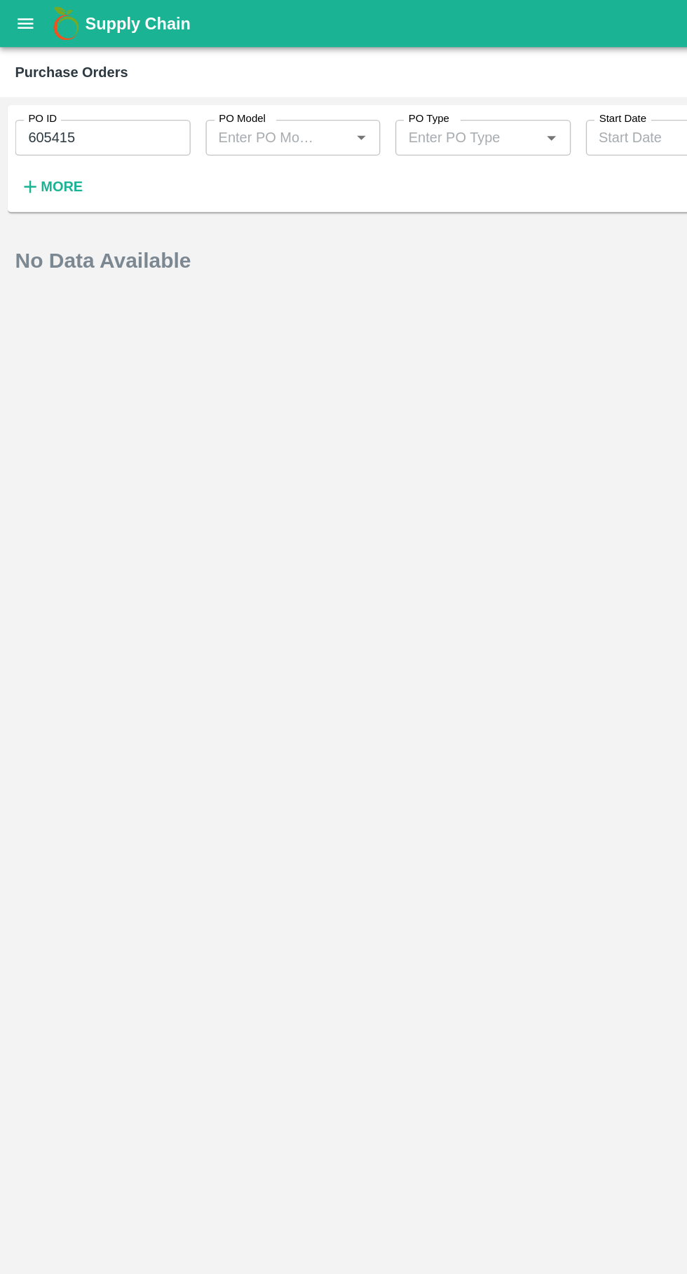
click at [25, 28] on button "open drawer" at bounding box center [19, 17] width 32 height 32
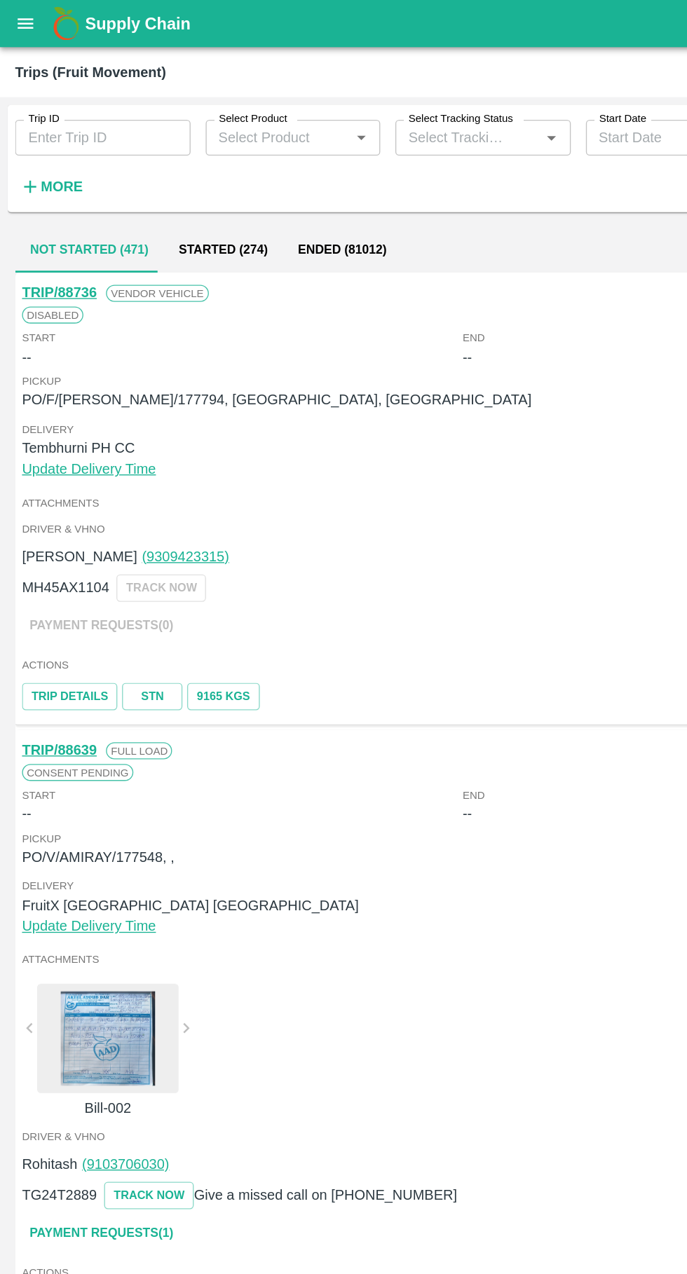
click at [149, 174] on button "Started (274)" at bounding box center [165, 186] width 88 height 34
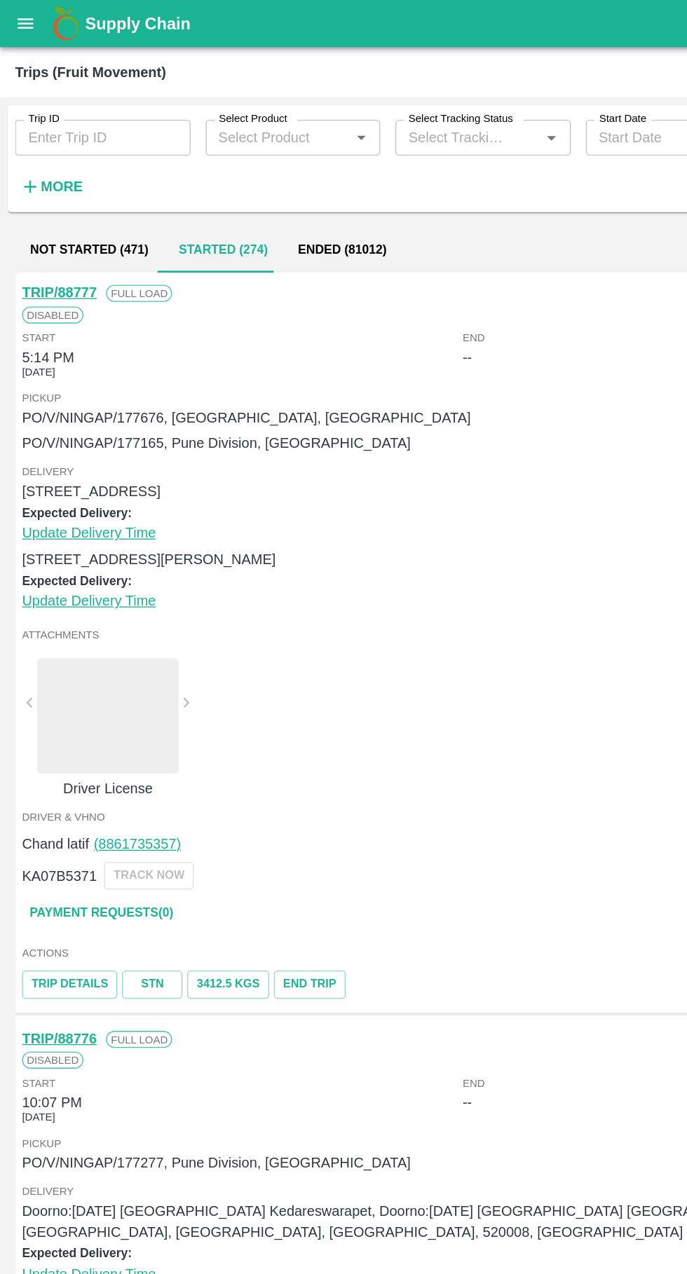
click at [19, 18] on icon "open drawer" at bounding box center [19, 17] width 12 height 8
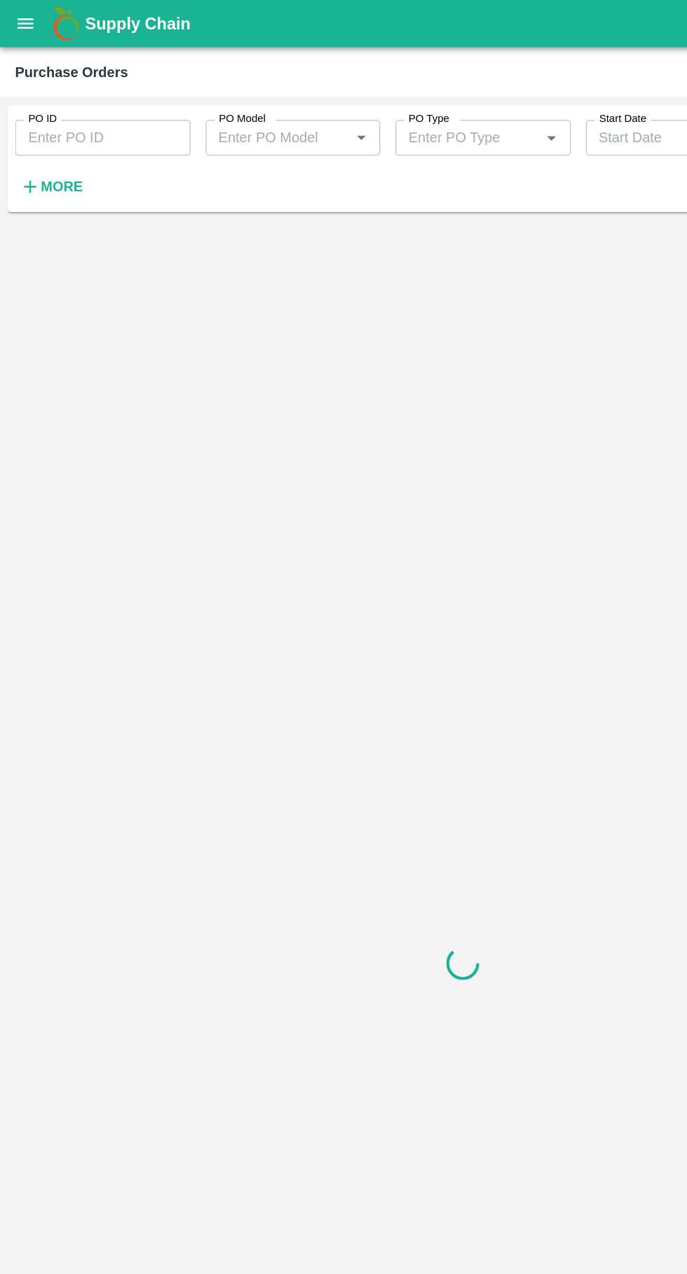
click at [37, 103] on input "PO ID" at bounding box center [76, 102] width 130 height 27
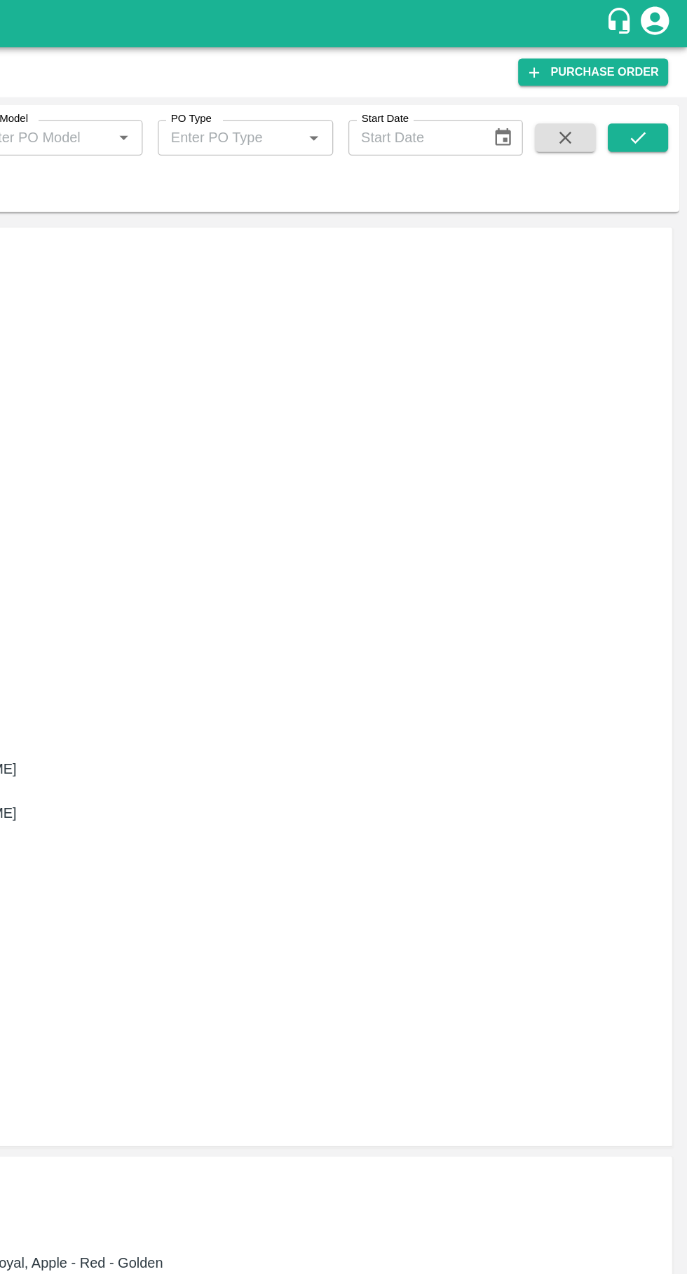
type input "17766"
click at [650, 97] on icon "submit" at bounding box center [650, 102] width 15 height 15
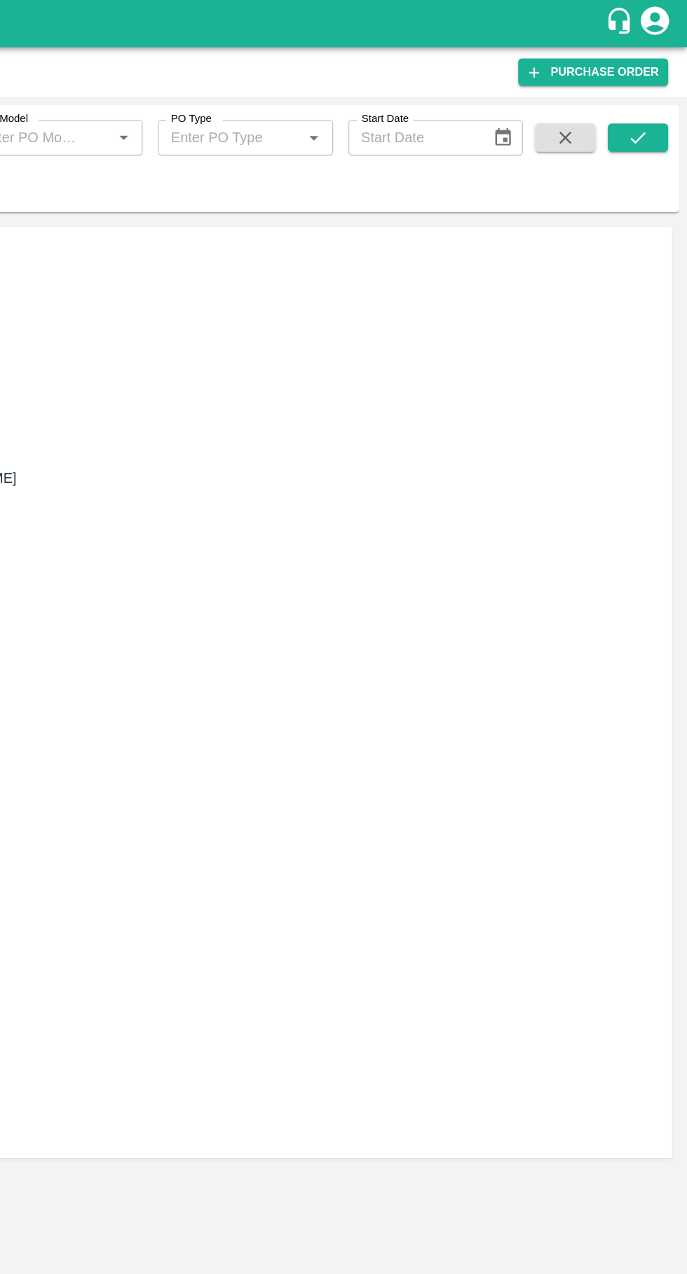
click at [85, 794] on link "Load Shipment" at bounding box center [50, 799] width 70 height 11
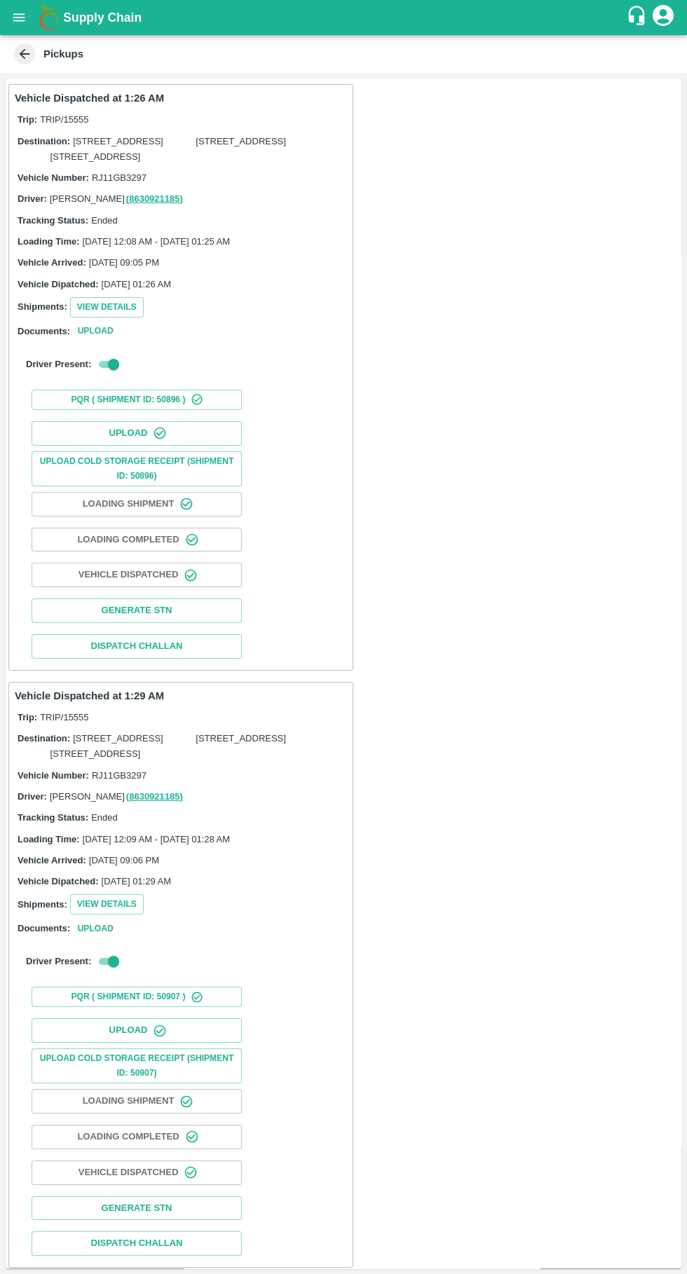
click at [158, 440] on icon "button" at bounding box center [160, 433] width 14 height 14
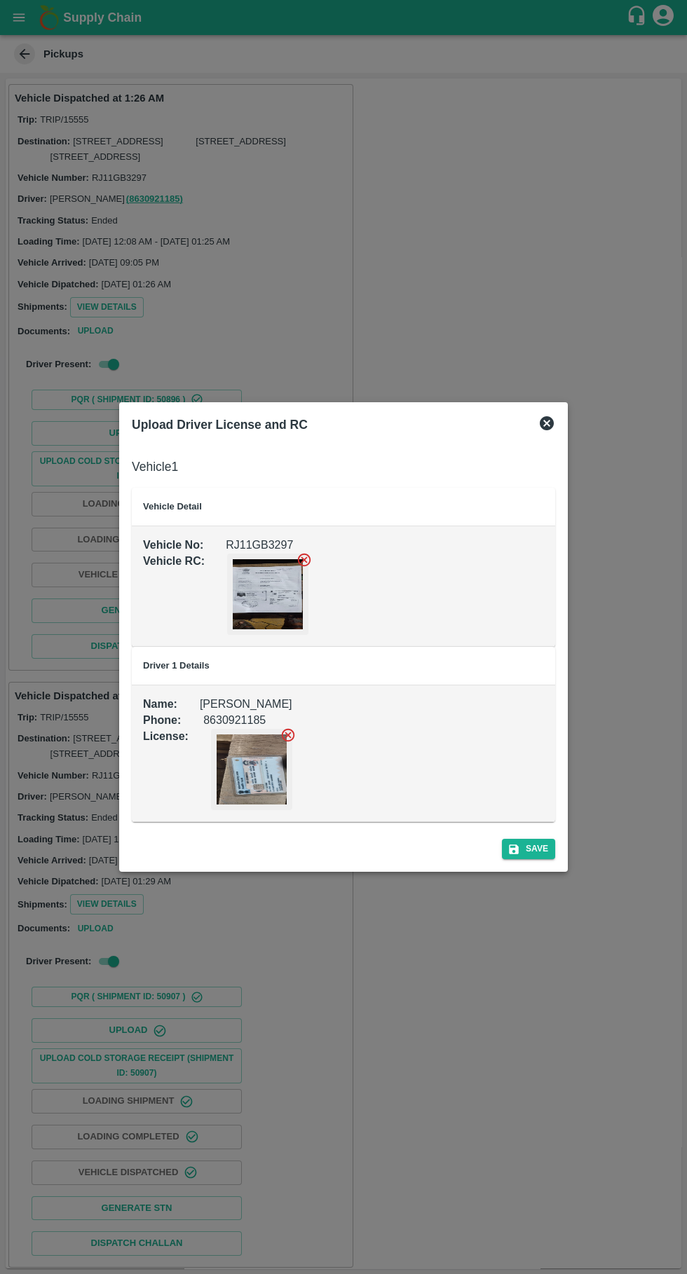
click at [520, 851] on icon "submit" at bounding box center [513, 849] width 13 height 13
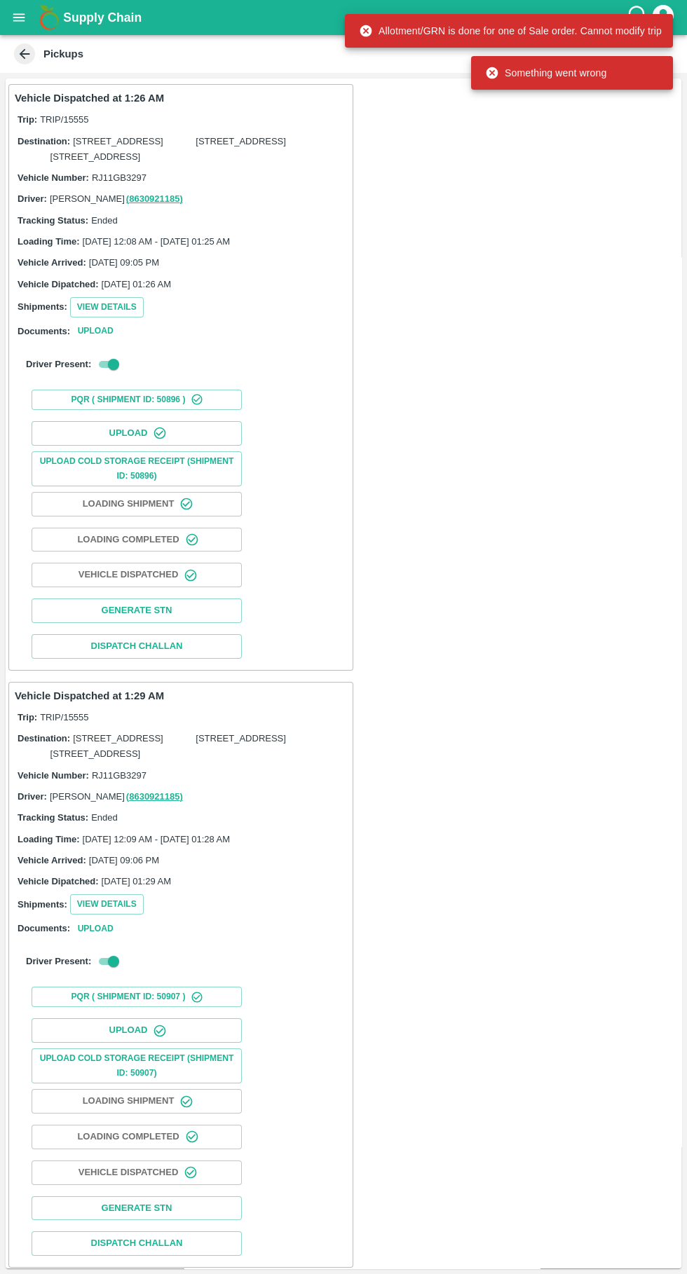
click at [15, 25] on button "open drawer" at bounding box center [19, 17] width 32 height 32
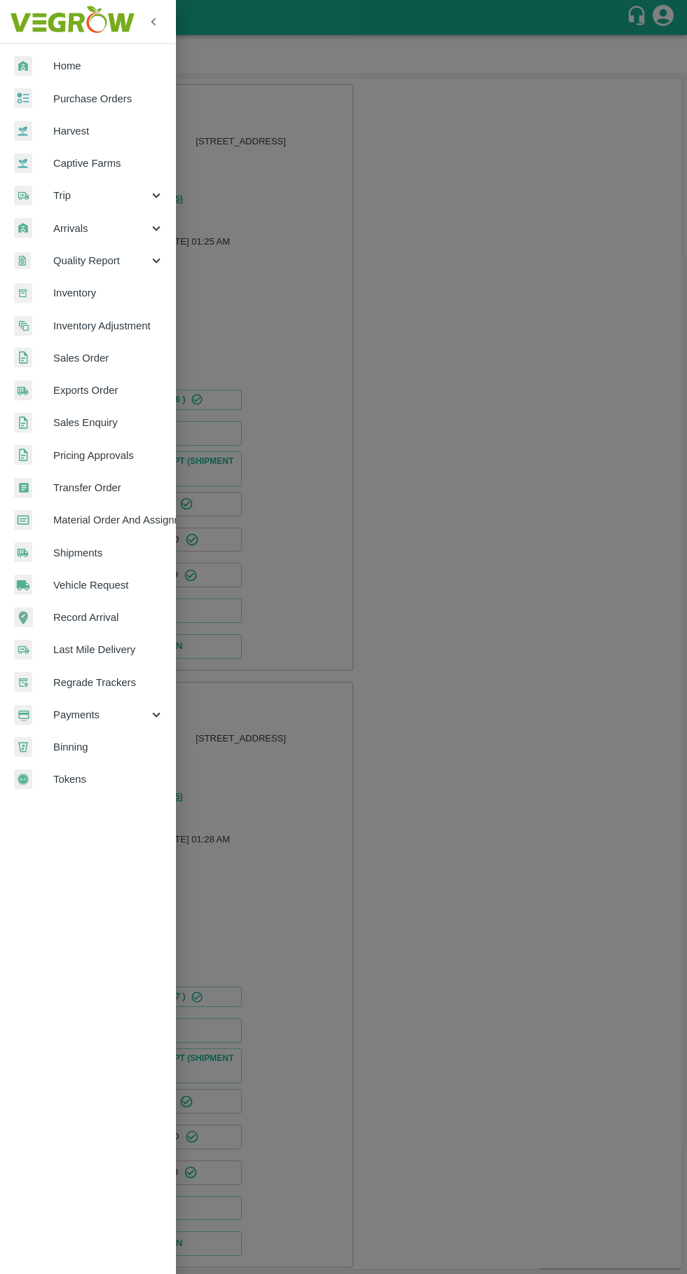
click at [62, 196] on span "Trip" at bounding box center [100, 195] width 95 height 15
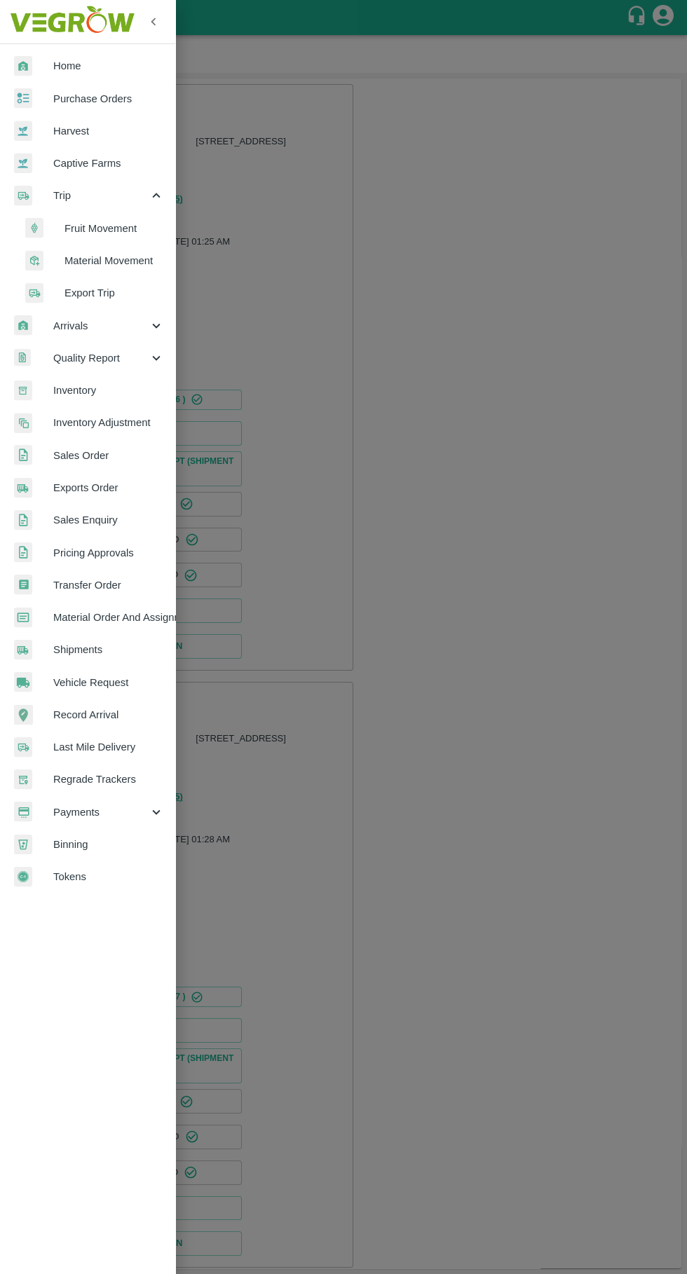
click at [69, 249] on li "Material Movement" at bounding box center [93, 261] width 164 height 32
click at [90, 235] on div at bounding box center [343, 637] width 687 height 1274
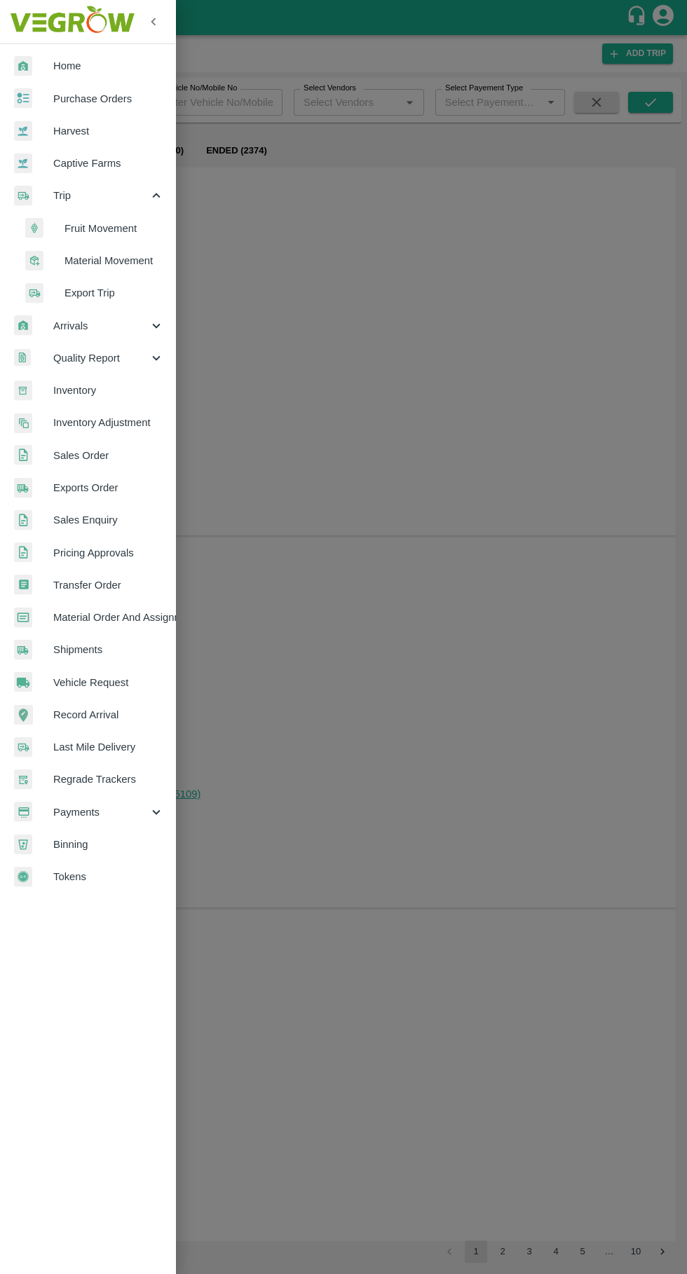
click at [81, 233] on span "Fruit Movement" at bounding box center [114, 228] width 100 height 15
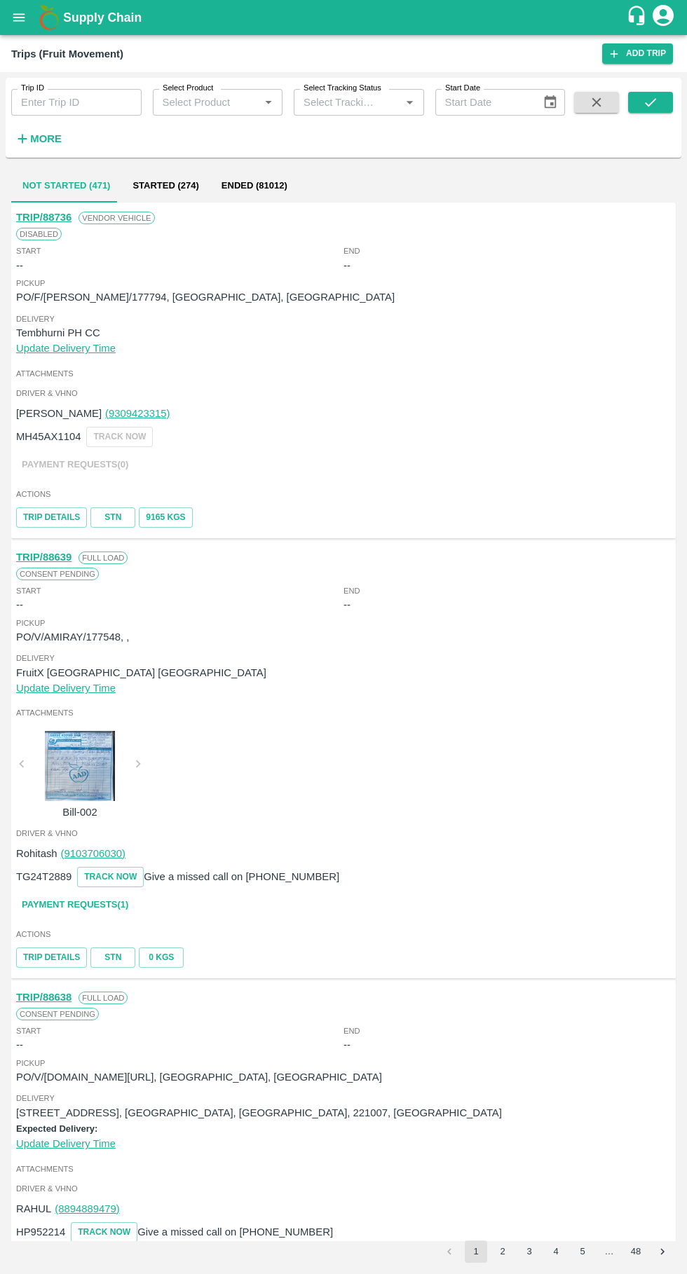
click at [152, 186] on button "Started (274)" at bounding box center [165, 186] width 88 height 34
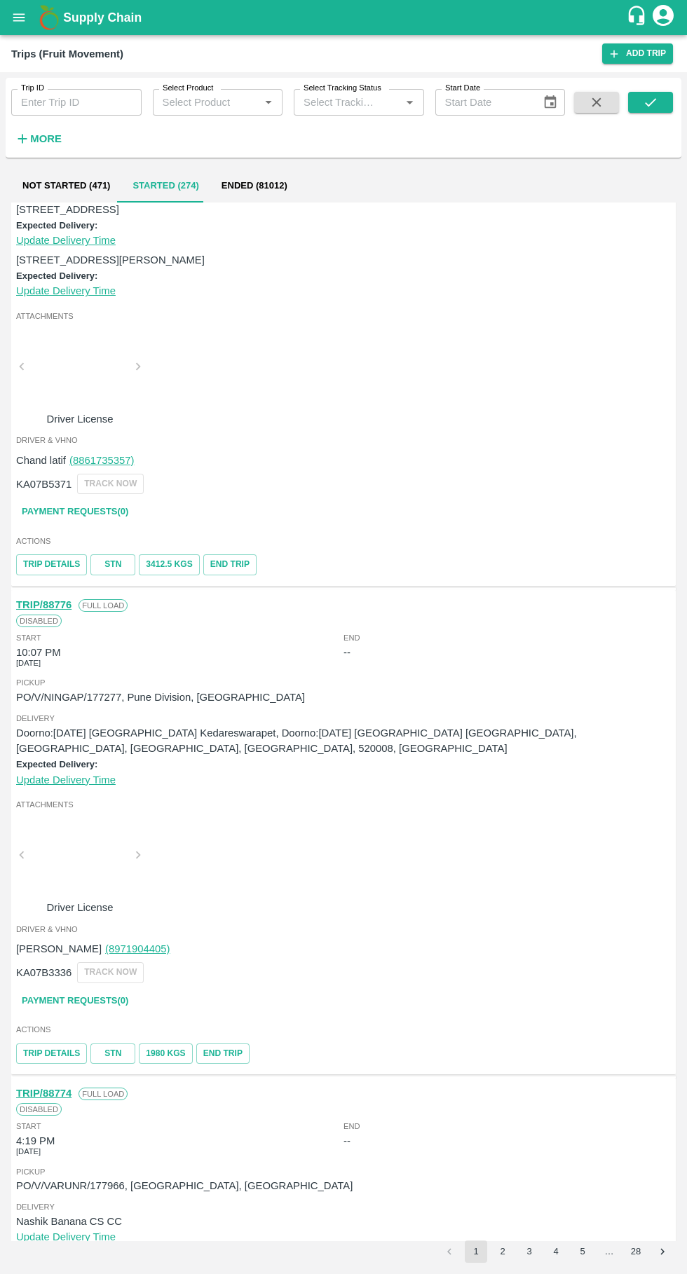
scroll to position [160, 0]
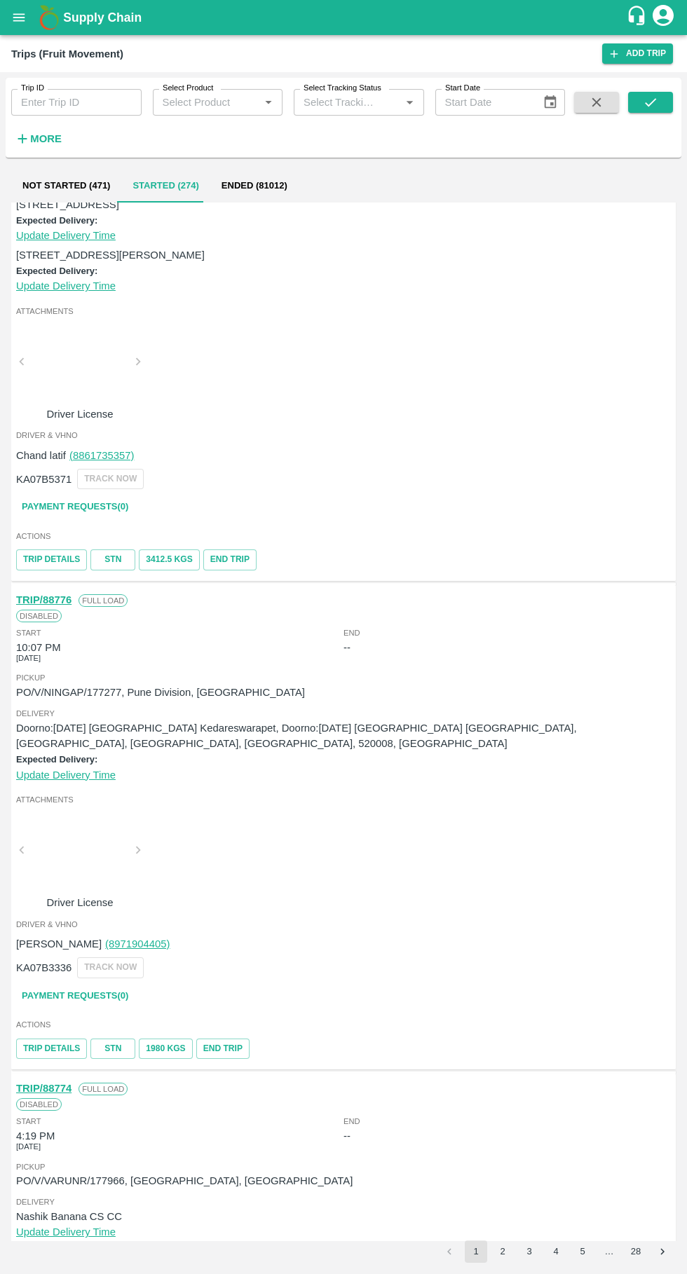
click at [85, 990] on link "Payment Requests( 0 )" at bounding box center [75, 996] width 118 height 25
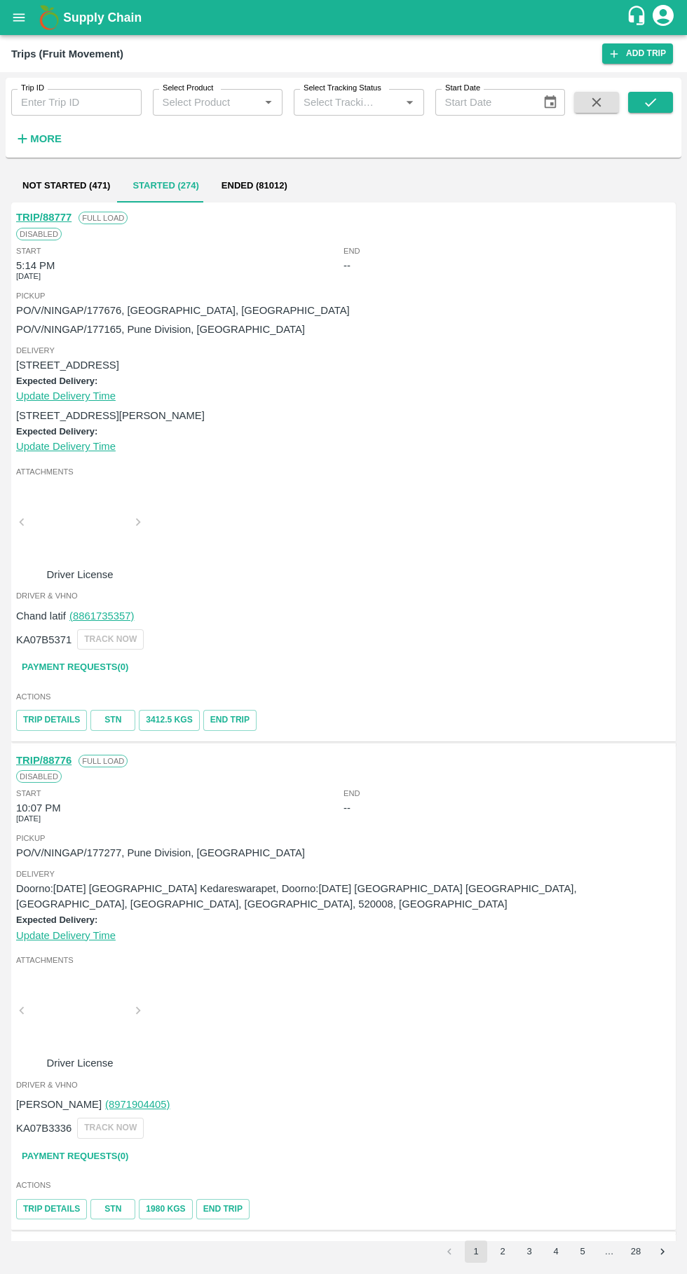
click at [87, 667] on link "Payment Requests( 0 )" at bounding box center [75, 667] width 118 height 25
click at [22, 18] on icon "open drawer" at bounding box center [19, 17] width 12 height 8
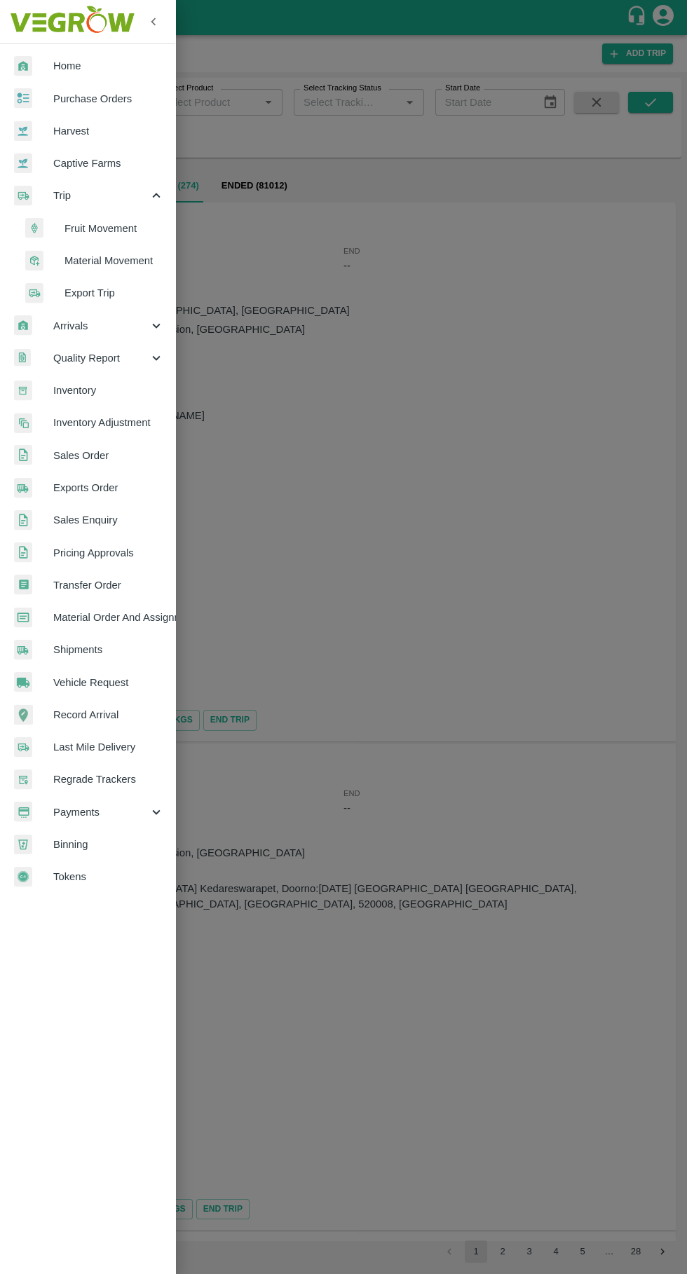
click at [90, 95] on span "Purchase Orders" at bounding box center [108, 98] width 111 height 15
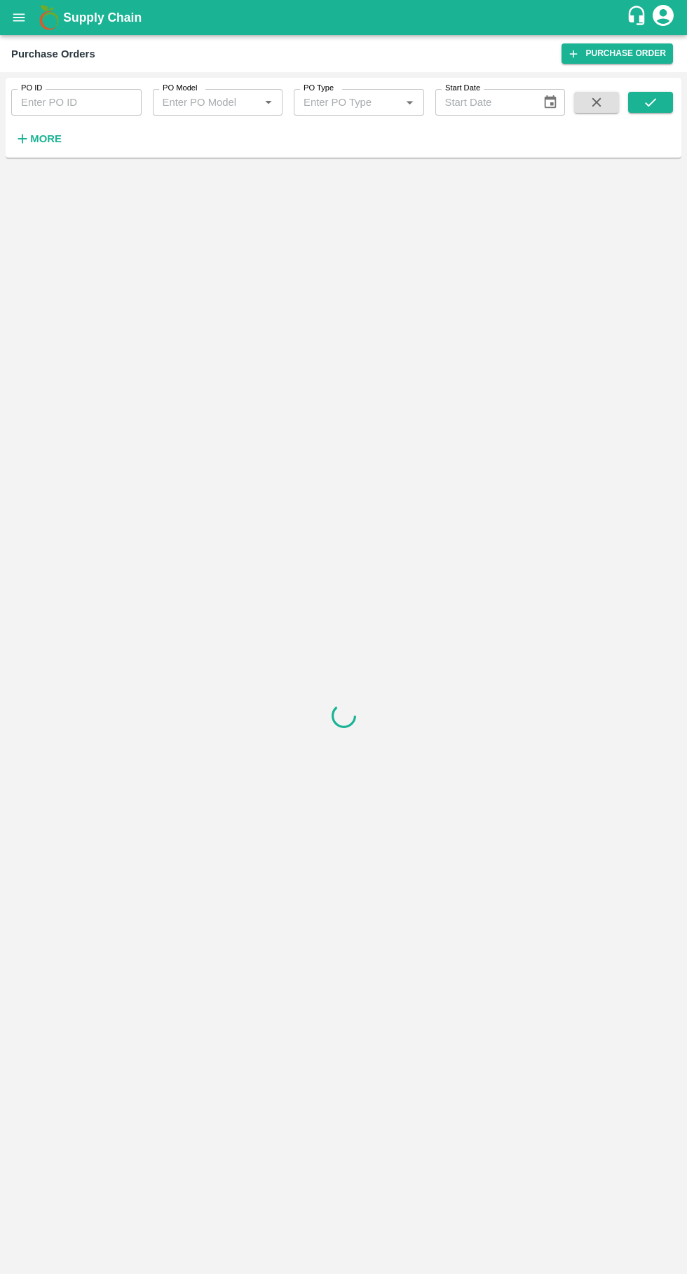
click at [93, 101] on input "PO ID" at bounding box center [76, 102] width 130 height 27
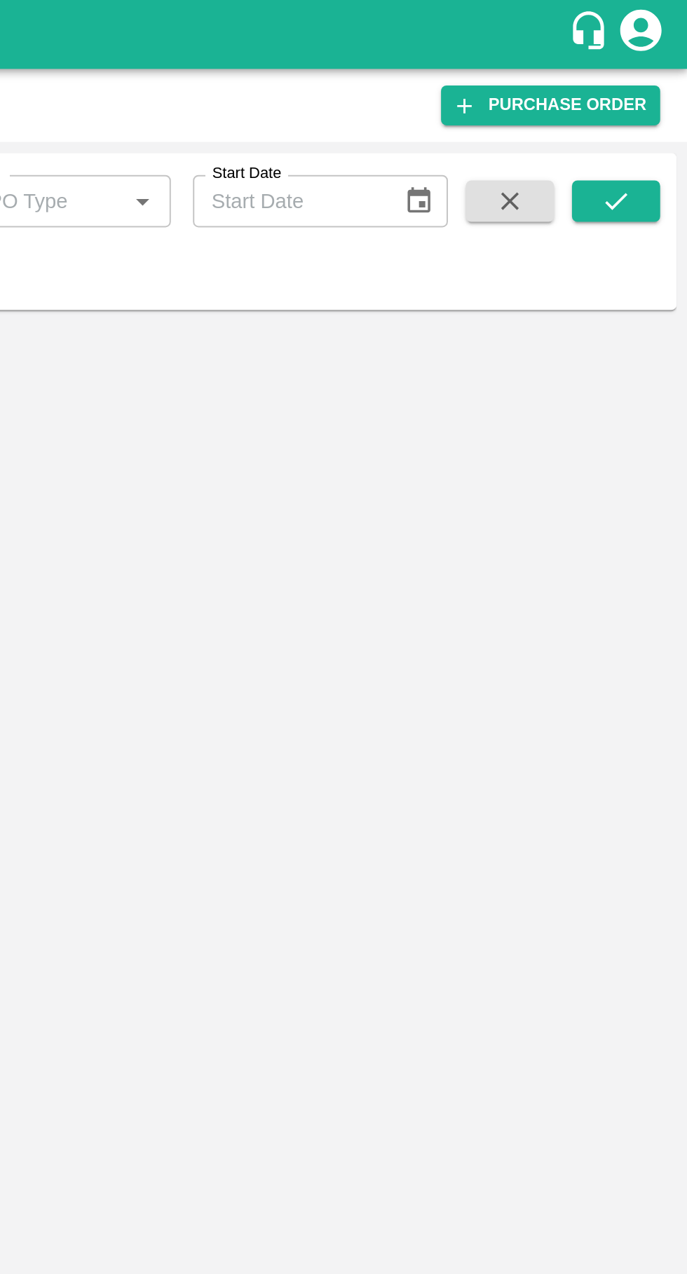
type input "177277"
click at [646, 104] on icon "submit" at bounding box center [650, 102] width 11 height 8
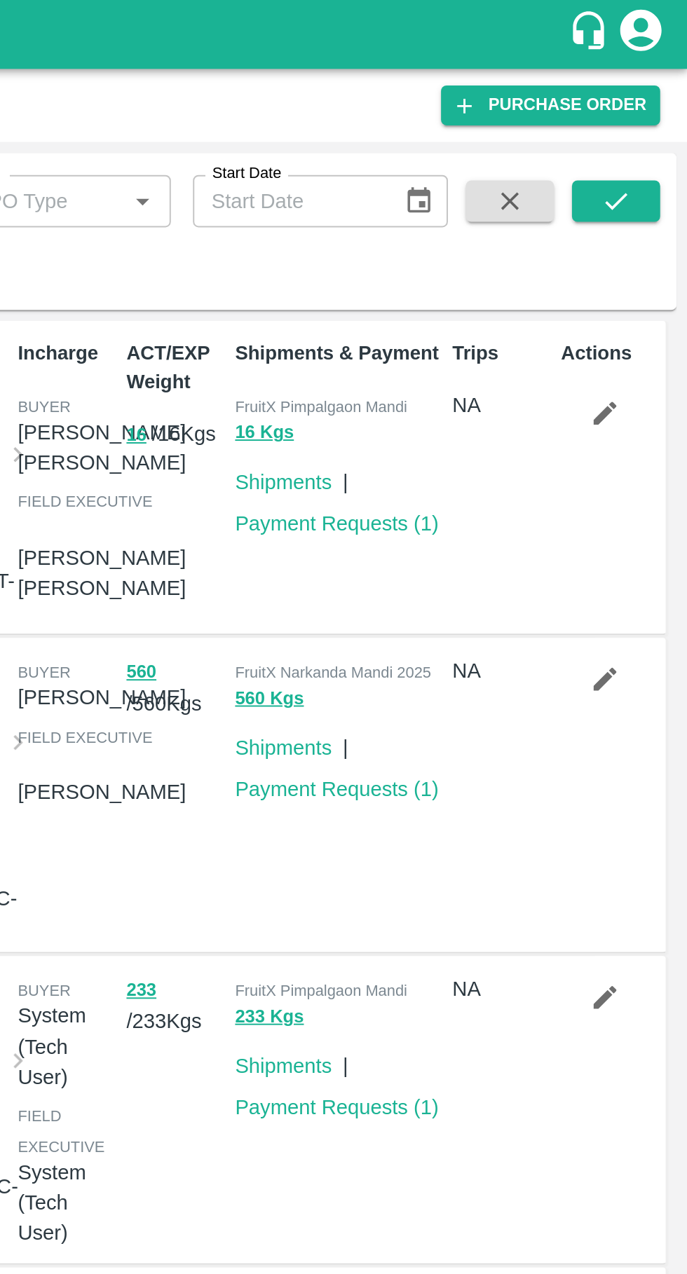
click at [653, 98] on icon "submit" at bounding box center [650, 102] width 15 height 15
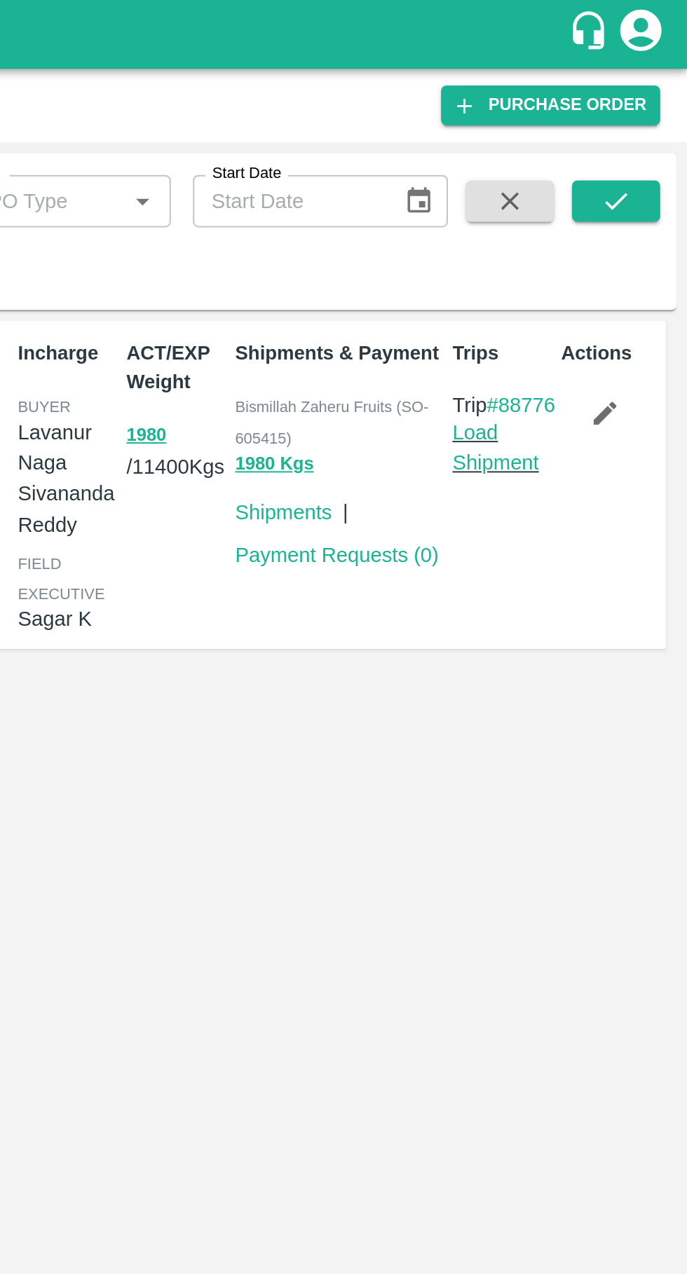
click at [596, 241] on link "Load Shipment" at bounding box center [589, 227] width 44 height 27
click at [587, 241] on link "Load Shipment" at bounding box center [589, 227] width 44 height 27
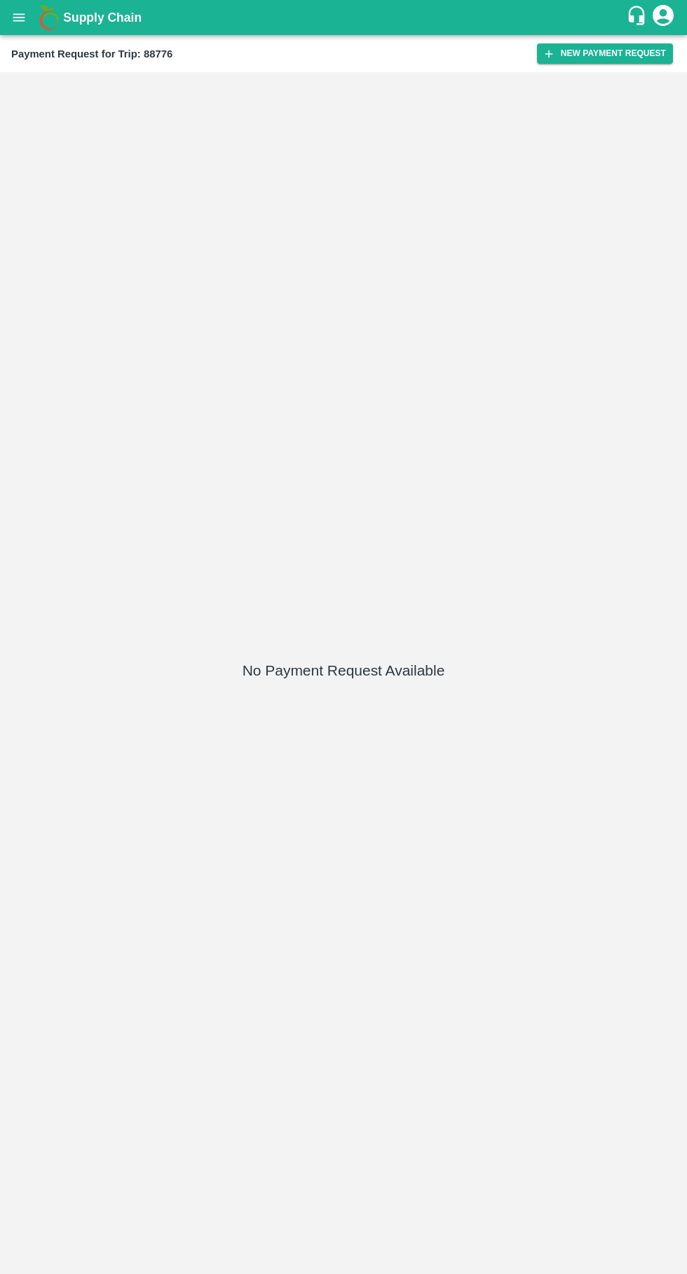
click at [594, 53] on button "New Payment Request" at bounding box center [605, 53] width 136 height 20
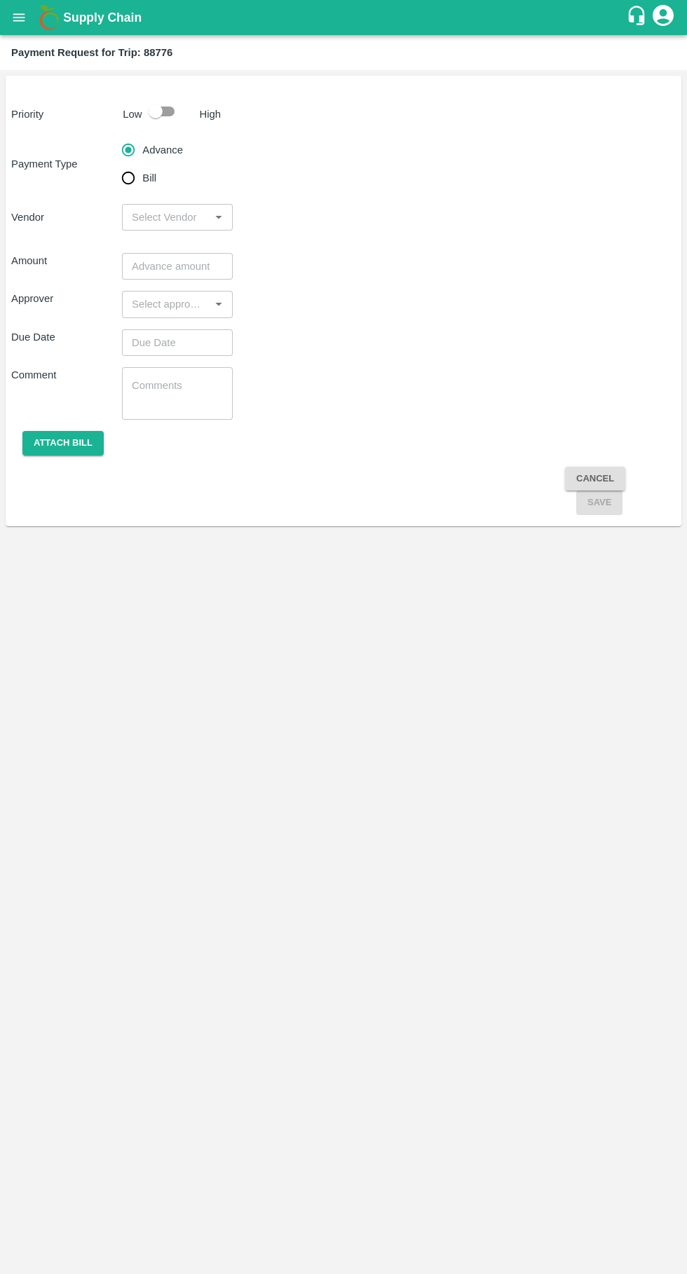
click at [135, 170] on input "Bill" at bounding box center [128, 178] width 28 height 28
radio input "true"
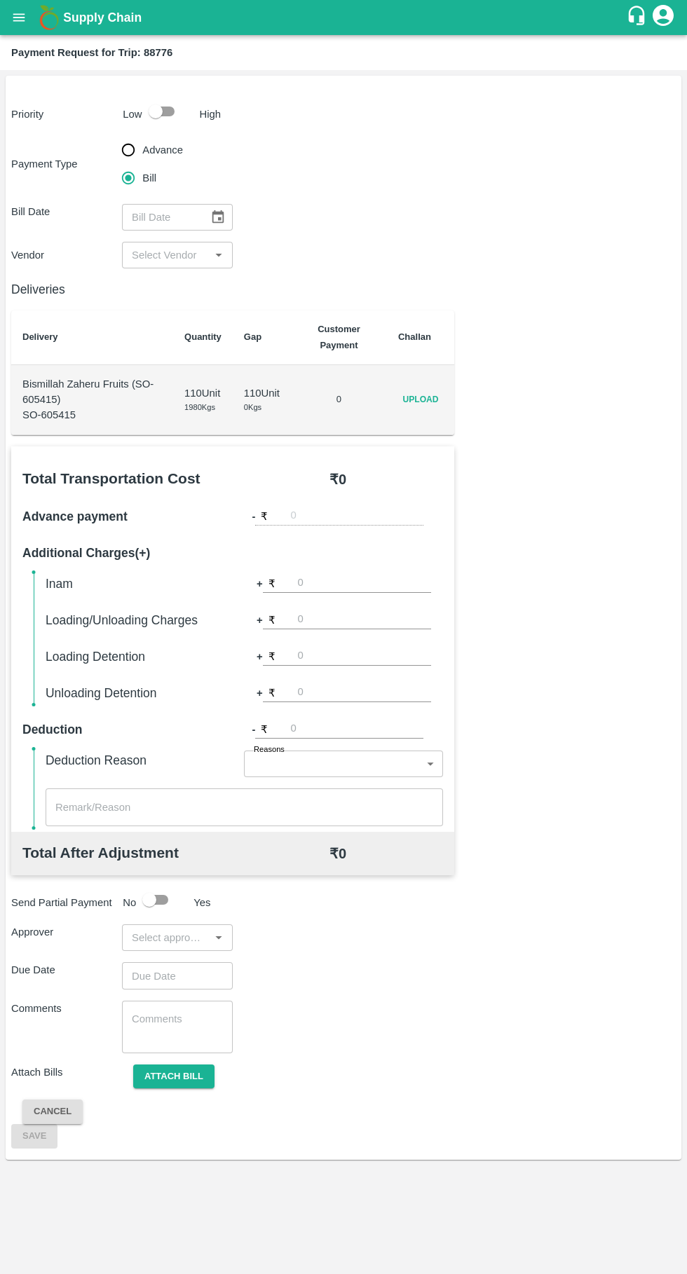
click at [167, 217] on input "text" at bounding box center [160, 217] width 77 height 27
type input "DD/MM/YYYY"
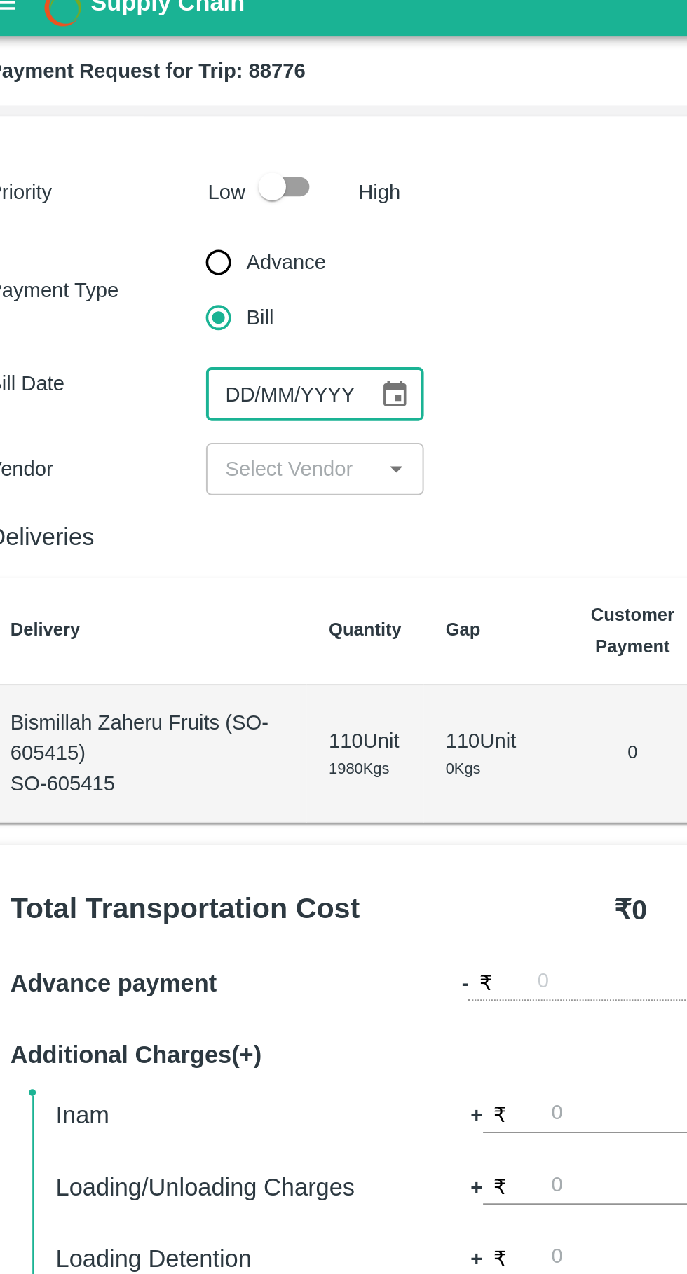
click at [181, 253] on input "input" at bounding box center [165, 255] width 79 height 18
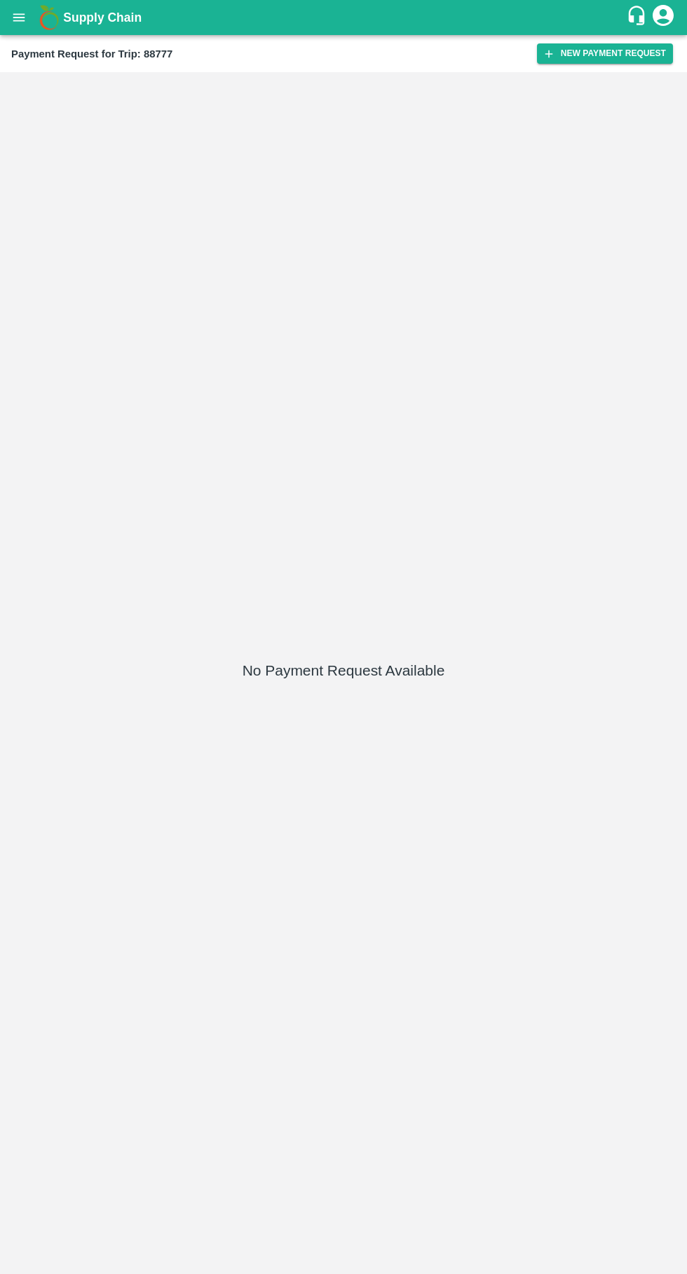
click at [580, 55] on button "New Payment Request" at bounding box center [605, 53] width 136 height 20
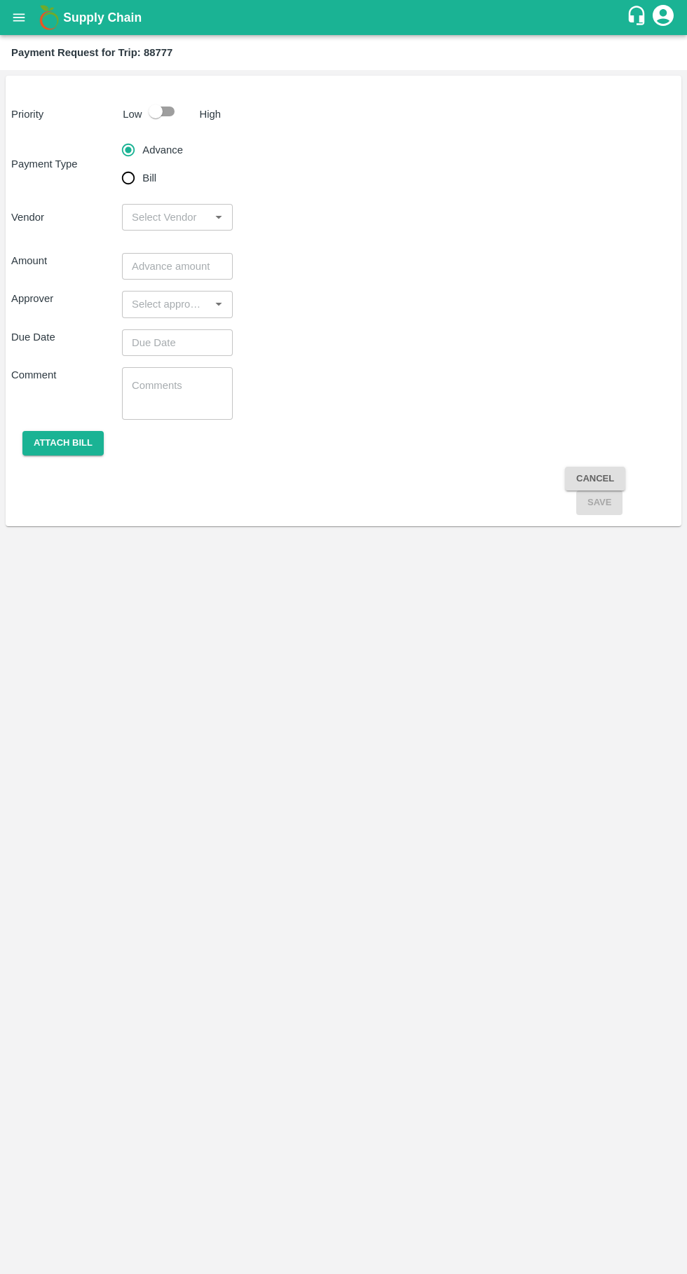
click at [160, 217] on input "input" at bounding box center [165, 217] width 79 height 18
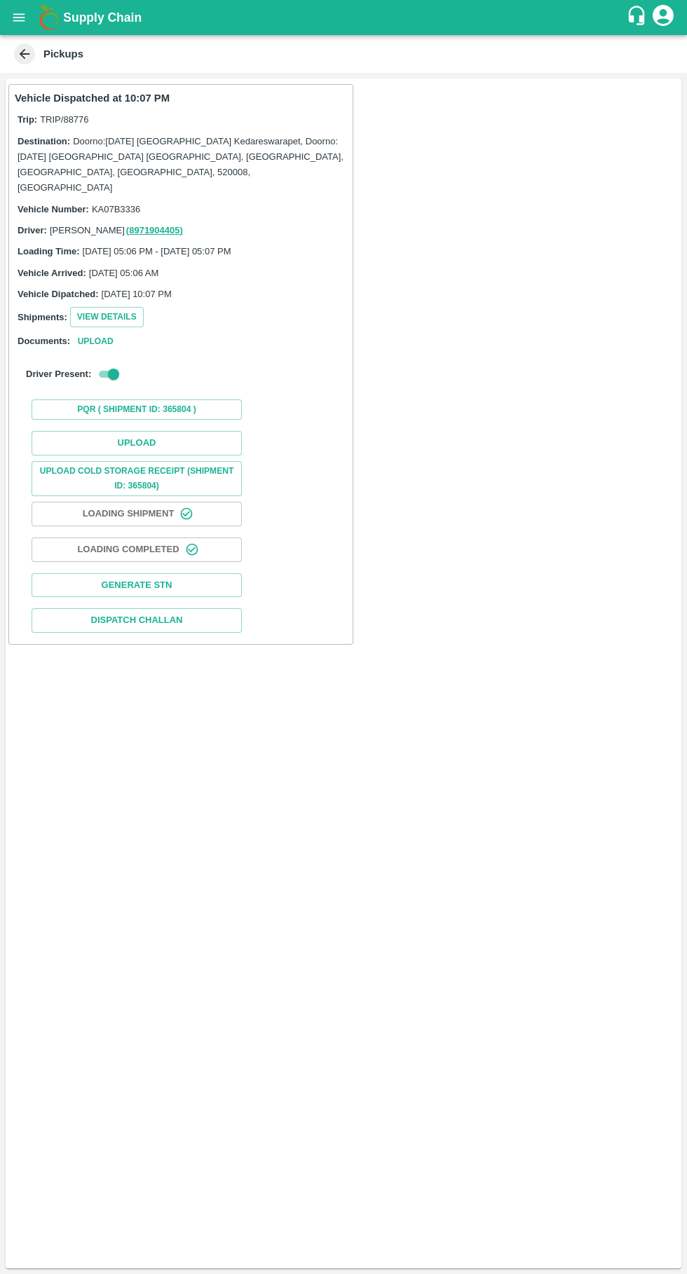
click at [151, 431] on button "Upload" at bounding box center [137, 443] width 210 height 25
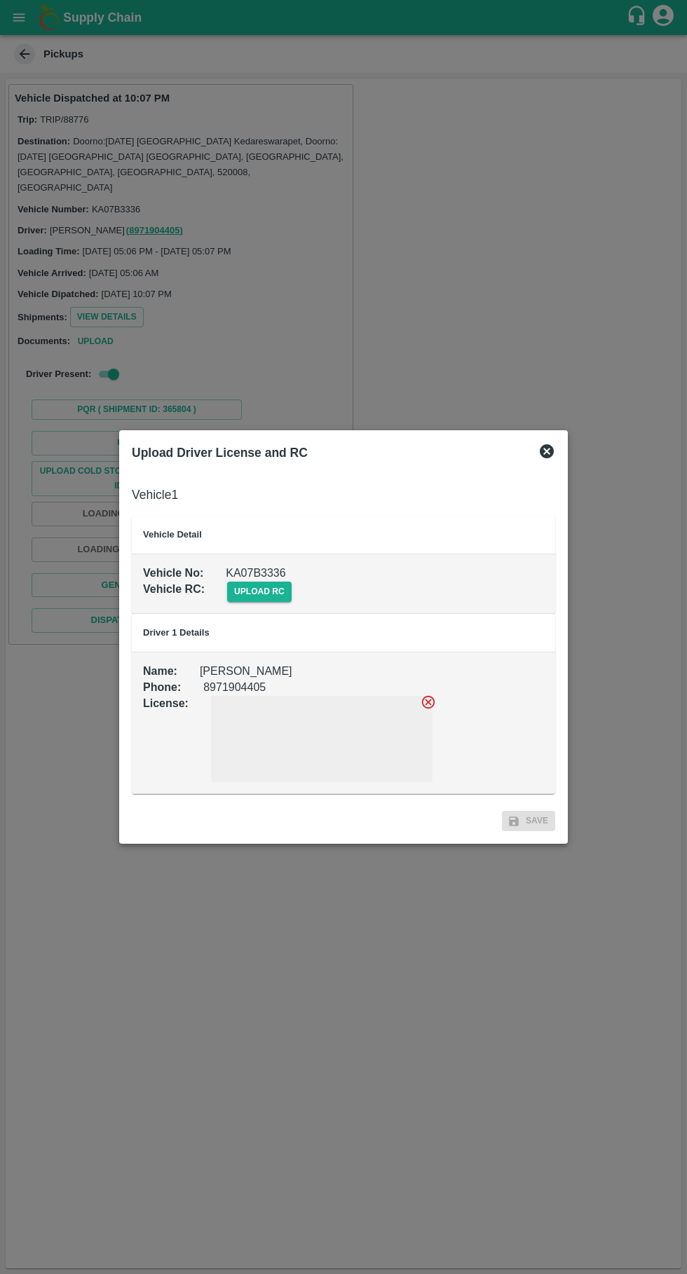
click at [242, 588] on span "upload rc" at bounding box center [259, 592] width 64 height 20
click at [0, 0] on input "upload rc" at bounding box center [0, 0] width 0 height 0
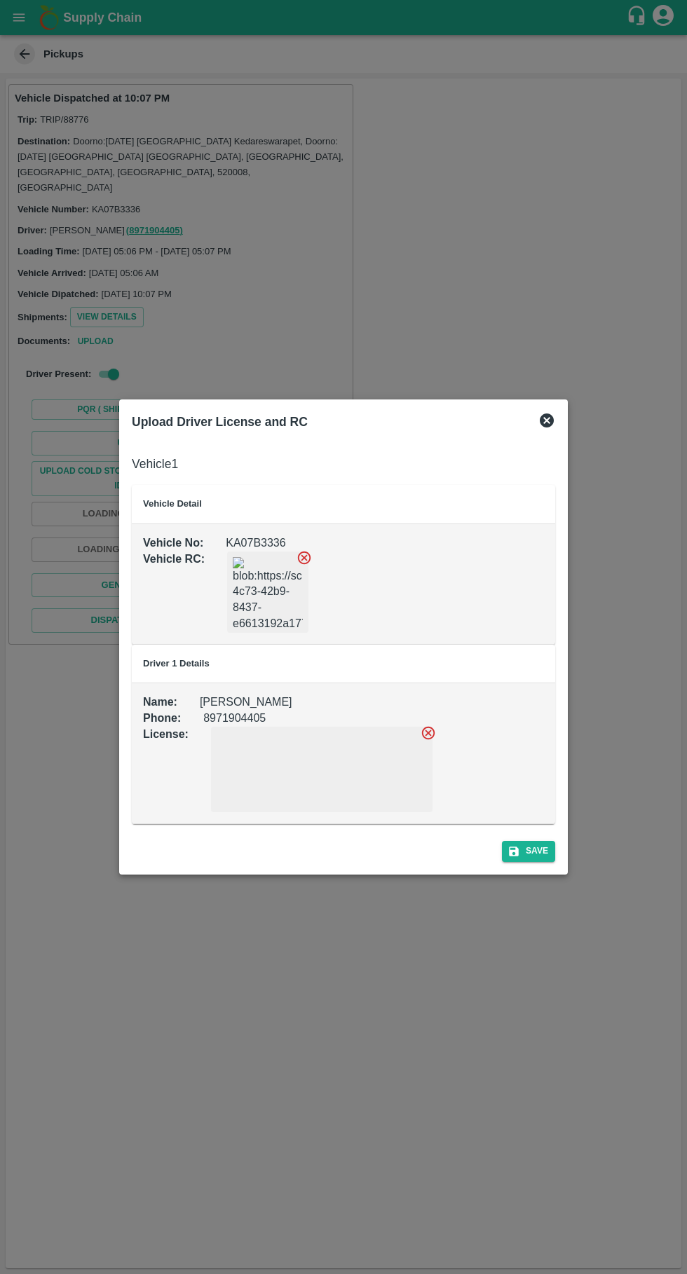
click at [526, 847] on button "Save" at bounding box center [528, 851] width 53 height 20
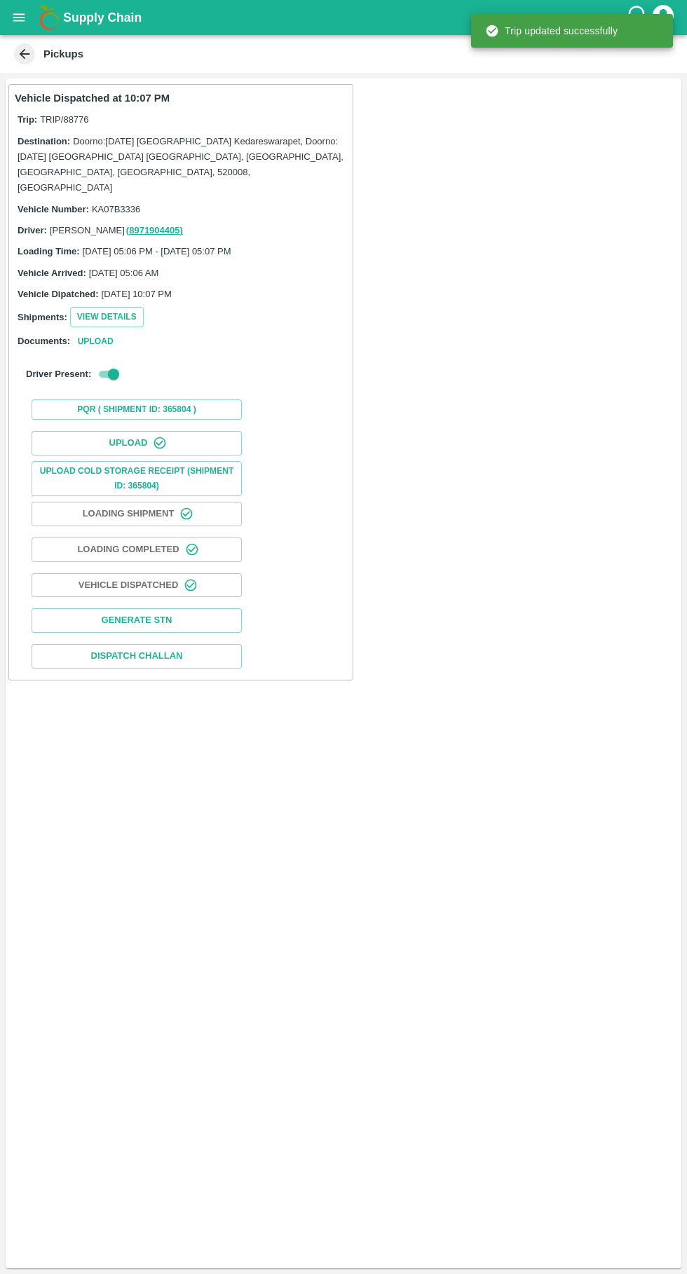
click at [167, 431] on button "Upload" at bounding box center [137, 443] width 210 height 25
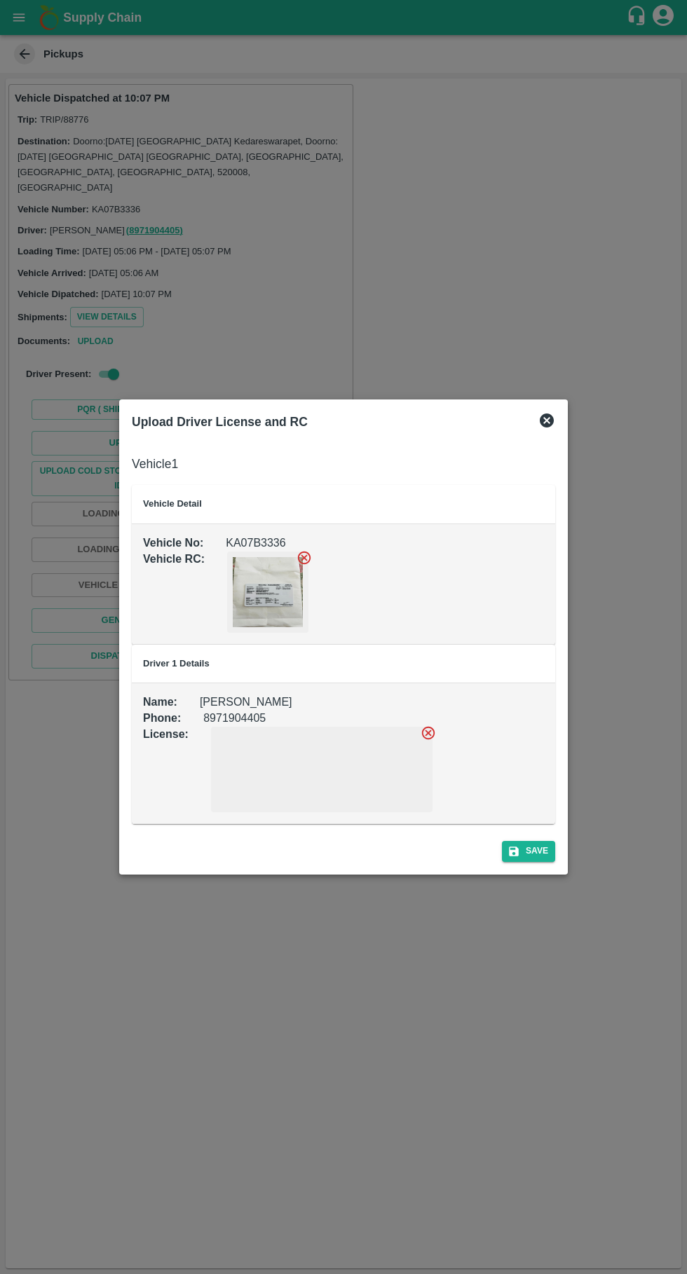
click at [296, 775] on div at bounding box center [322, 769] width 210 height 75
click at [538, 851] on button "Save" at bounding box center [528, 851] width 53 height 20
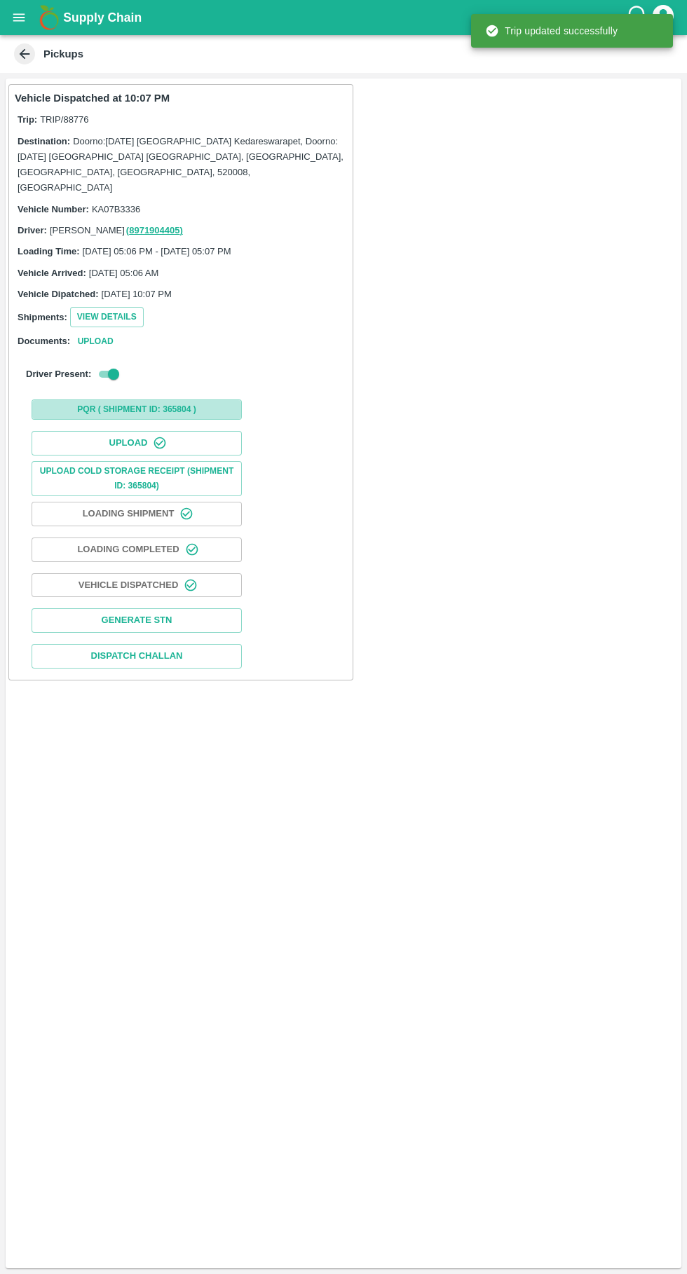
click at [172, 399] on button "PQR ( Shipment Id: 365804 )" at bounding box center [137, 409] width 210 height 20
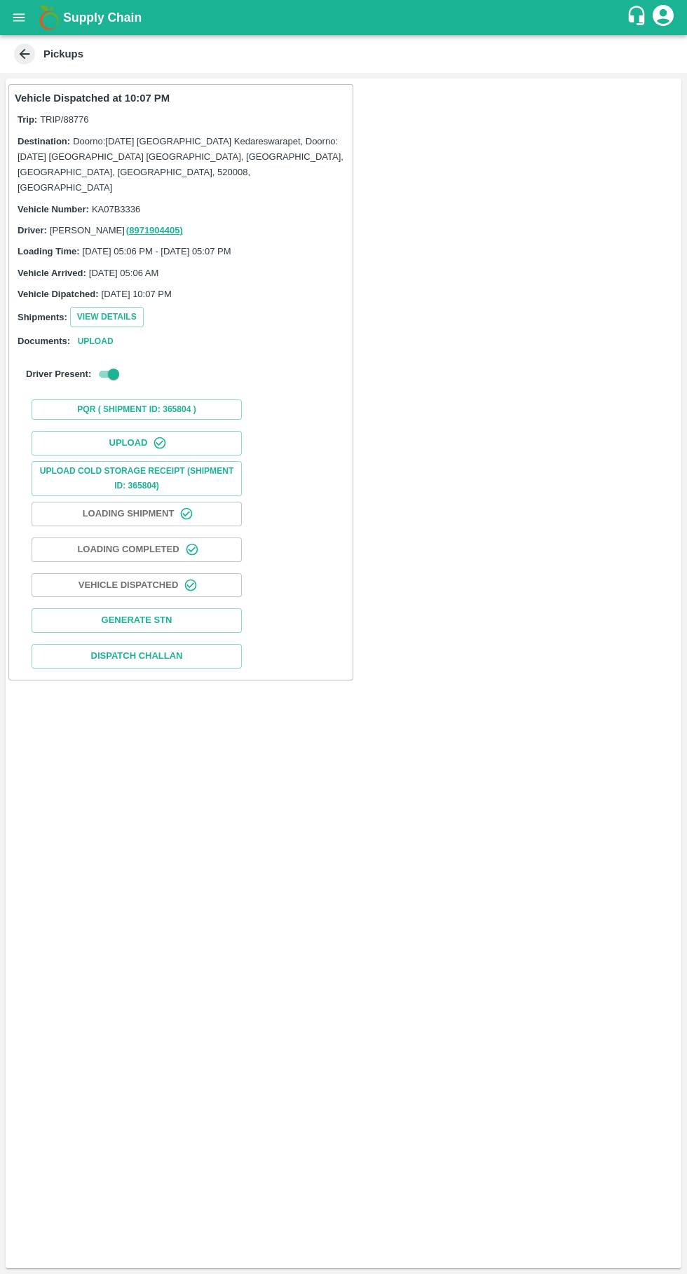
click at [160, 399] on button "PQR ( Shipment Id: 365804 )" at bounding box center [137, 409] width 210 height 20
click at [29, 50] on icon at bounding box center [24, 53] width 15 height 15
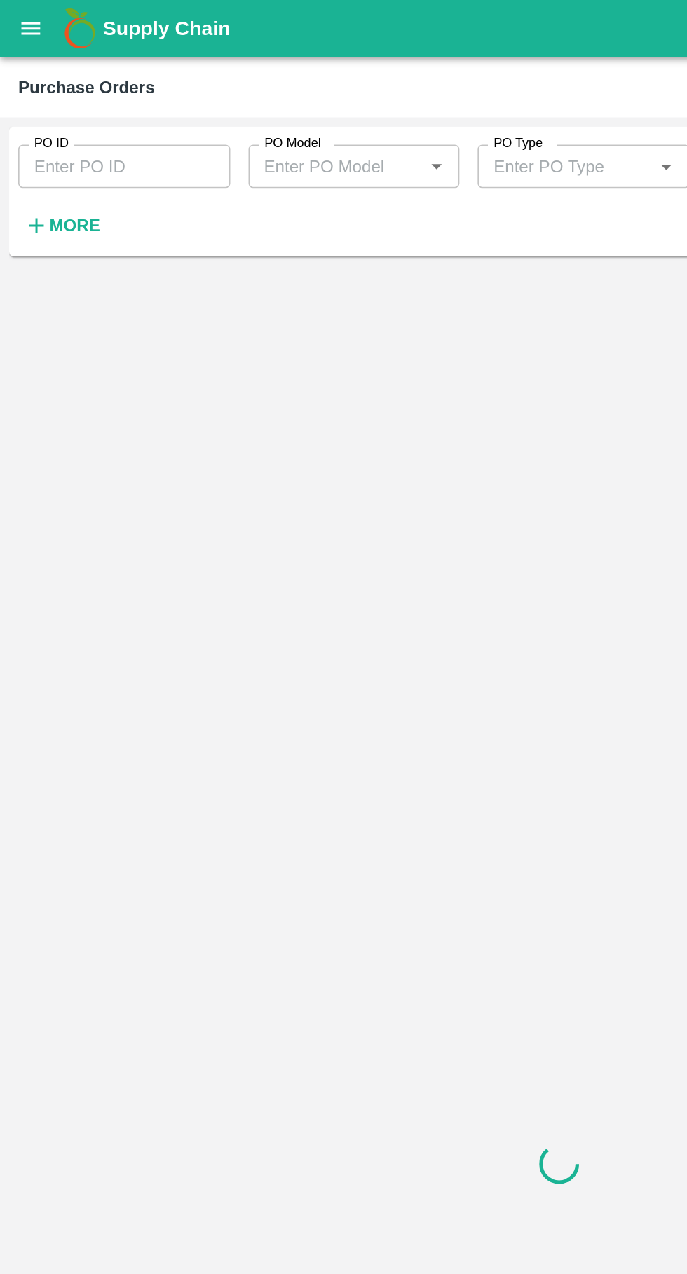
click at [23, 20] on icon "open drawer" at bounding box center [19, 17] width 12 height 8
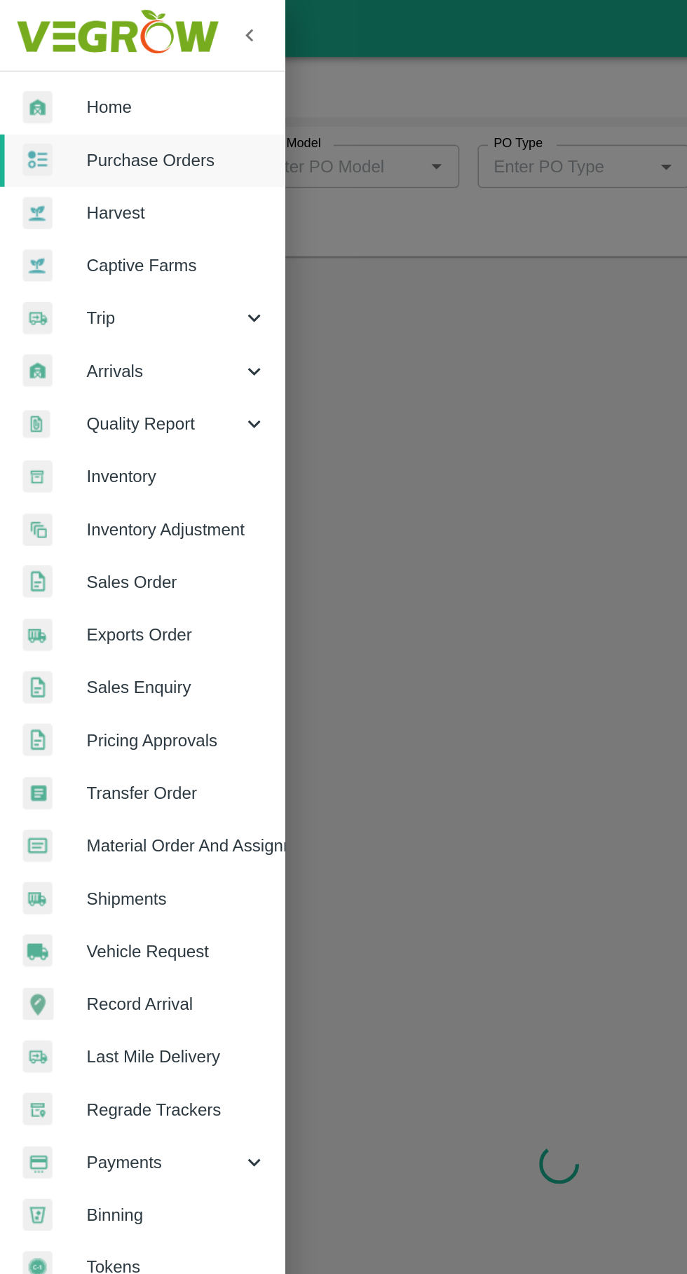
click at [64, 195] on span "Trip" at bounding box center [100, 195] width 95 height 15
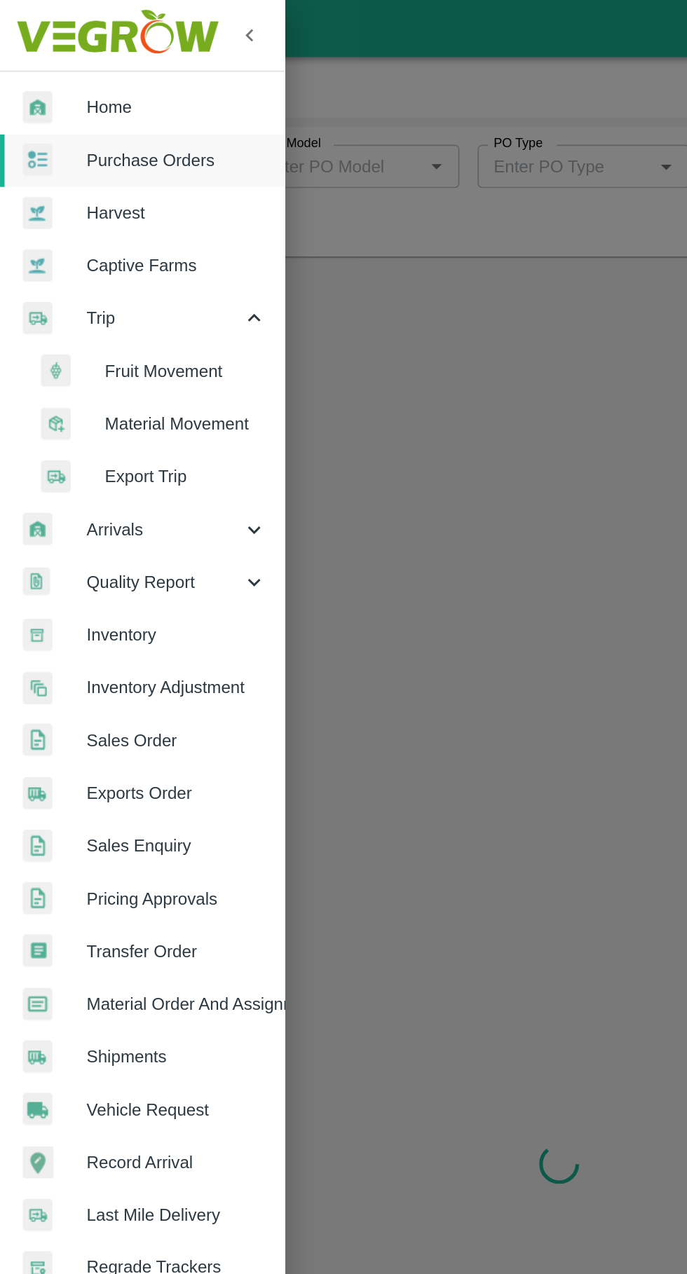
click at [76, 227] on span "Fruit Movement" at bounding box center [114, 228] width 100 height 15
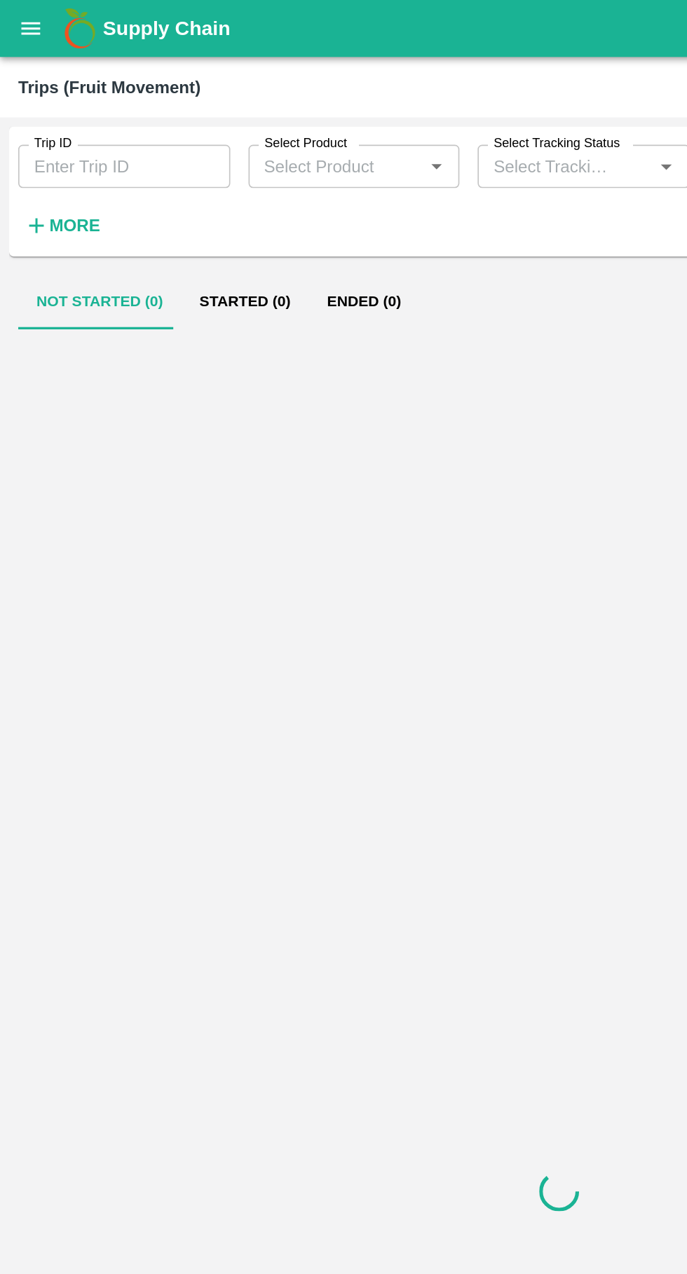
click at [153, 181] on button "Started (0)" at bounding box center [150, 186] width 78 height 34
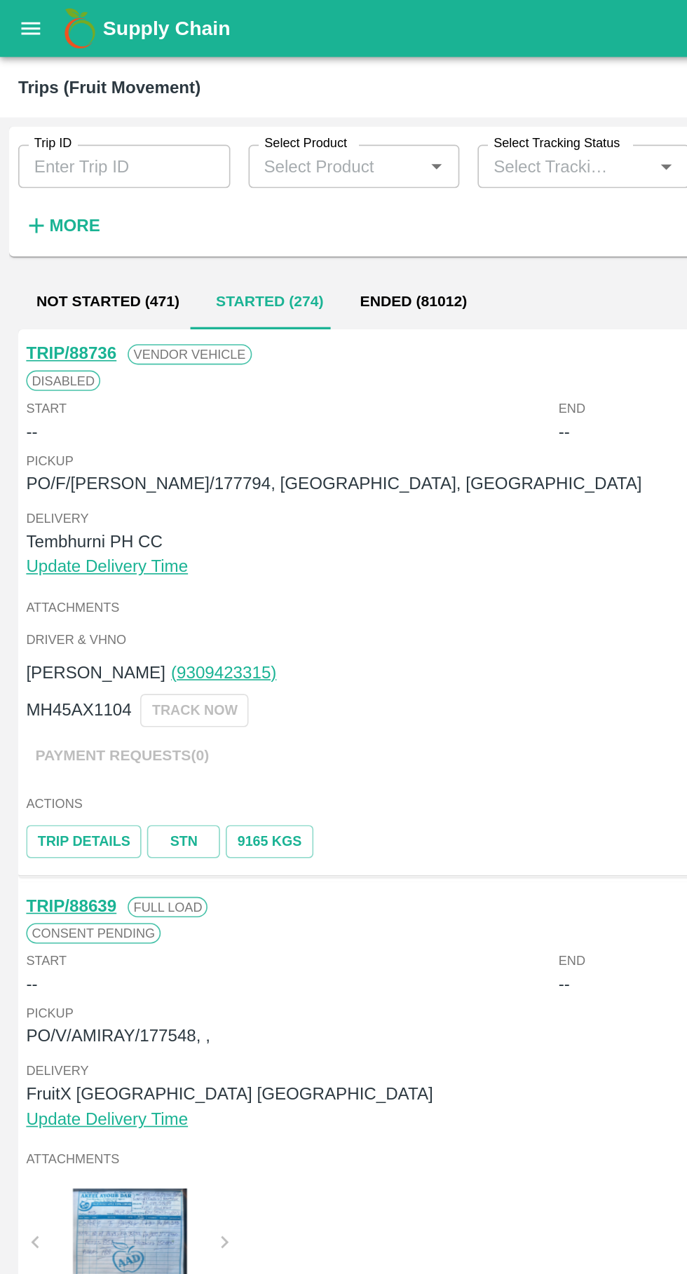
click at [152, 176] on button "Started (274)" at bounding box center [165, 186] width 88 height 34
click at [224, 181] on button "Ended (81012)" at bounding box center [254, 186] width 88 height 34
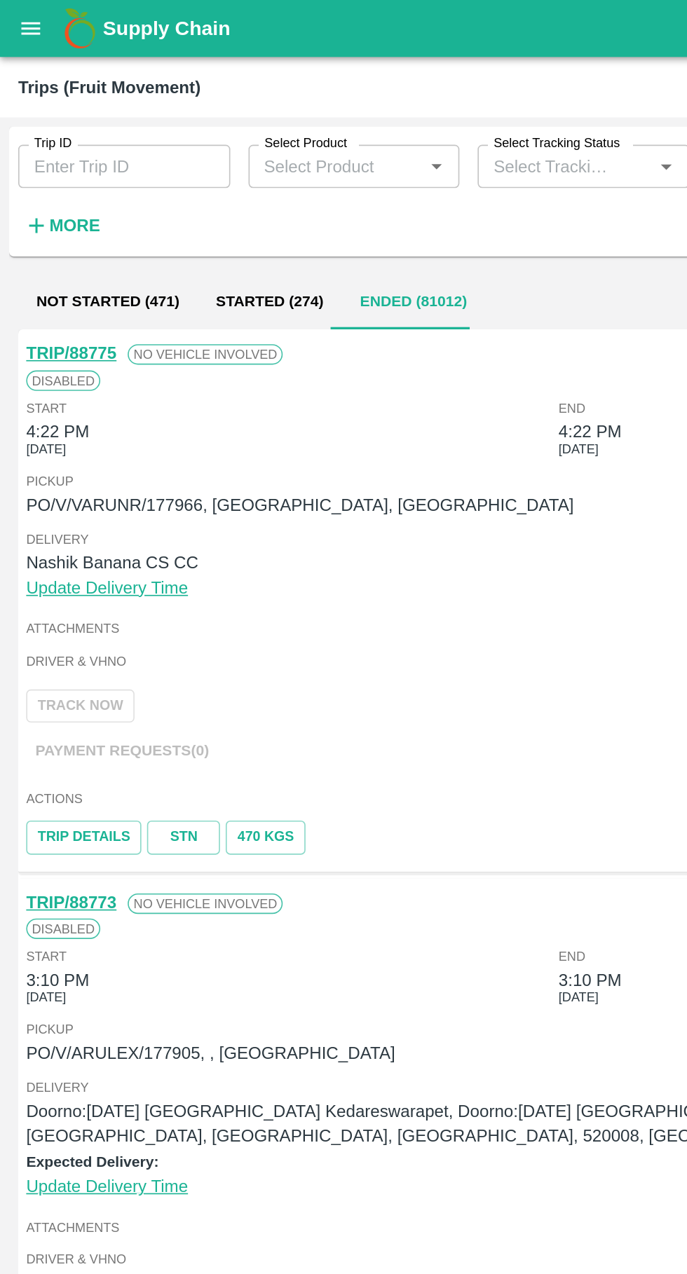
click at [20, 18] on icon "open drawer" at bounding box center [18, 17] width 15 height 15
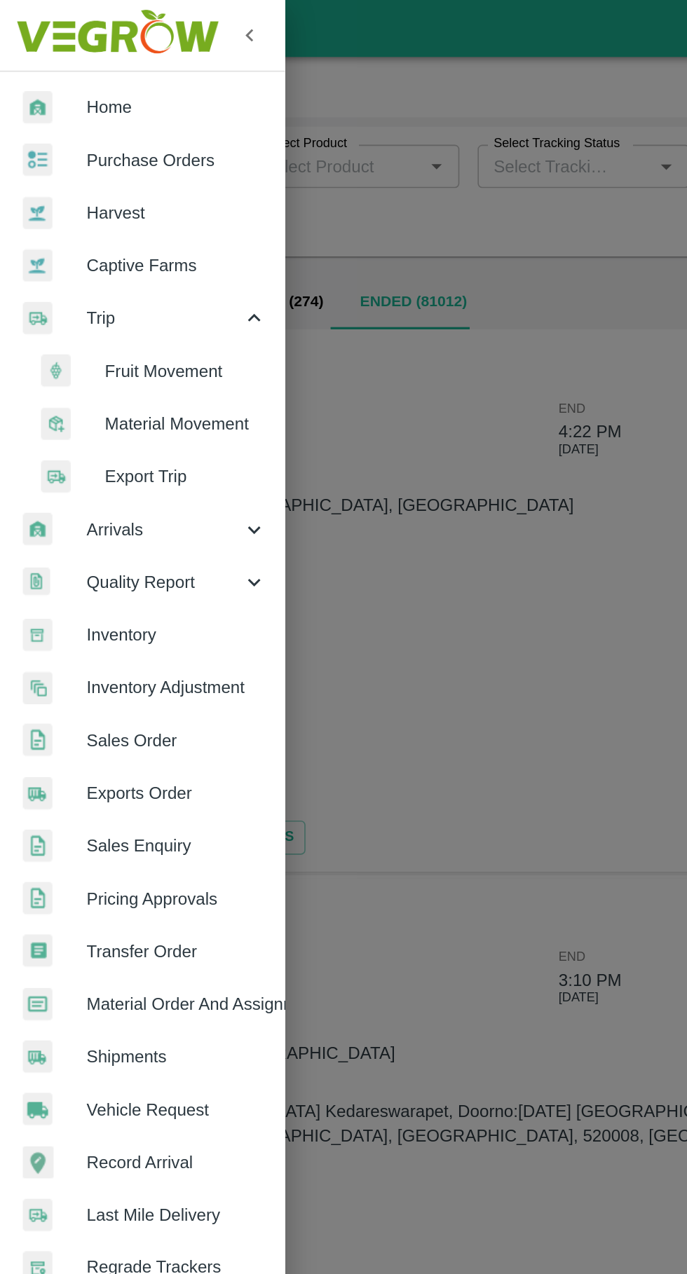
click at [123, 227] on span "Fruit Movement" at bounding box center [114, 228] width 100 height 15
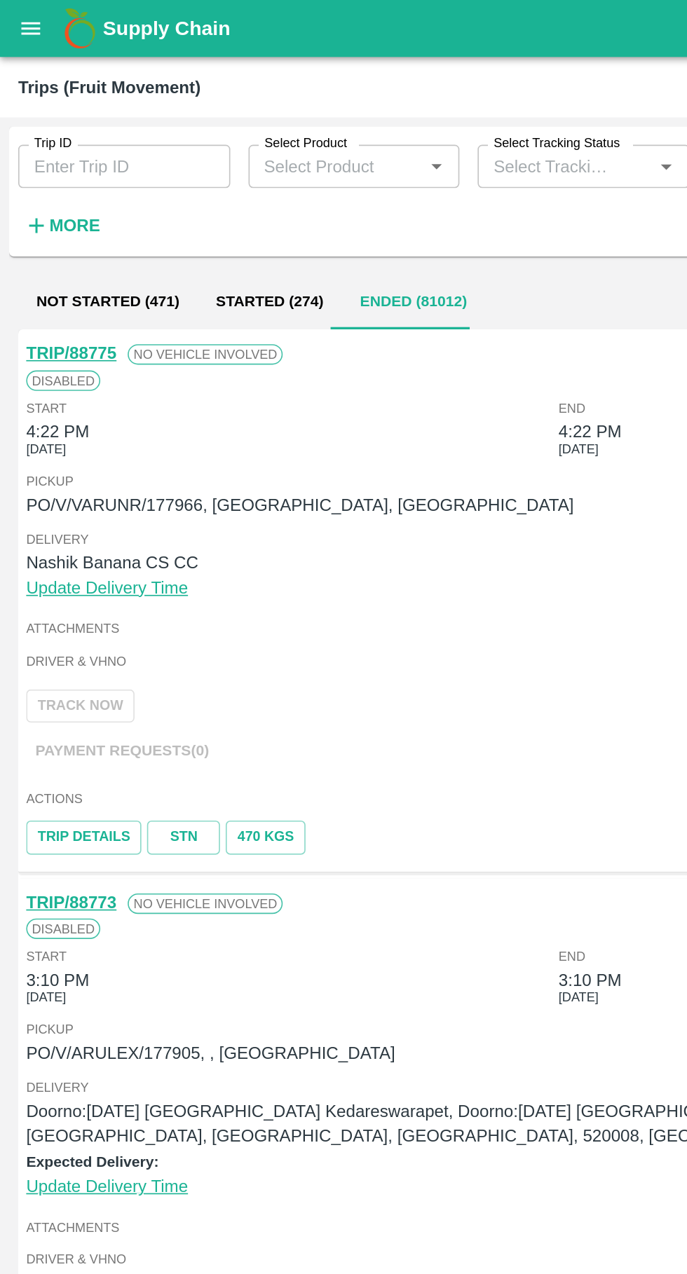
click at [156, 187] on button "Started (274)" at bounding box center [165, 186] width 88 height 34
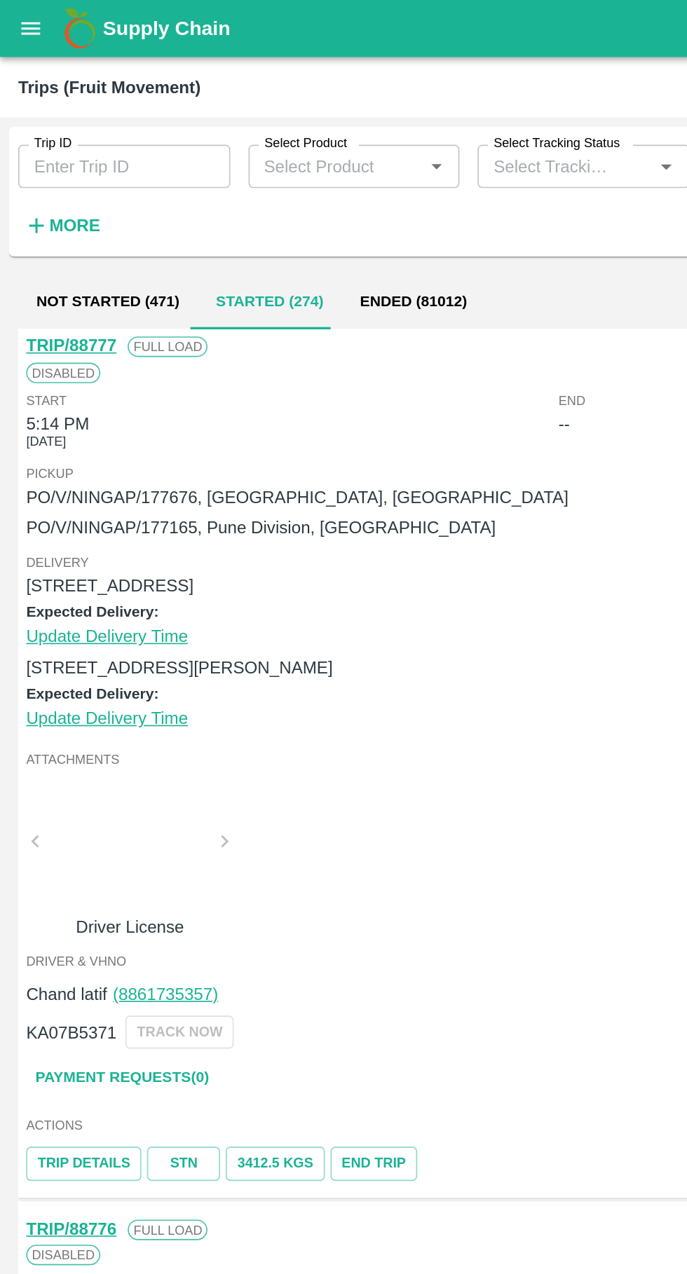
scroll to position [6, 0]
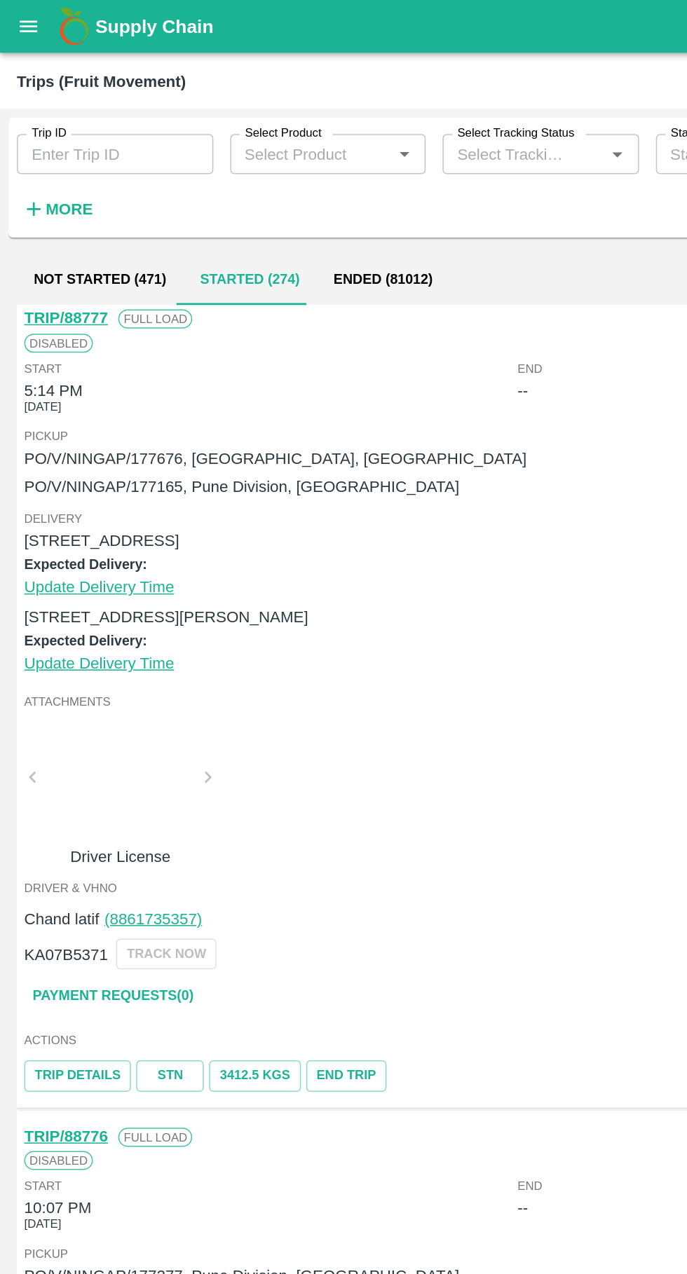
click at [57, 662] on link "Payment Requests( 0 )" at bounding box center [75, 661] width 118 height 25
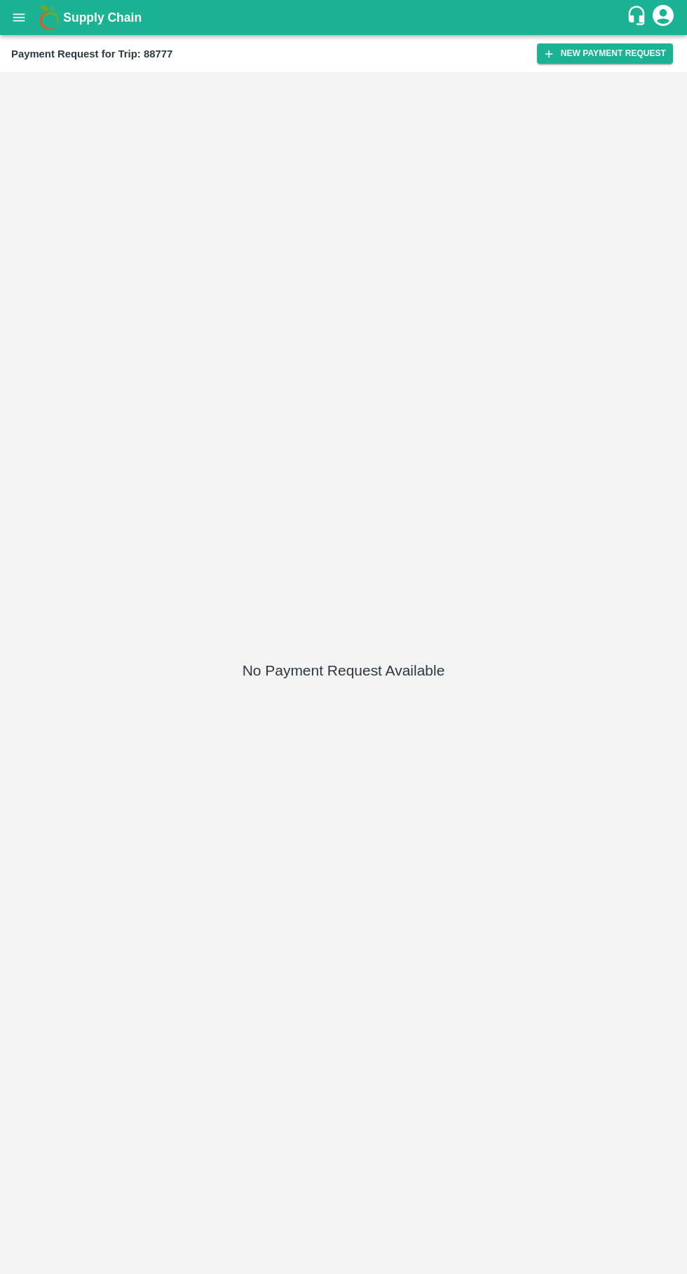
click at [609, 20] on h1 "Supply Chain" at bounding box center [344, 18] width 563 height 20
click at [610, 60] on button "New Payment Request" at bounding box center [605, 53] width 136 height 20
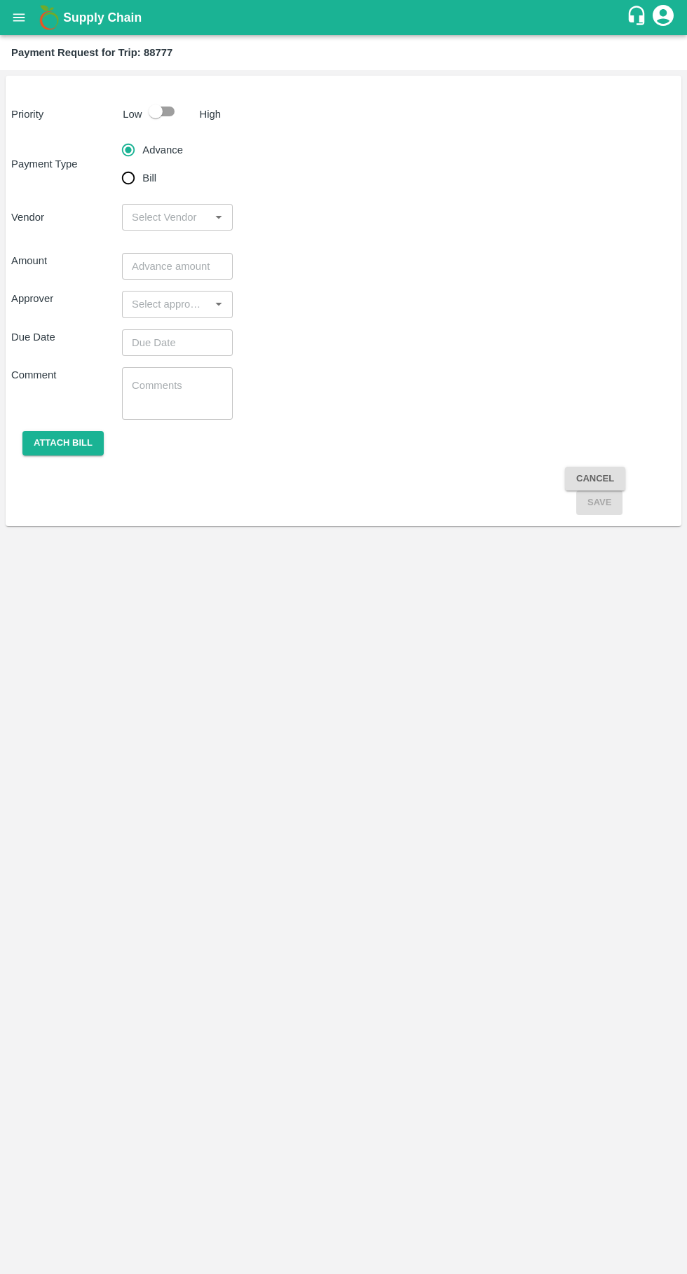
click at [128, 187] on input "Bill" at bounding box center [128, 178] width 28 height 28
radio input "true"
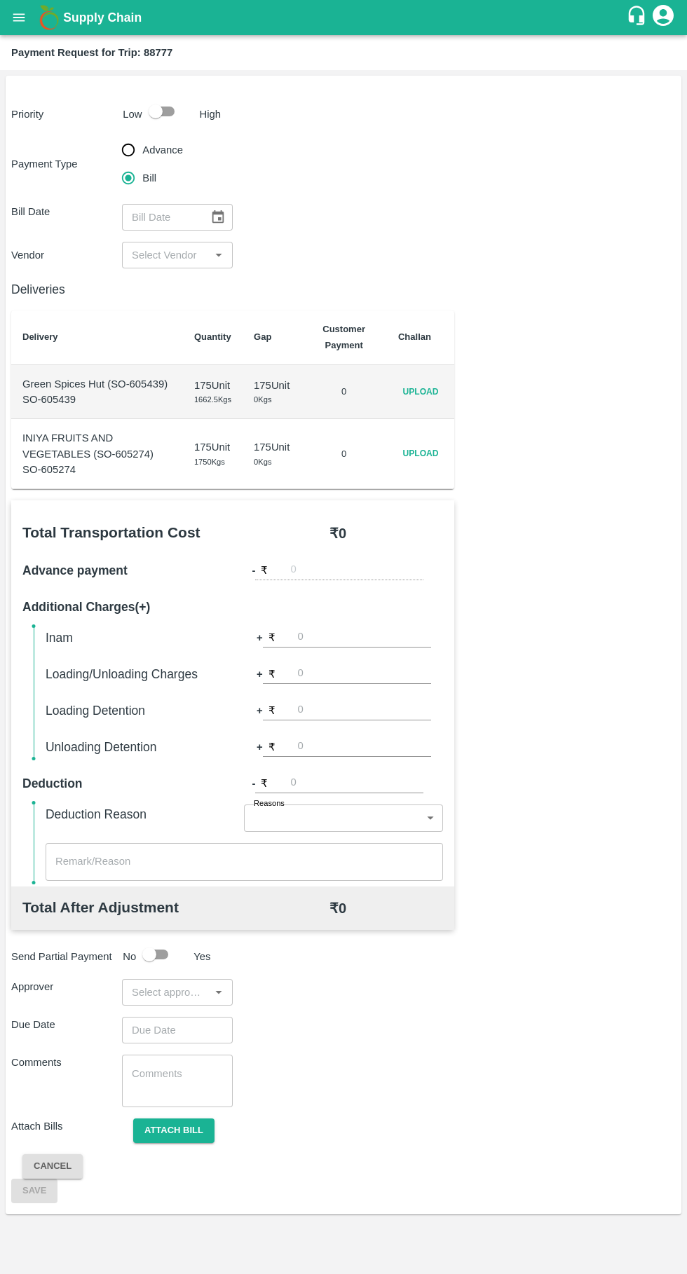
click at [418, 464] on span "Upload" at bounding box center [420, 454] width 45 height 20
click at [0, 0] on input "Upload" at bounding box center [0, 0] width 0 height 0
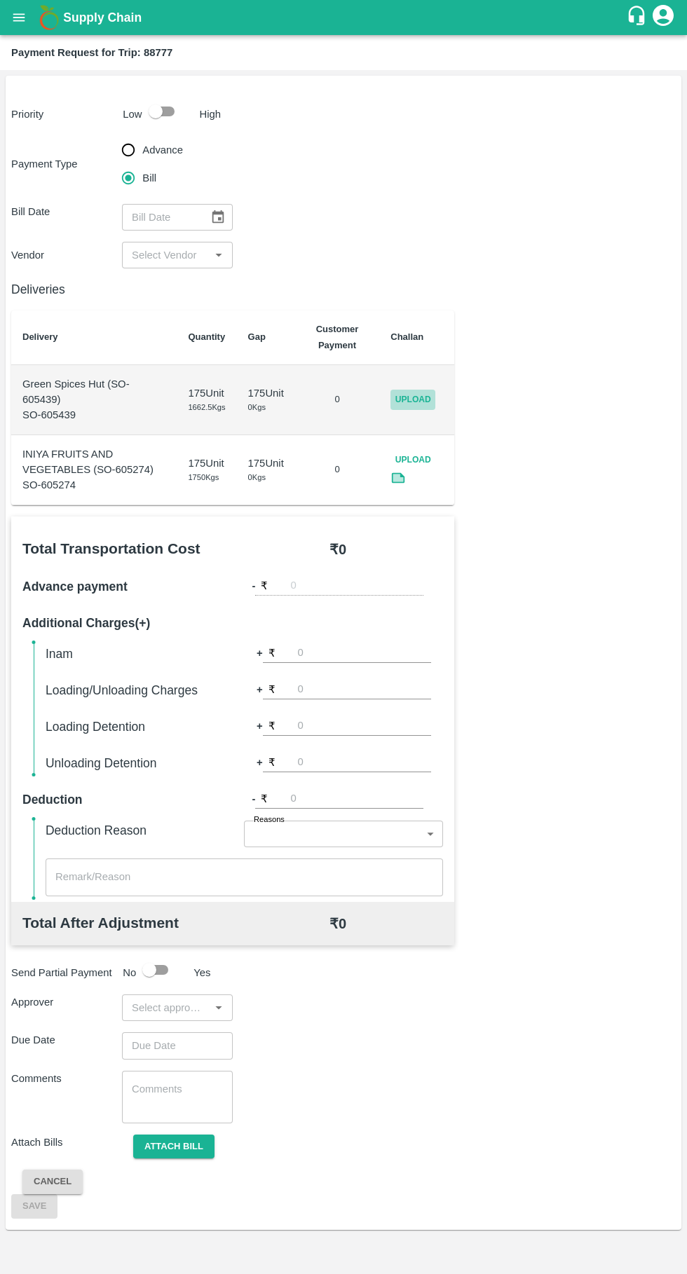
click at [411, 405] on span "Upload" at bounding box center [412, 400] width 45 height 20
click at [0, 0] on input "Upload" at bounding box center [0, 0] width 0 height 0
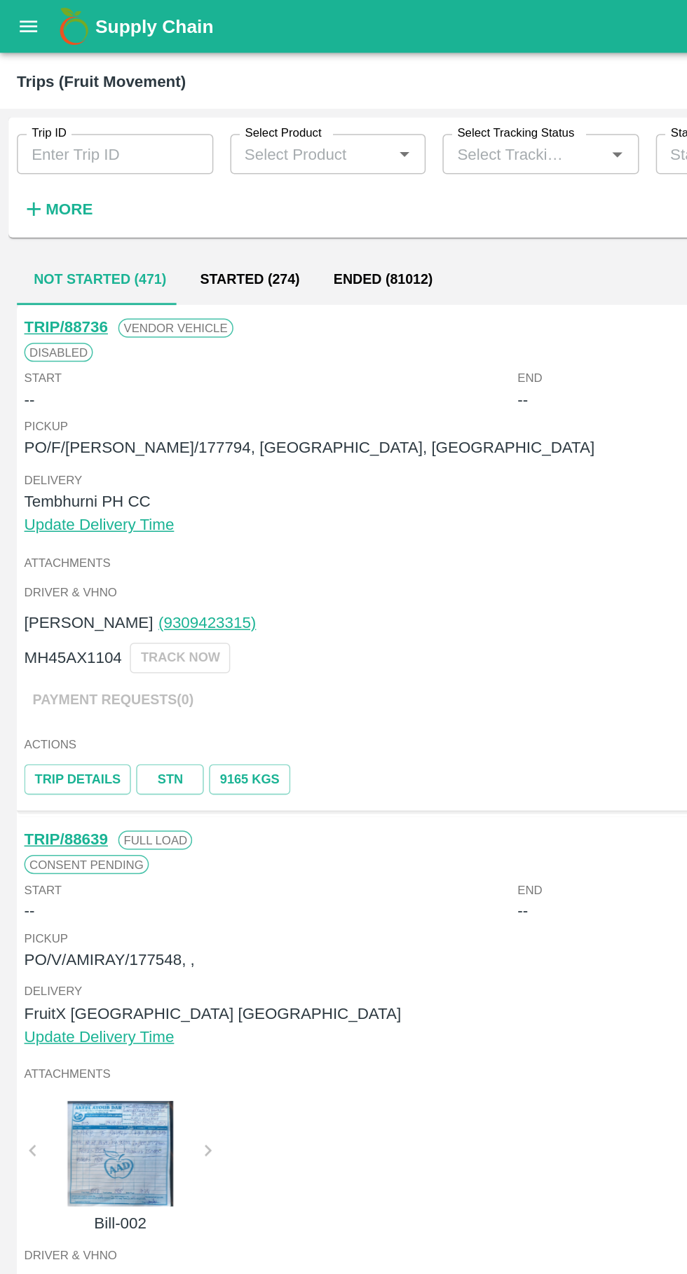
click at [143, 198] on button "Started (274)" at bounding box center [165, 186] width 88 height 34
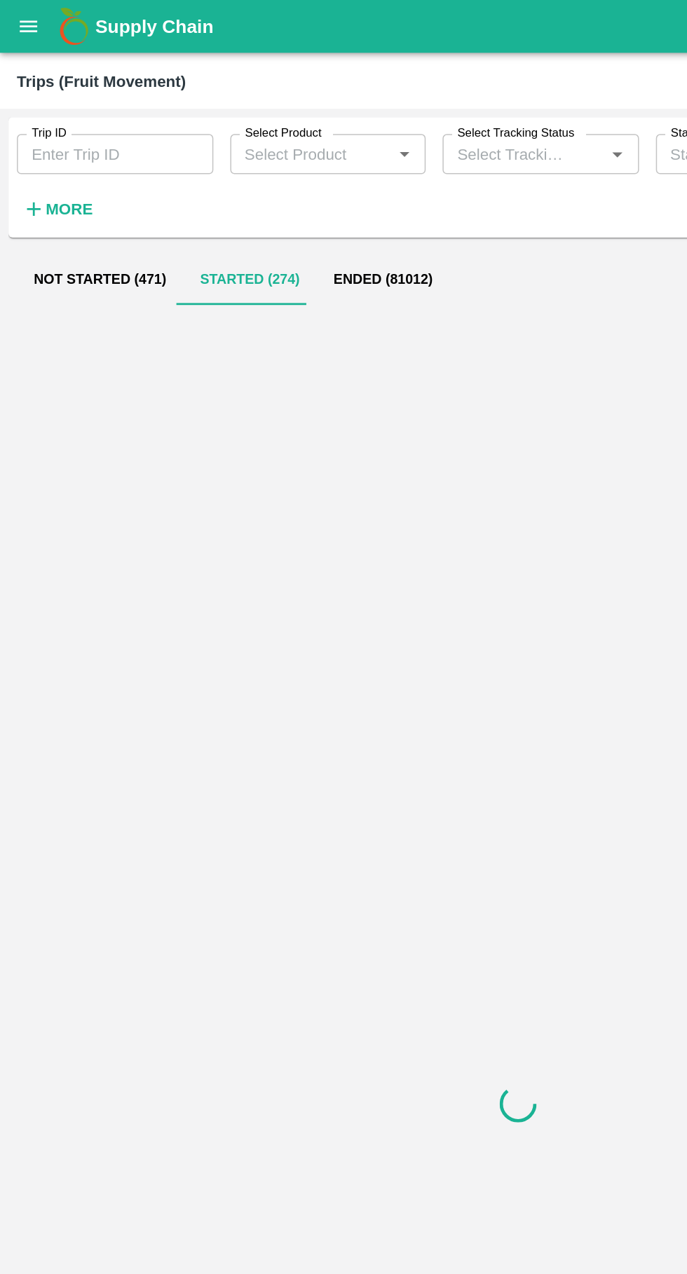
click at [238, 185] on button "Ended (81012)" at bounding box center [254, 186] width 88 height 34
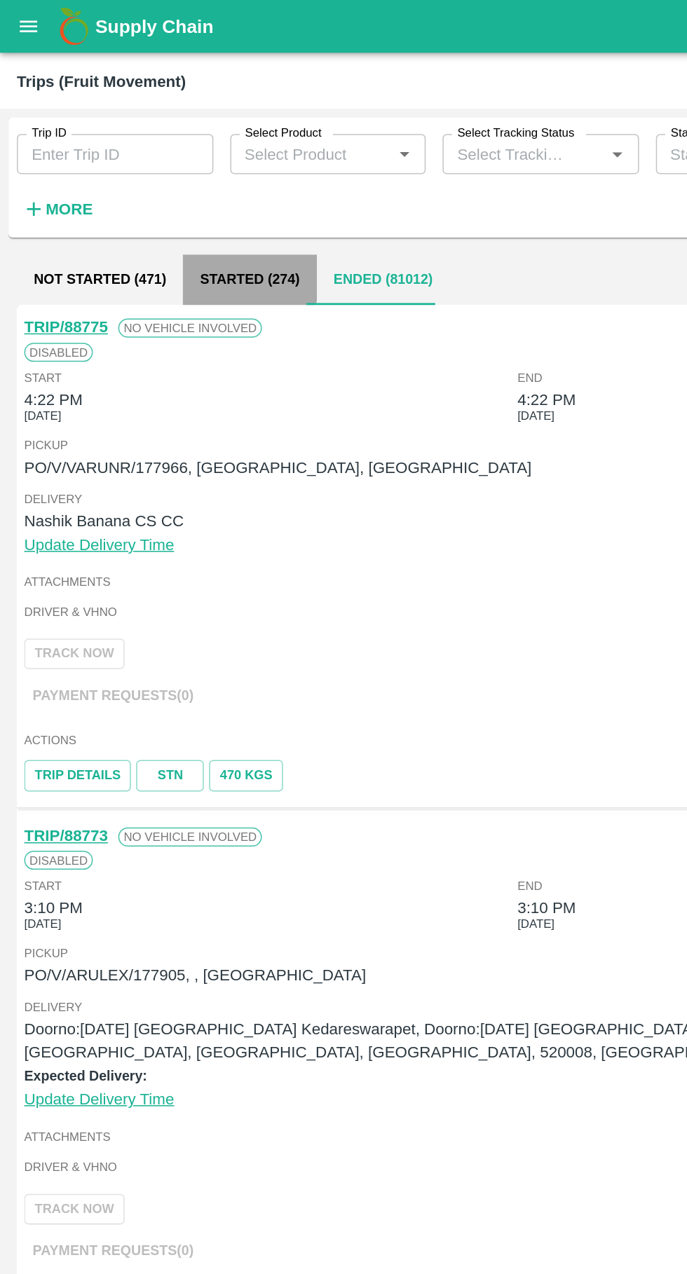
click at [156, 175] on button "Started (274)" at bounding box center [165, 186] width 88 height 34
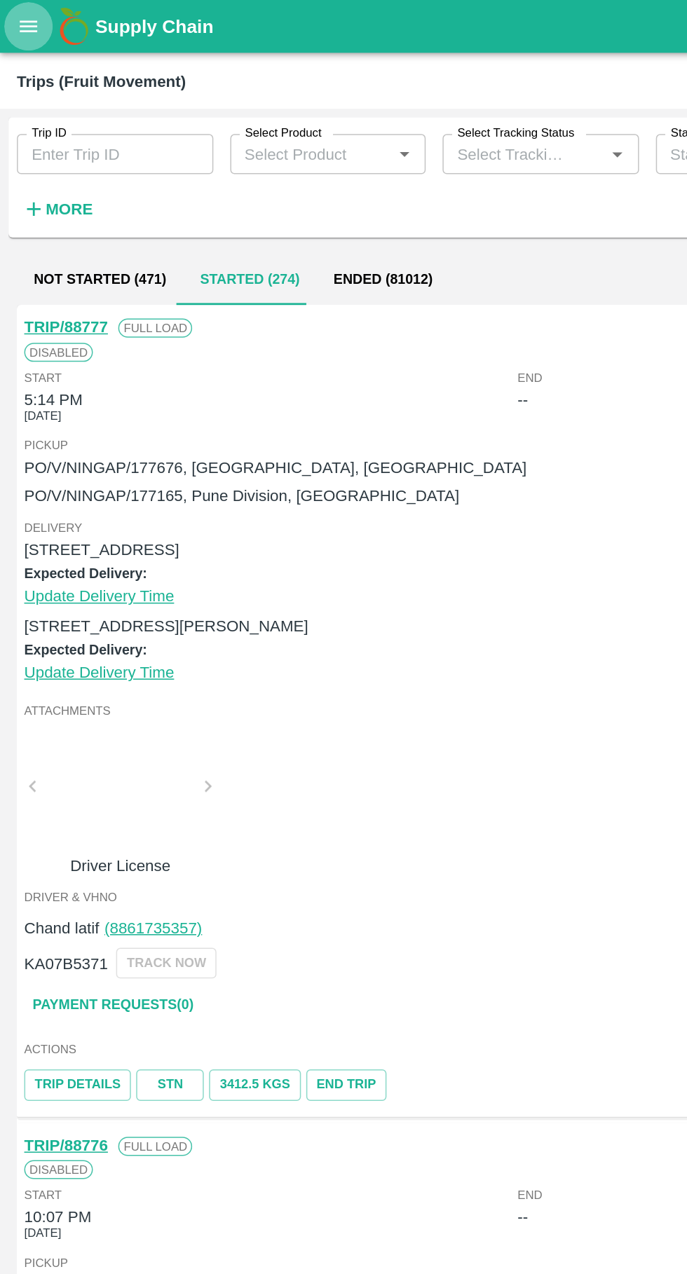
click at [18, 17] on icon "open drawer" at bounding box center [19, 17] width 12 height 8
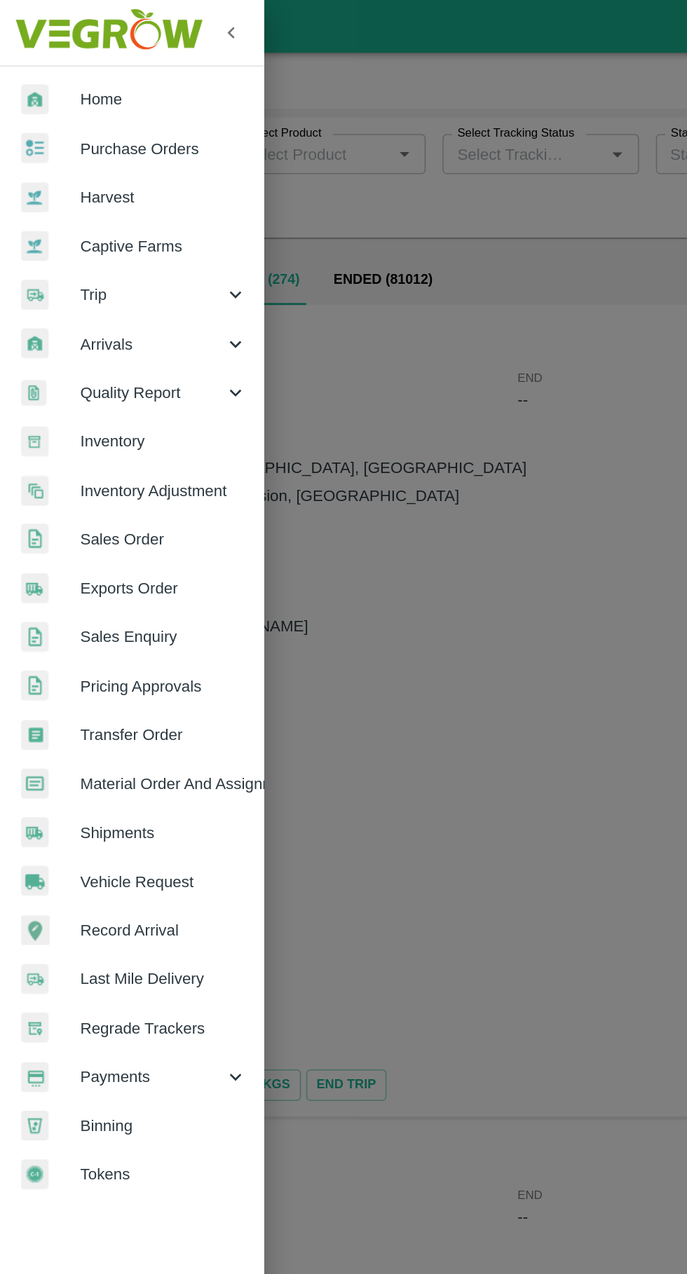
click at [316, 472] on div at bounding box center [343, 637] width 687 height 1274
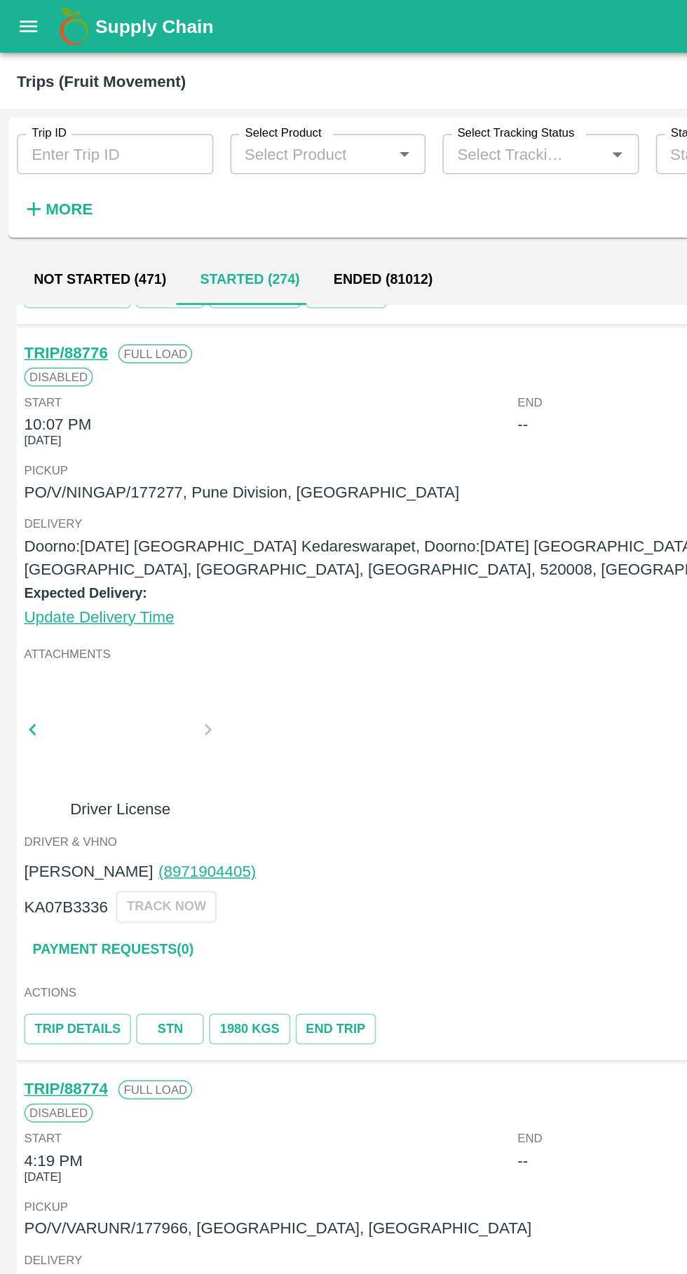
scroll to position [531, 0]
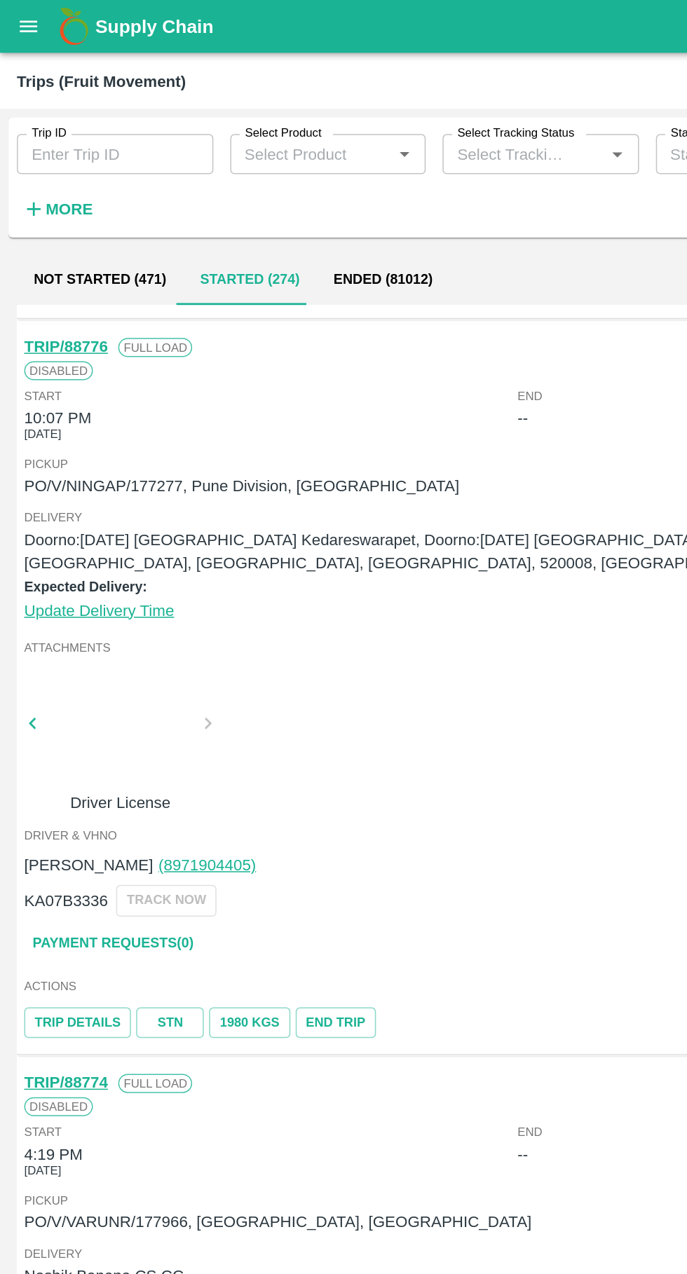
click at [62, 629] on link "Payment Requests( 0 )" at bounding box center [75, 626] width 118 height 25
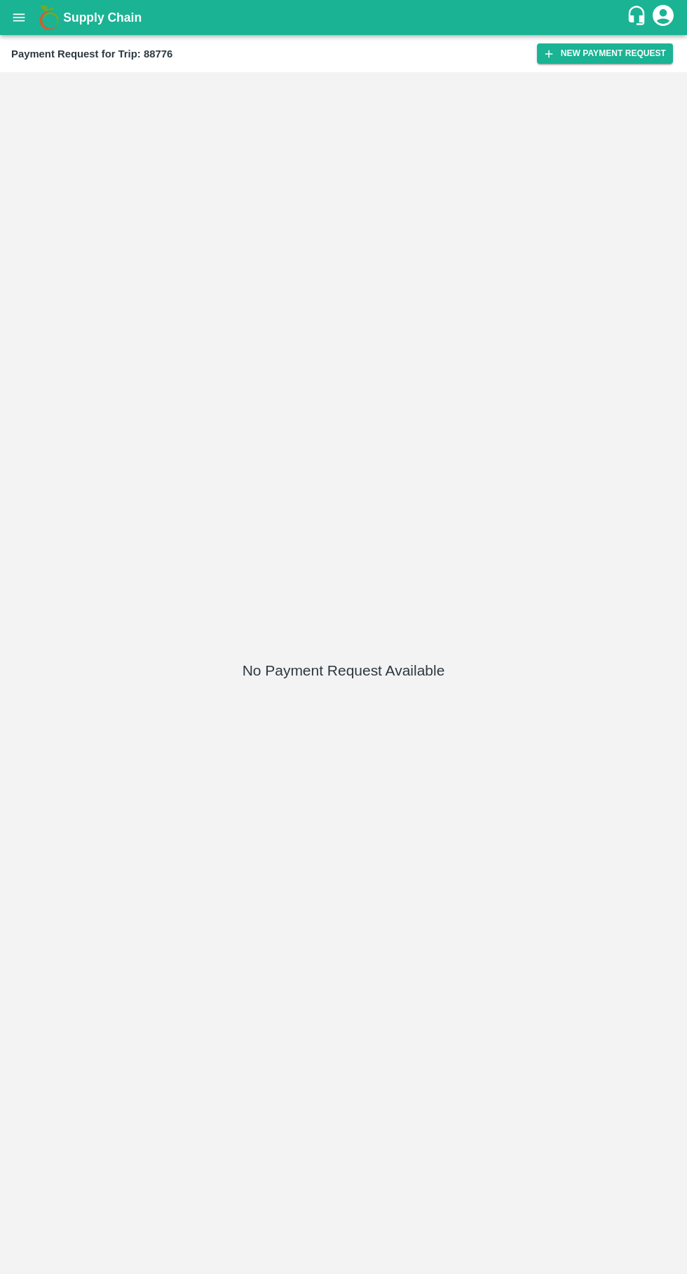
click at [605, 53] on button "New Payment Request" at bounding box center [605, 53] width 136 height 20
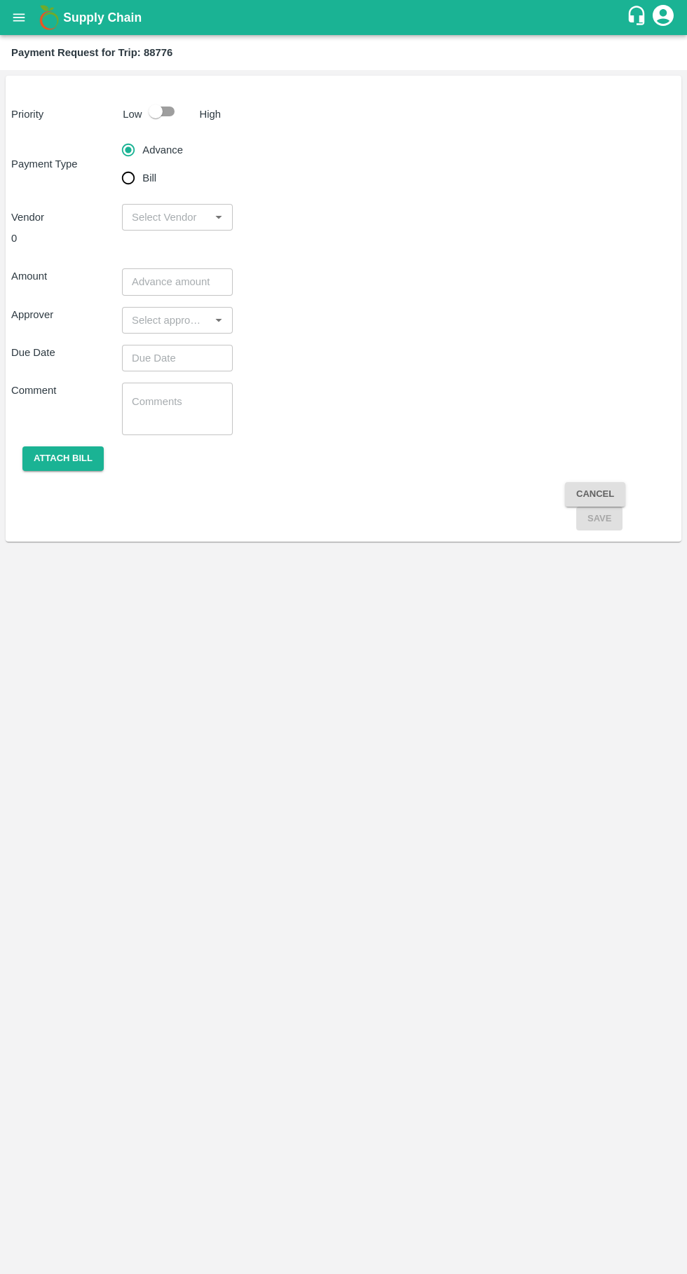
click at [138, 183] on input "Bill" at bounding box center [128, 178] width 28 height 28
radio input "true"
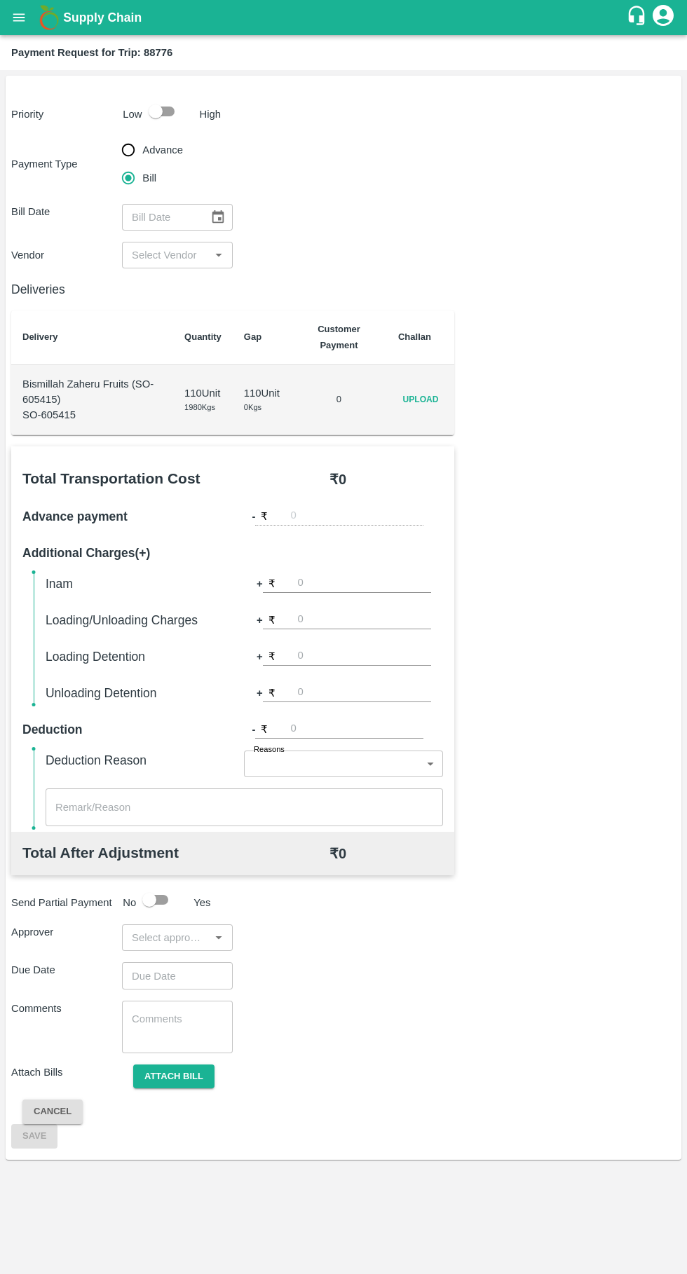
click at [432, 402] on span "Upload" at bounding box center [420, 400] width 45 height 20
click at [0, 0] on input "Upload" at bounding box center [0, 0] width 0 height 0
